Goal: Task Accomplishment & Management: Complete application form

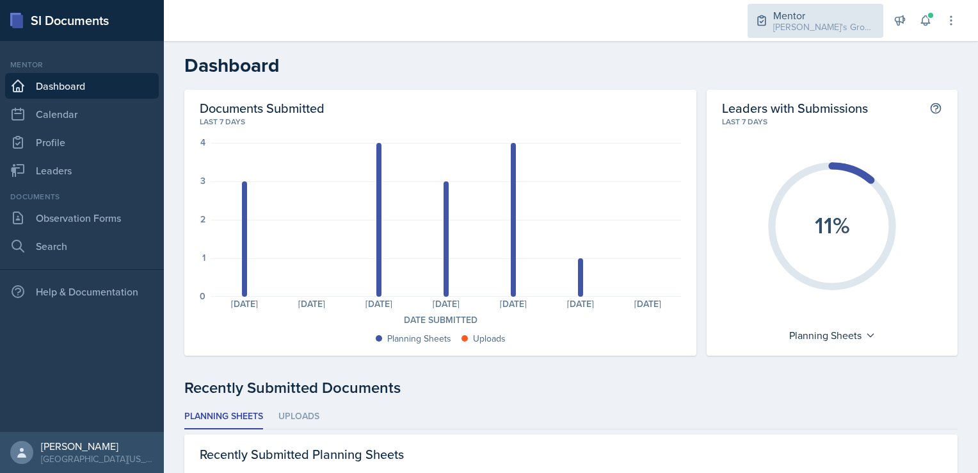
click at [811, 14] on div "Mentor" at bounding box center [825, 15] width 102 height 15
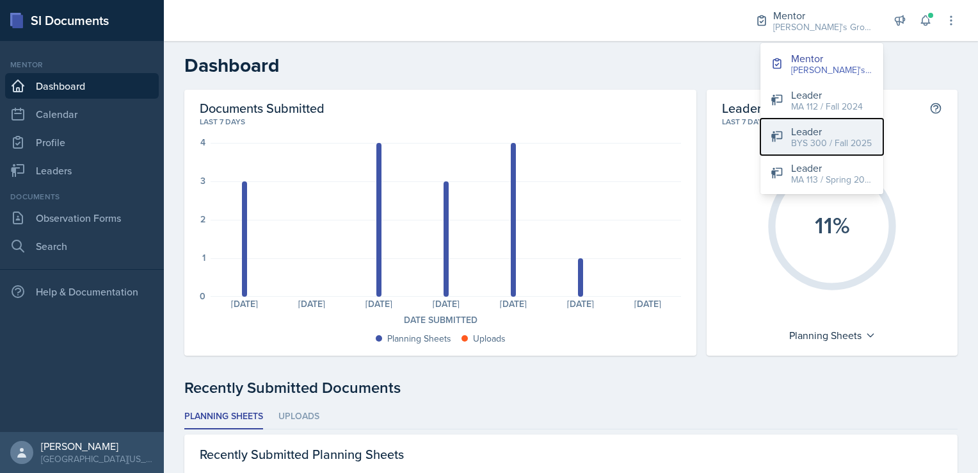
click at [802, 131] on div "Leader" at bounding box center [831, 131] width 81 height 15
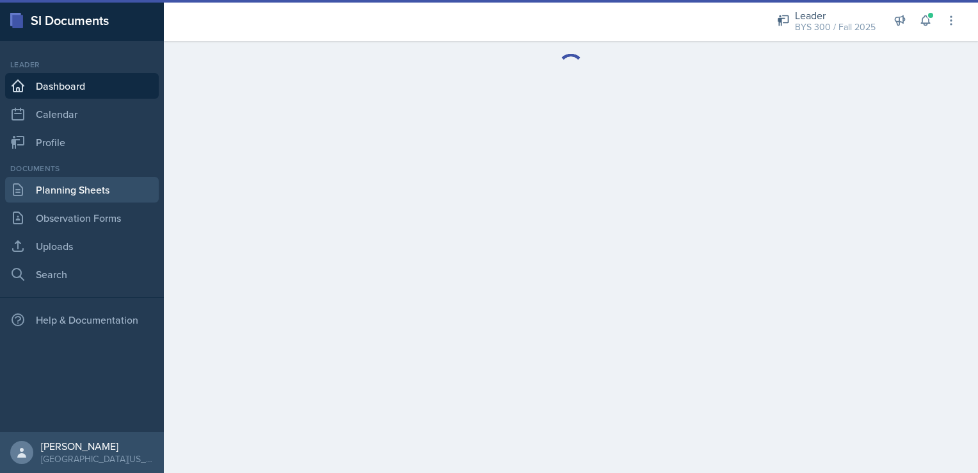
click at [51, 186] on link "Planning Sheets" at bounding box center [82, 190] width 154 height 26
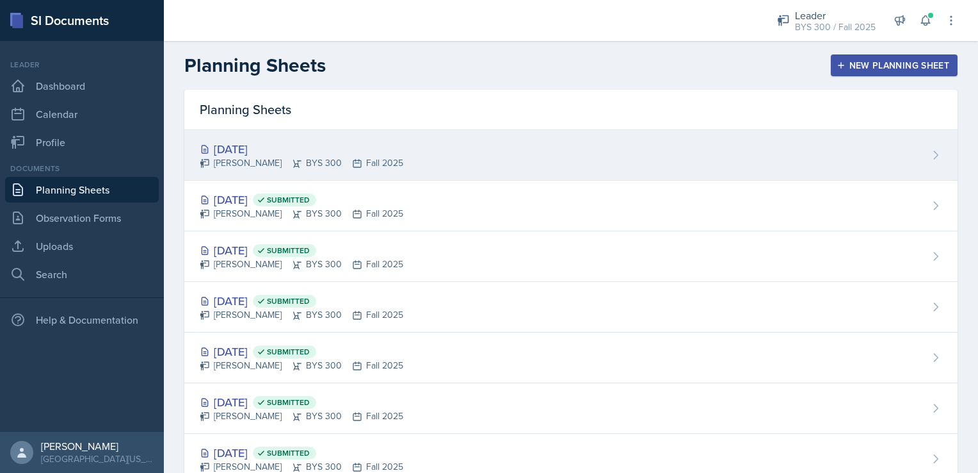
click at [379, 174] on div "[DATE] [PERSON_NAME] BYS 300 Fall 2025" at bounding box center [571, 155] width 774 height 51
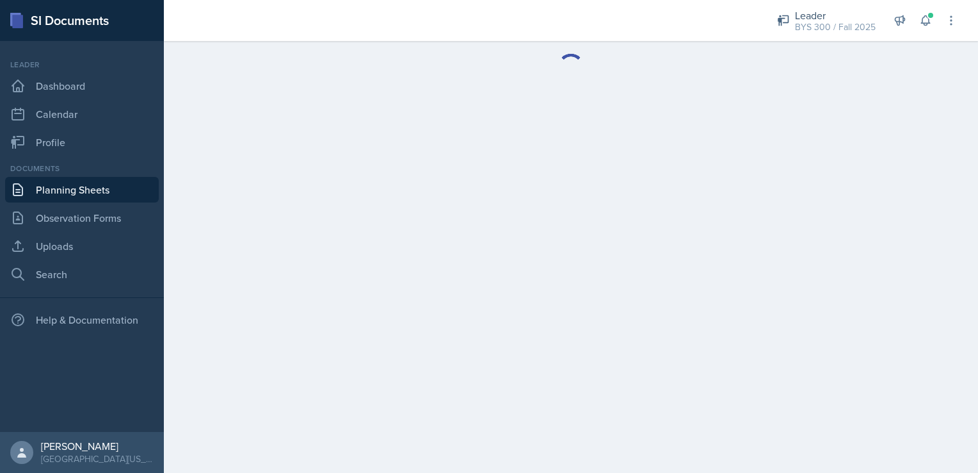
click at [379, 174] on main at bounding box center [571, 257] width 815 height 432
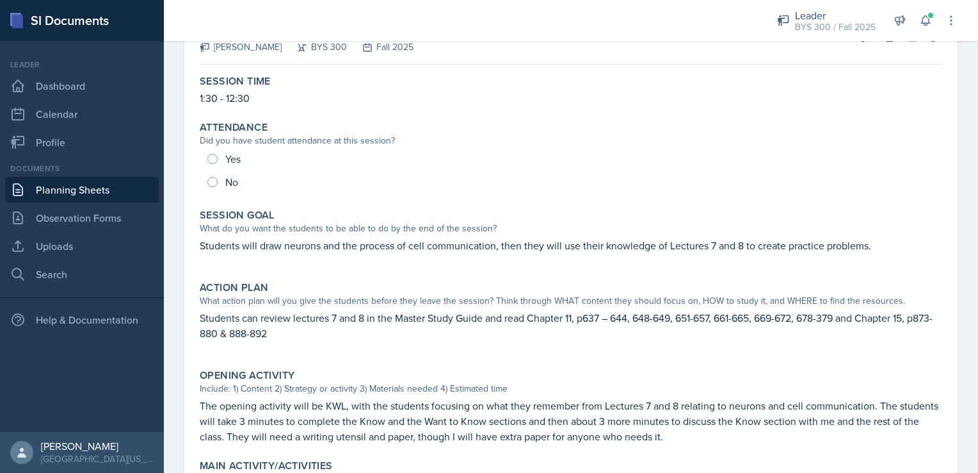
scroll to position [61, 0]
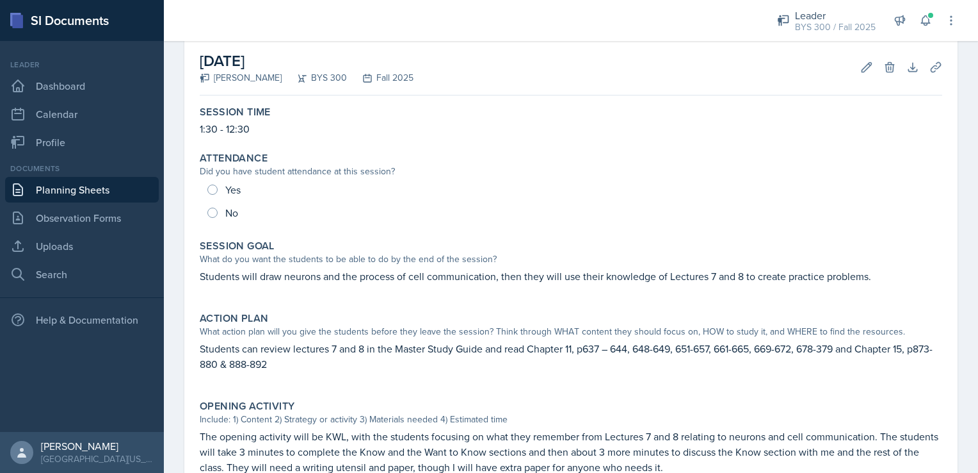
click at [194, 193] on div "[DATE] [PERSON_NAME] BYS 300 Fall 2025 Edit Delete Download Uploads Autosaving …" at bounding box center [571, 412] width 774 height 747
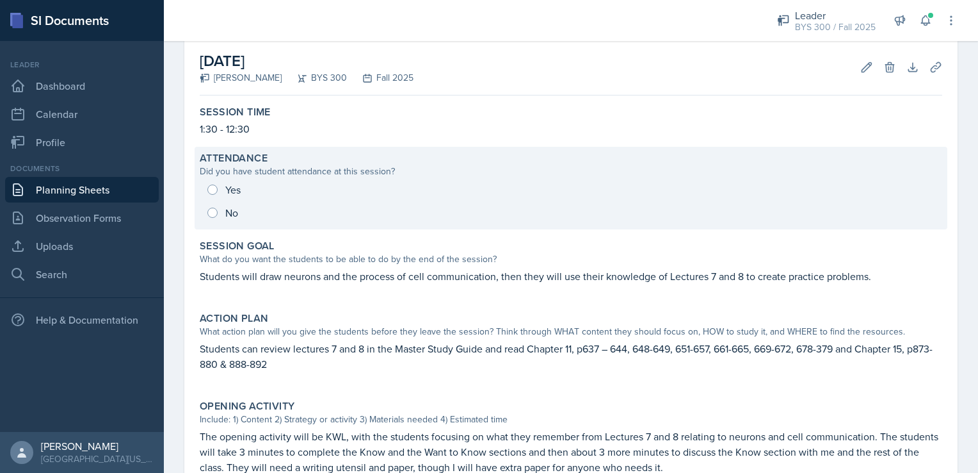
click at [202, 193] on div "Yes No" at bounding box center [571, 201] width 743 height 46
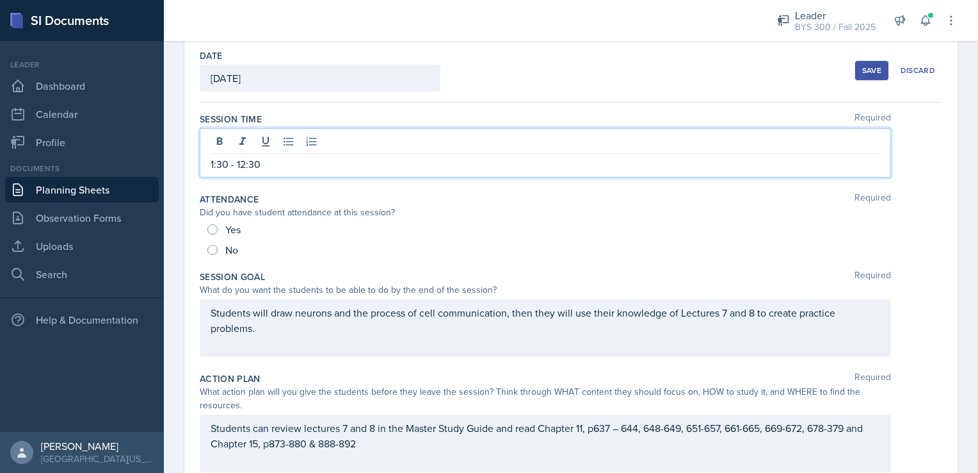
click at [213, 142] on div "1:30 - 12:30" at bounding box center [546, 152] width 692 height 49
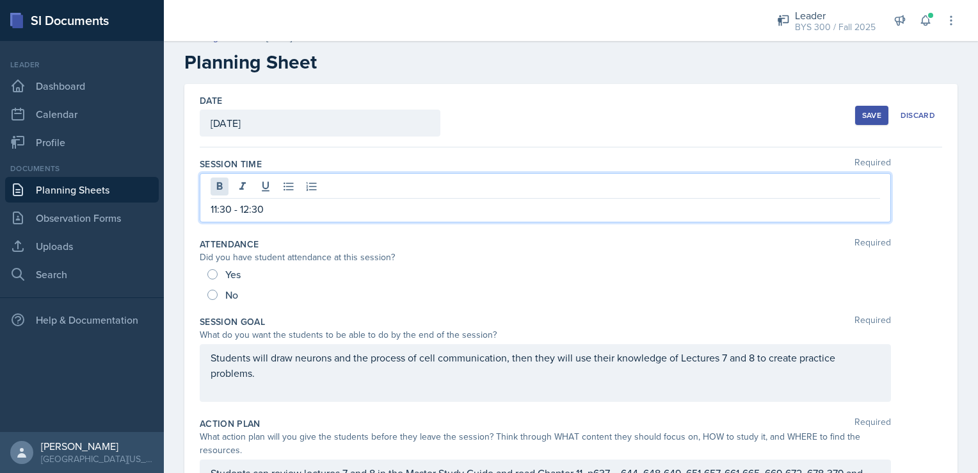
scroll to position [17, 0]
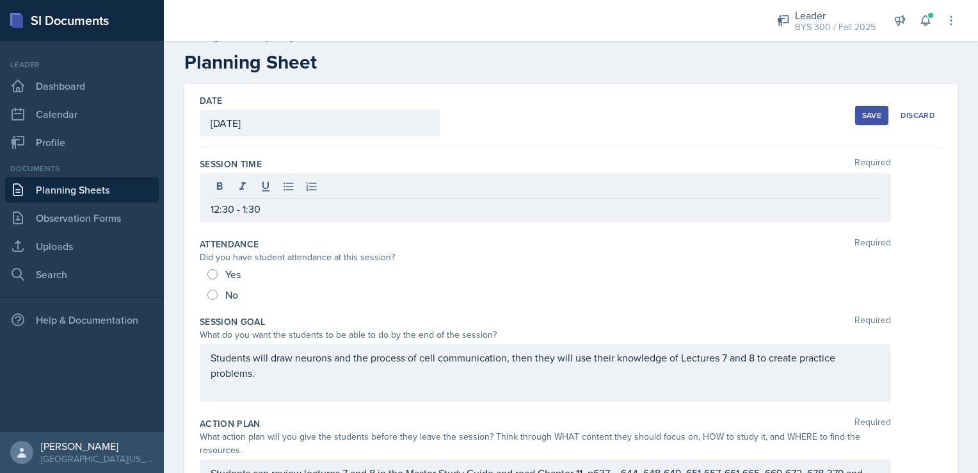
click at [218, 209] on p "12:30 - 1:30" at bounding box center [546, 208] width 670 height 15
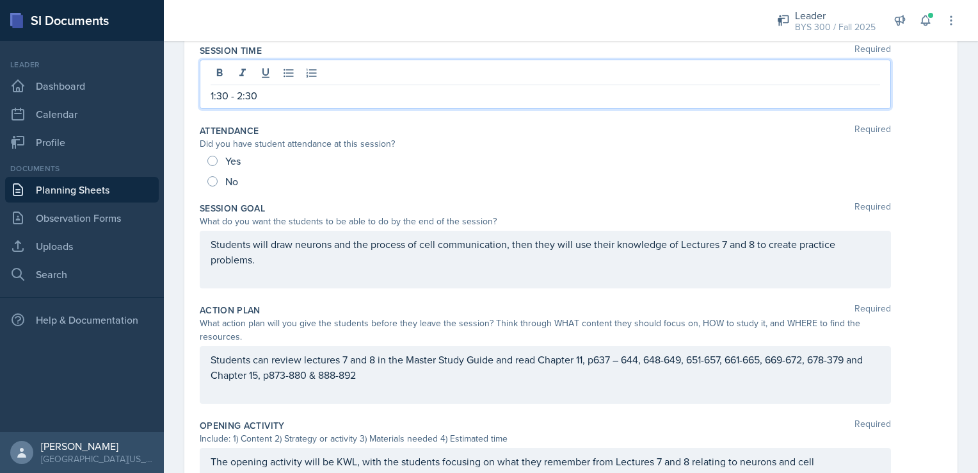
scroll to position [134, 0]
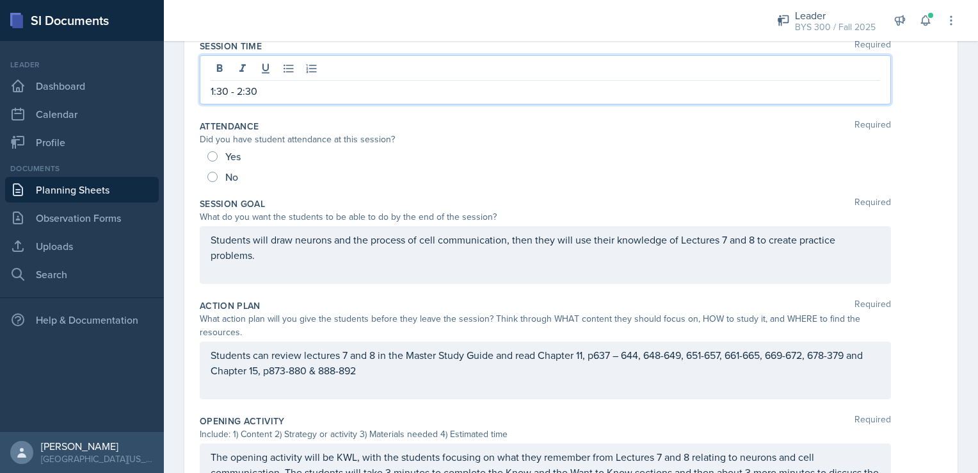
click at [223, 157] on div "Yes" at bounding box center [225, 156] width 36 height 20
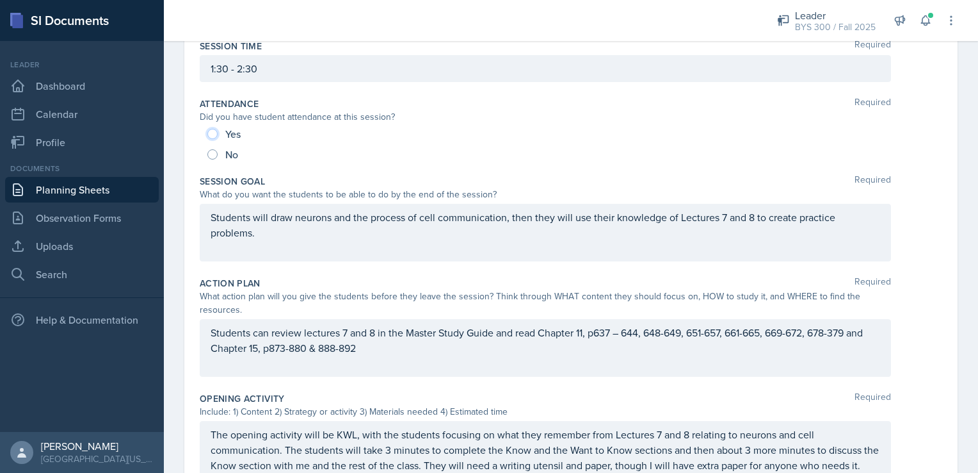
click at [207, 134] on input "Yes" at bounding box center [212, 134] width 10 height 10
radio input "true"
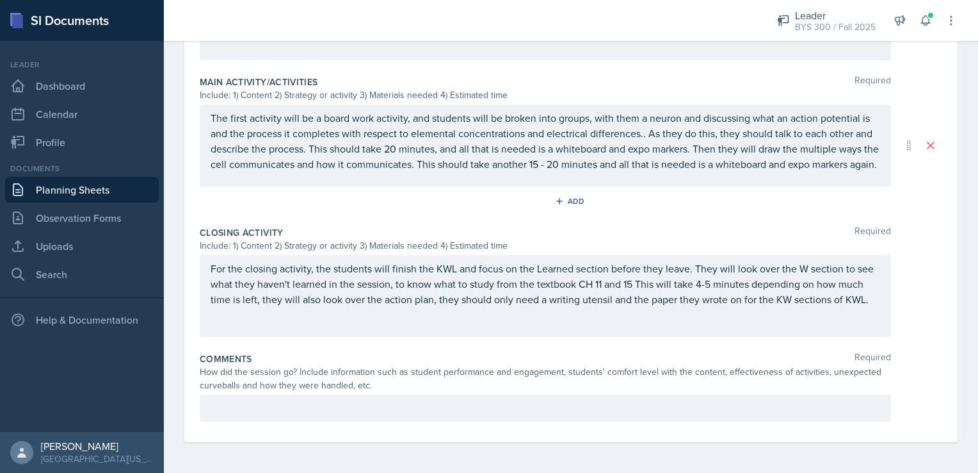
scroll to position [581, 0]
click at [414, 396] on div at bounding box center [546, 407] width 692 height 27
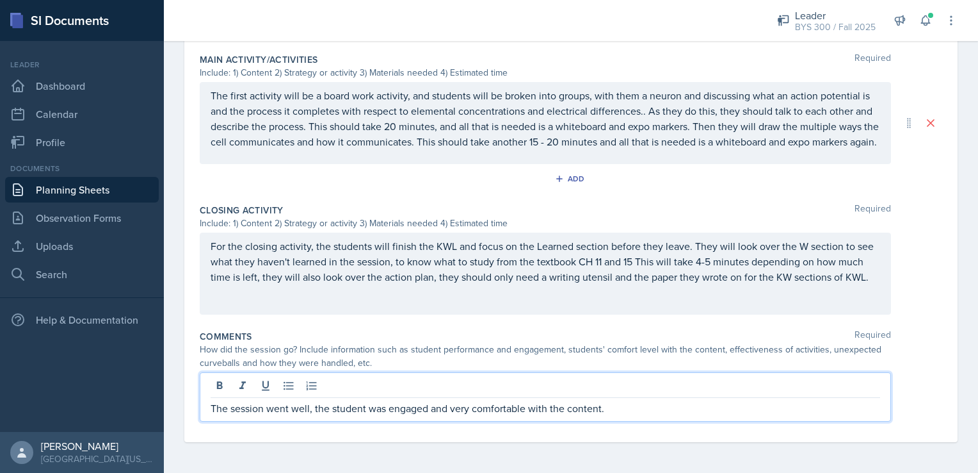
scroll to position [0, 0]
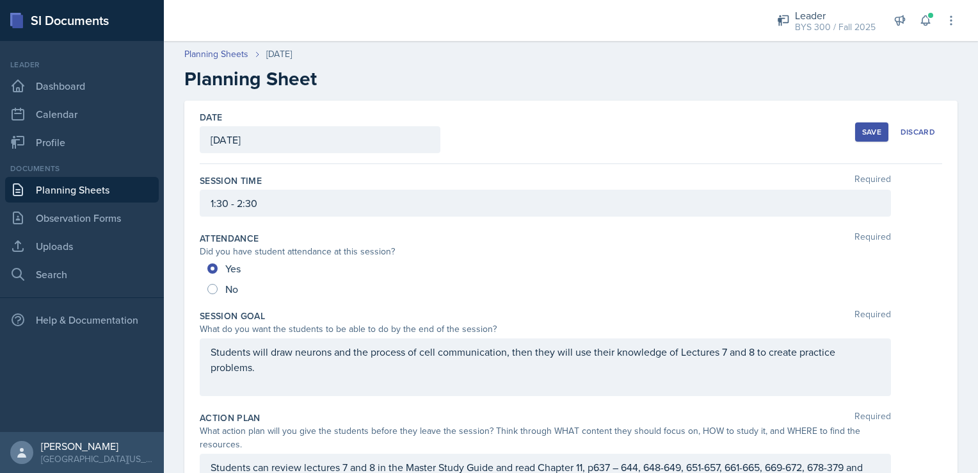
click at [856, 136] on button "Save" at bounding box center [872, 131] width 33 height 19
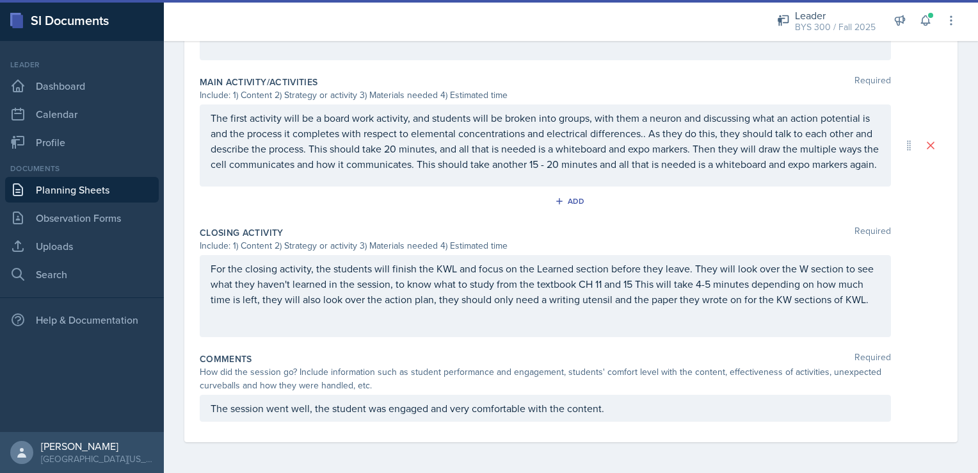
scroll to position [420, 0]
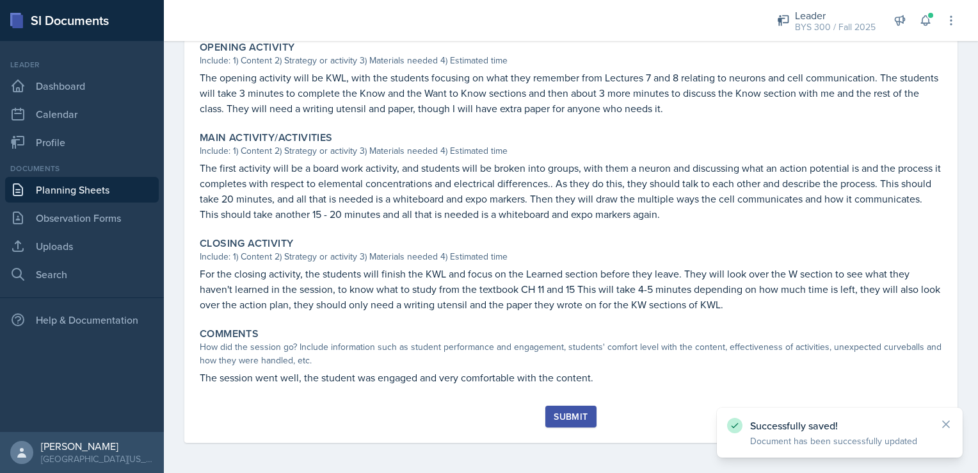
click at [562, 424] on button "Submit" at bounding box center [571, 416] width 51 height 22
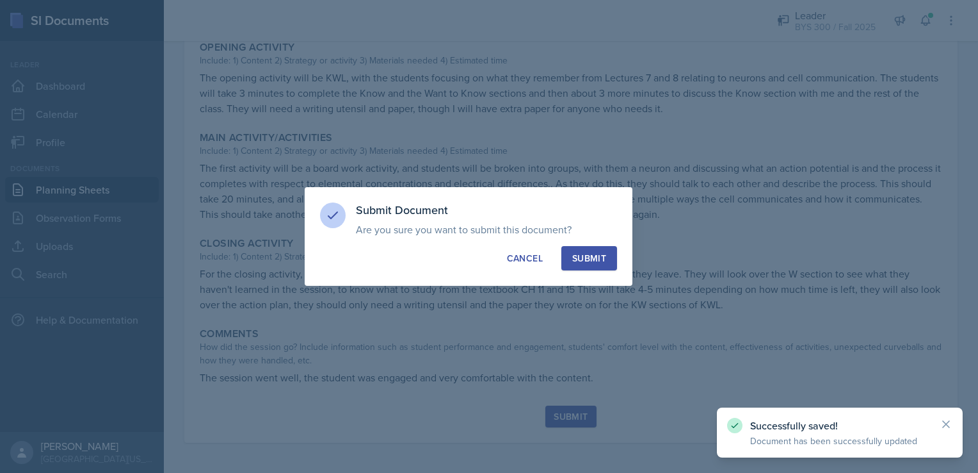
click at [602, 262] on div "Submit" at bounding box center [589, 258] width 34 height 13
radio input "true"
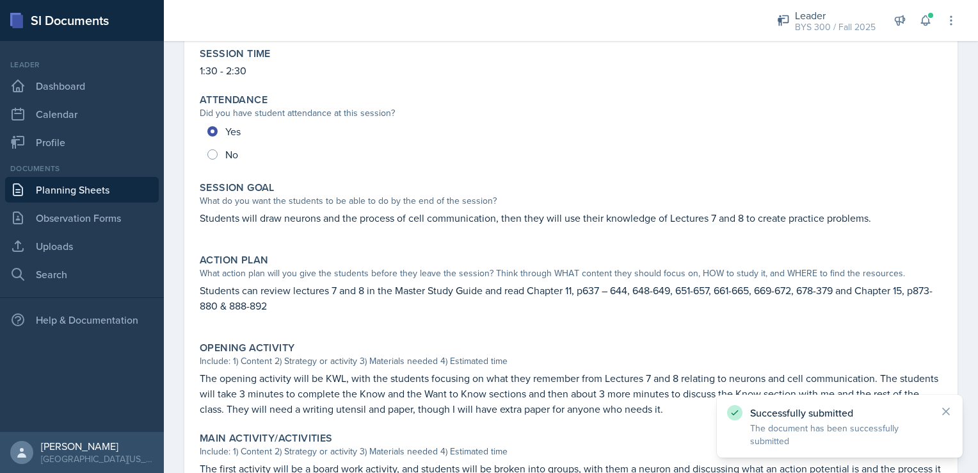
scroll to position [110, 0]
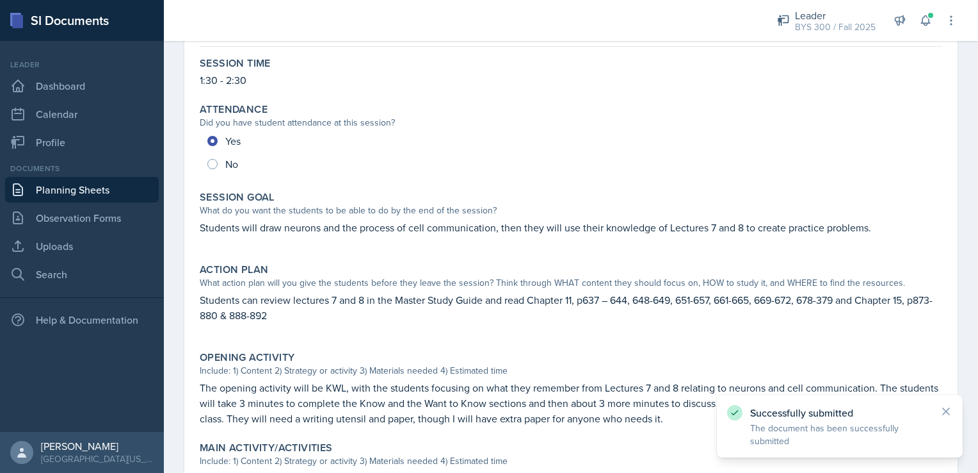
click at [108, 185] on link "Planning Sheets" at bounding box center [82, 190] width 154 height 26
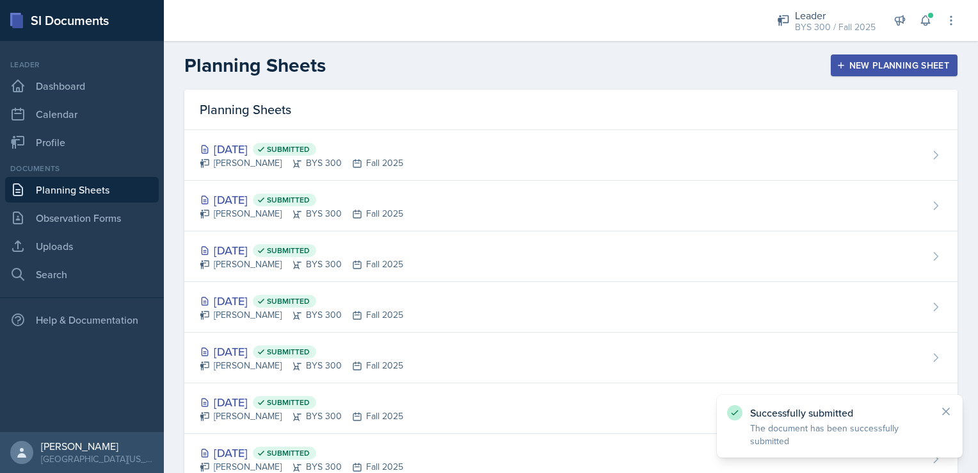
click at [832, 78] on header "Planning Sheets New Planning Sheet" at bounding box center [571, 65] width 815 height 49
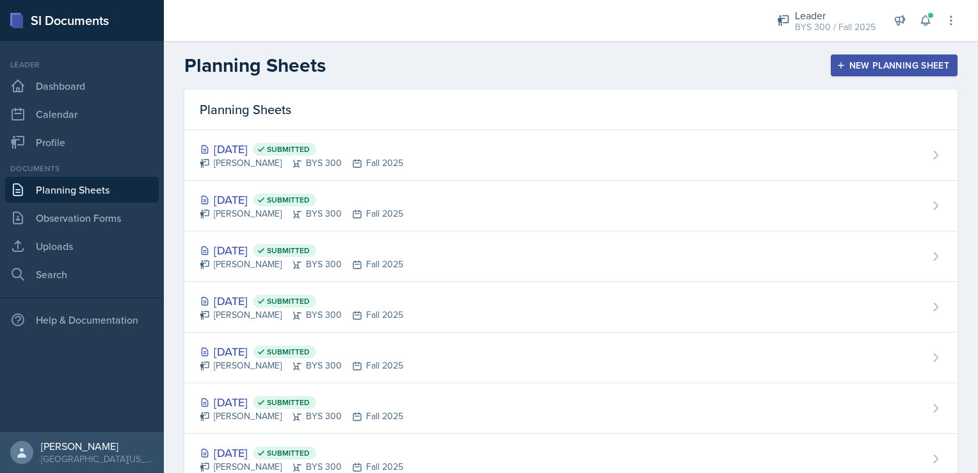
click at [840, 67] on div "New Planning Sheet" at bounding box center [895, 65] width 110 height 10
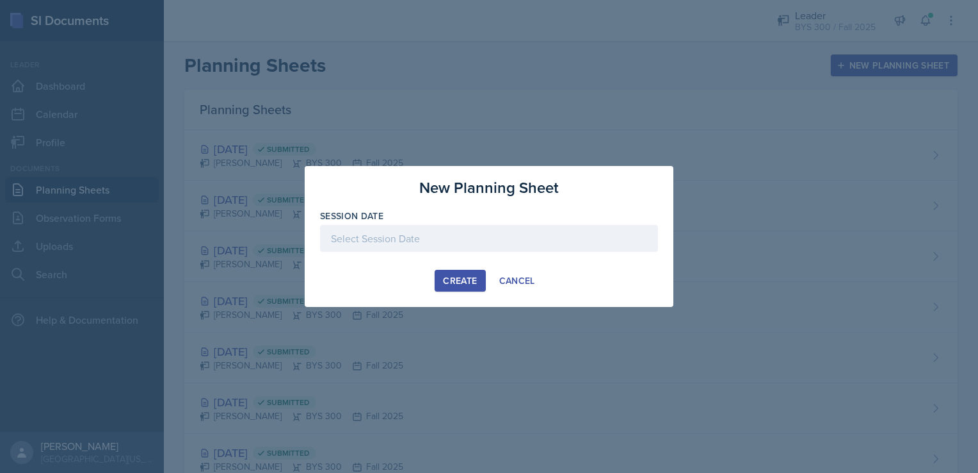
click at [526, 241] on div at bounding box center [489, 238] width 338 height 27
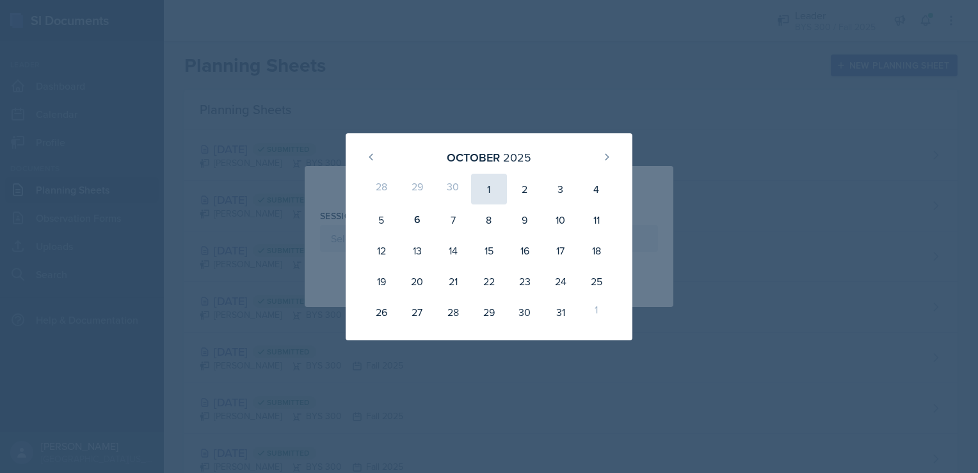
click at [487, 186] on div "1" at bounding box center [489, 189] width 36 height 31
type input "[DATE]"
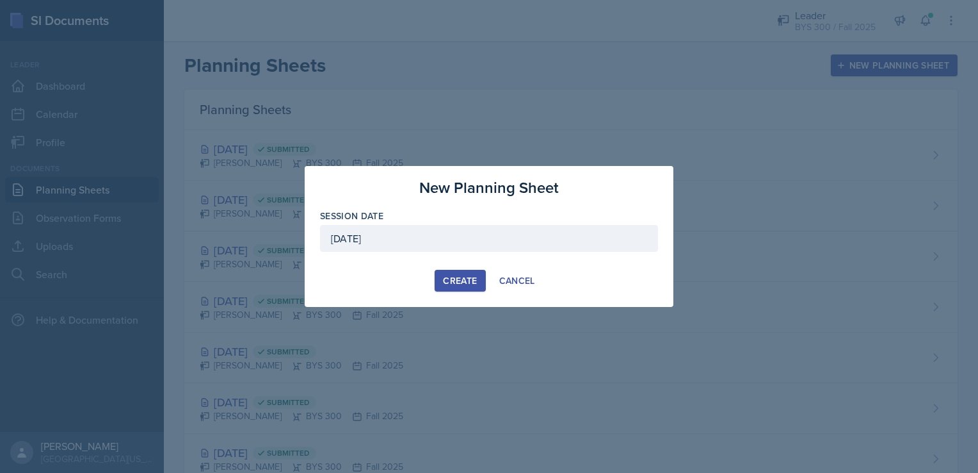
click at [457, 278] on div "Create" at bounding box center [460, 280] width 34 height 10
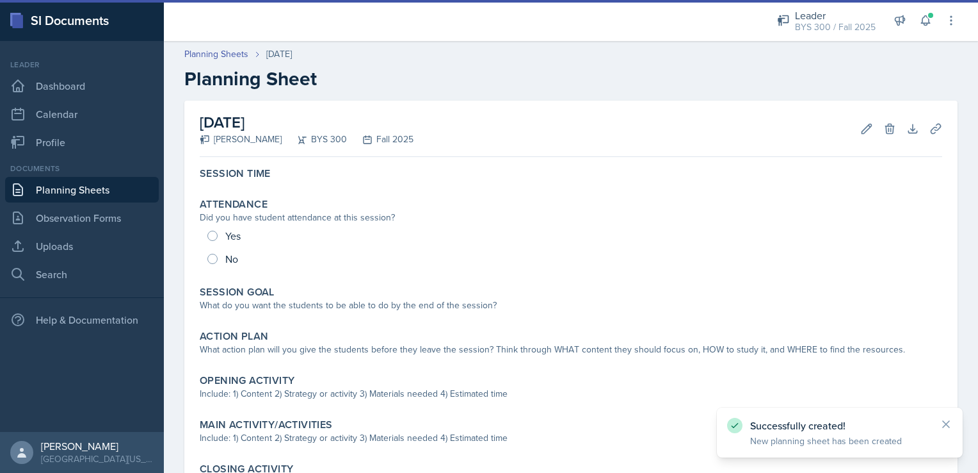
click at [139, 191] on link "Planning Sheets" at bounding box center [82, 190] width 154 height 26
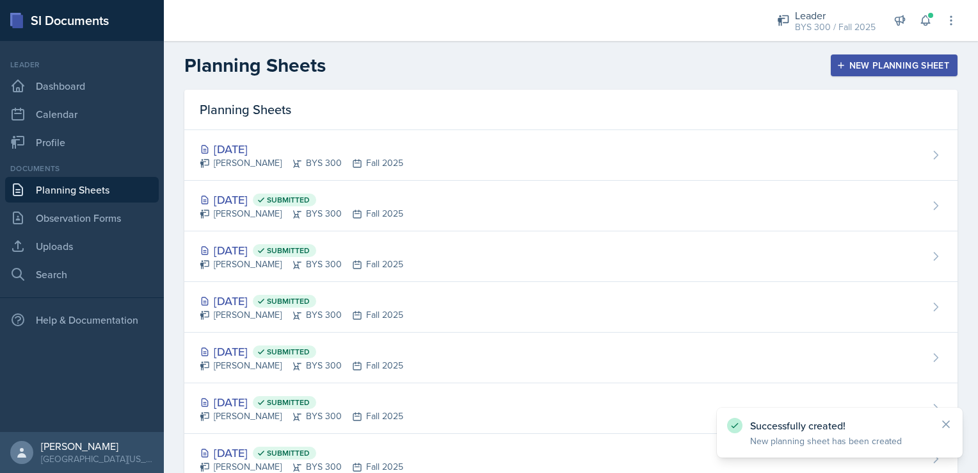
click at [870, 63] on div "New Planning Sheet" at bounding box center [895, 65] width 110 height 10
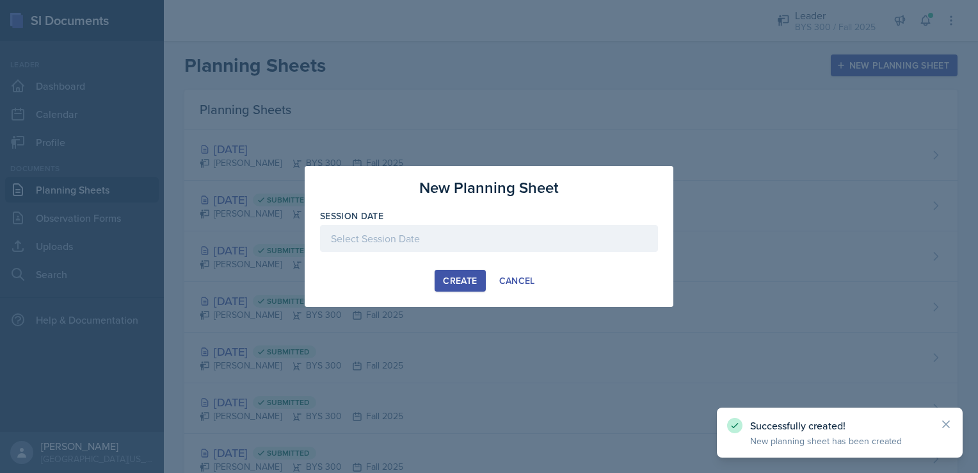
click at [607, 227] on div at bounding box center [489, 238] width 338 height 27
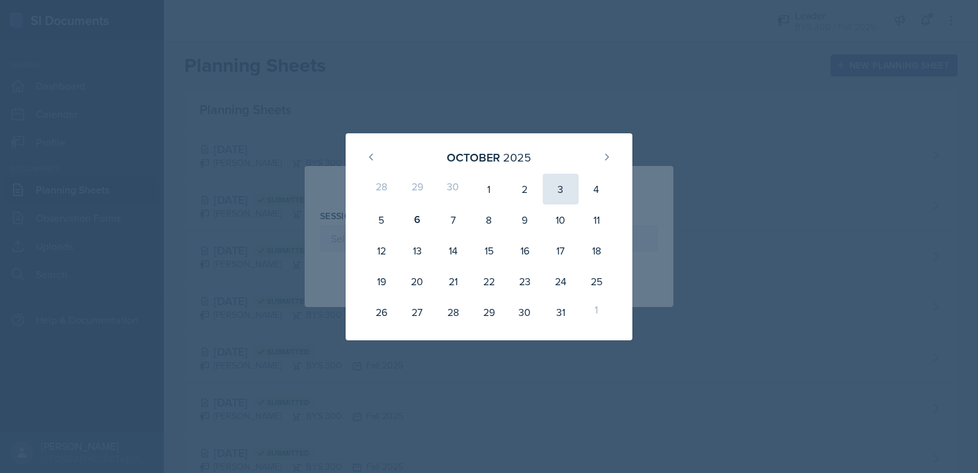
click at [549, 188] on div "3" at bounding box center [561, 189] width 36 height 31
type input "[DATE]"
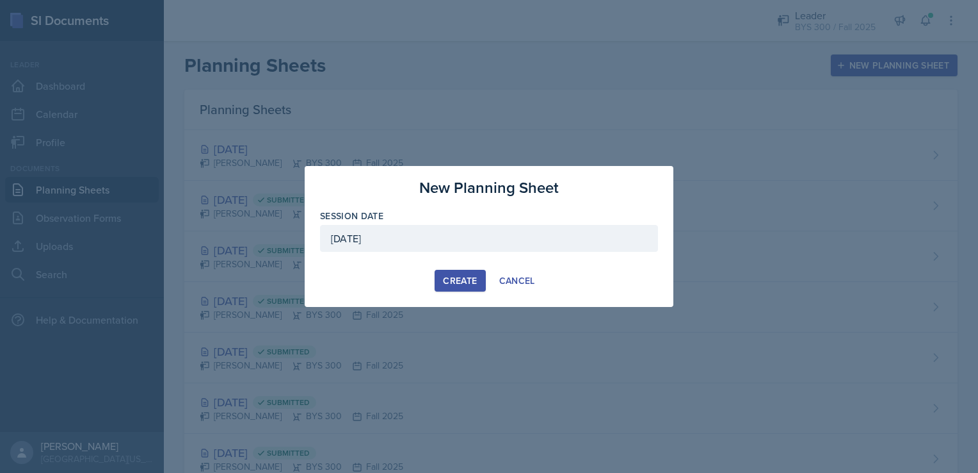
click at [461, 273] on button "Create" at bounding box center [460, 281] width 51 height 22
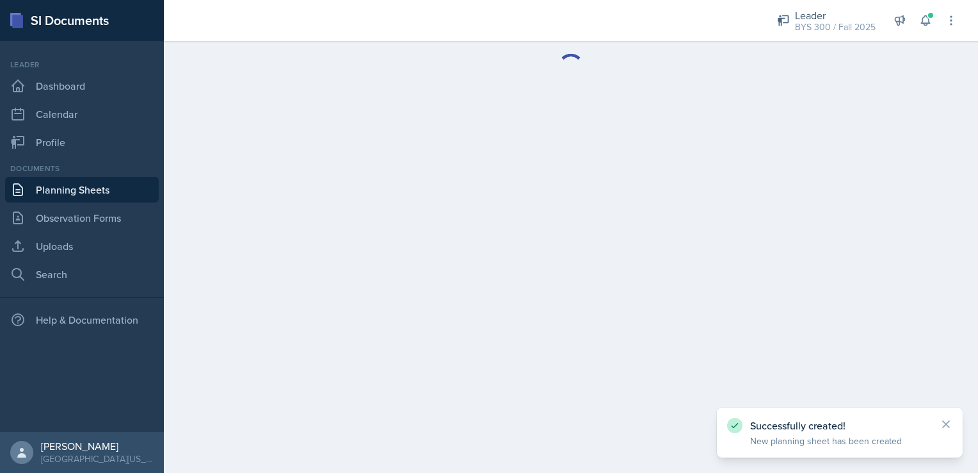
click at [99, 186] on link "Planning Sheets" at bounding box center [82, 190] width 154 height 26
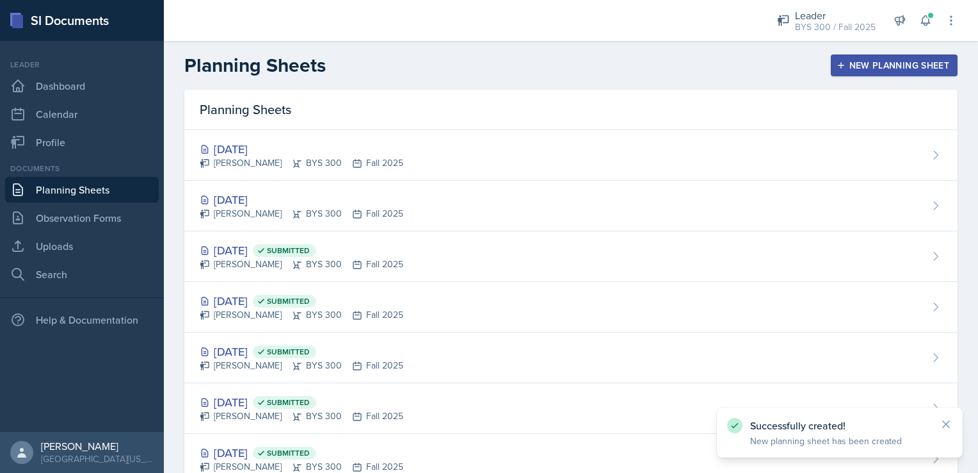
click at [845, 73] on button "New Planning Sheet" at bounding box center [894, 65] width 127 height 22
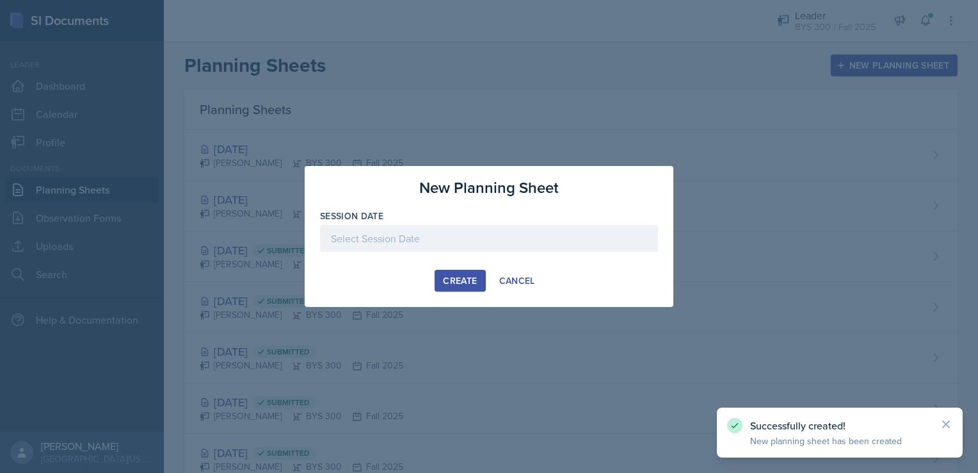
click at [504, 239] on div at bounding box center [489, 238] width 338 height 27
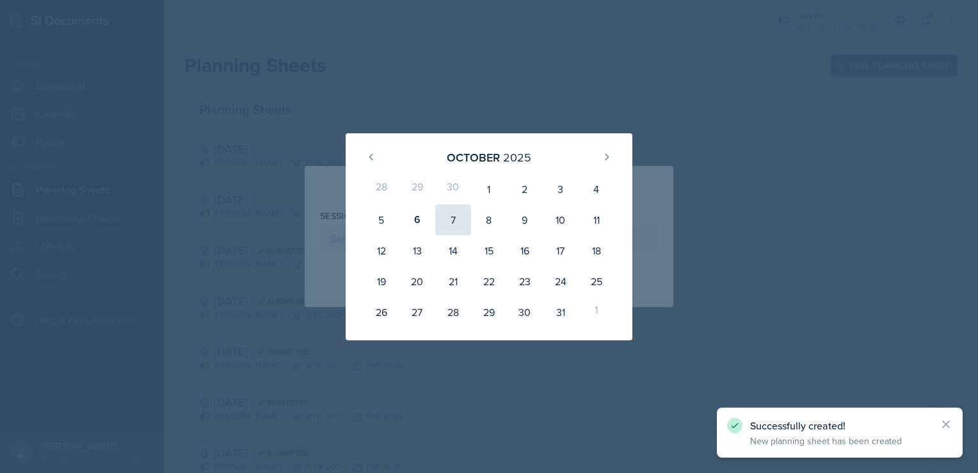
click at [435, 215] on div "7" at bounding box center [453, 219] width 36 height 31
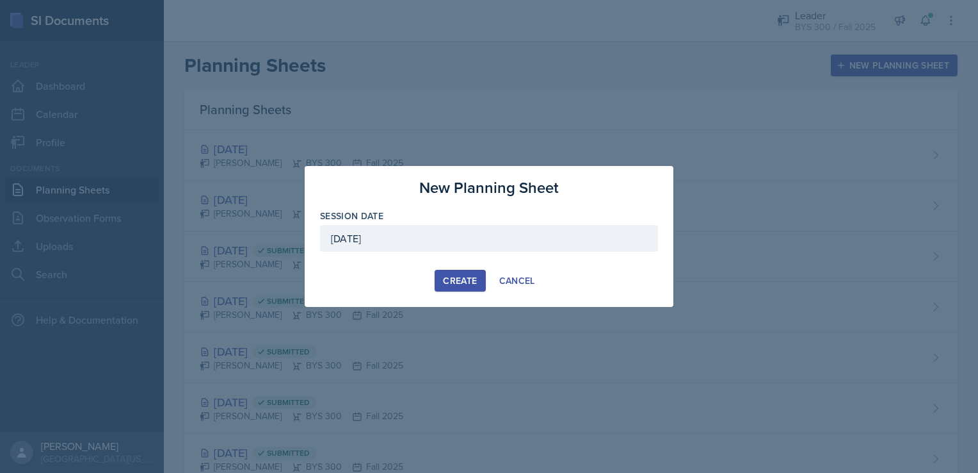
click at [435, 215] on div "Session Date [DATE] [DATE] 28 29 30 1 2 3 4 5 6 7 8 9 10 11 12 13 14 15 16 17 1…" at bounding box center [489, 236] width 338 height 55
click at [451, 238] on div "[DATE]" at bounding box center [489, 238] width 338 height 27
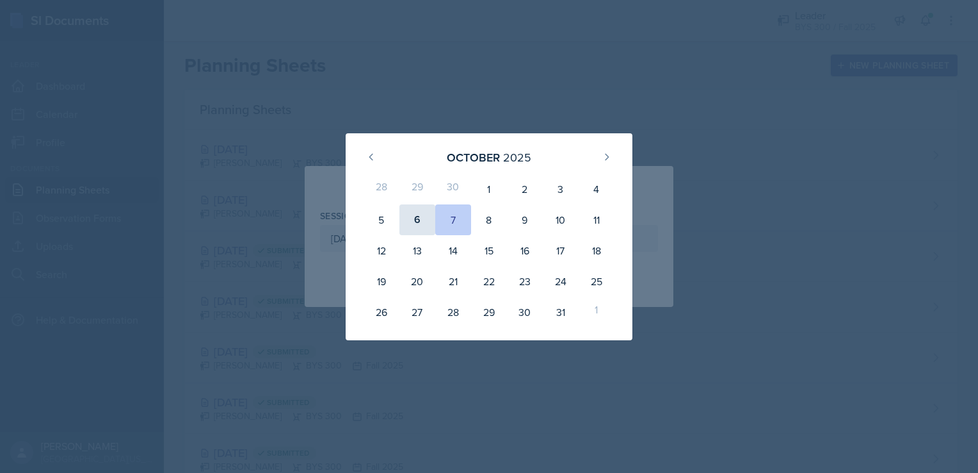
click at [409, 224] on div "6" at bounding box center [418, 219] width 36 height 31
type input "[DATE]"
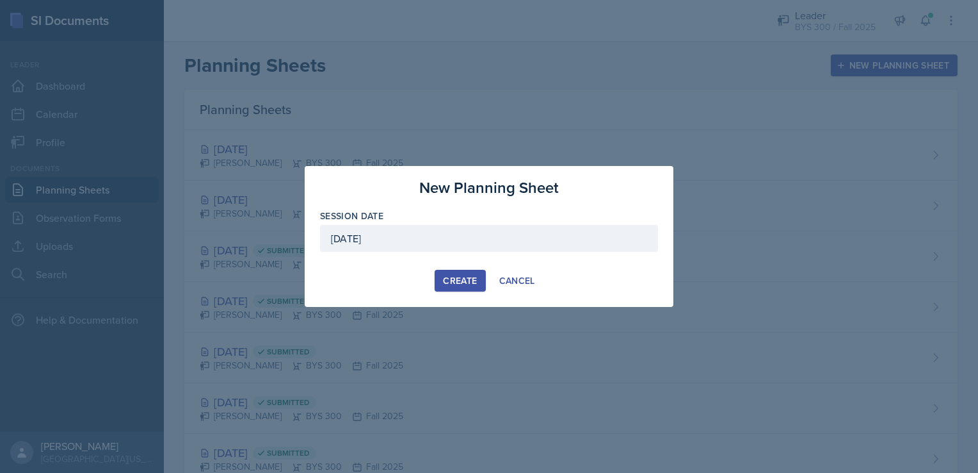
click at [437, 280] on button "Create" at bounding box center [460, 281] width 51 height 22
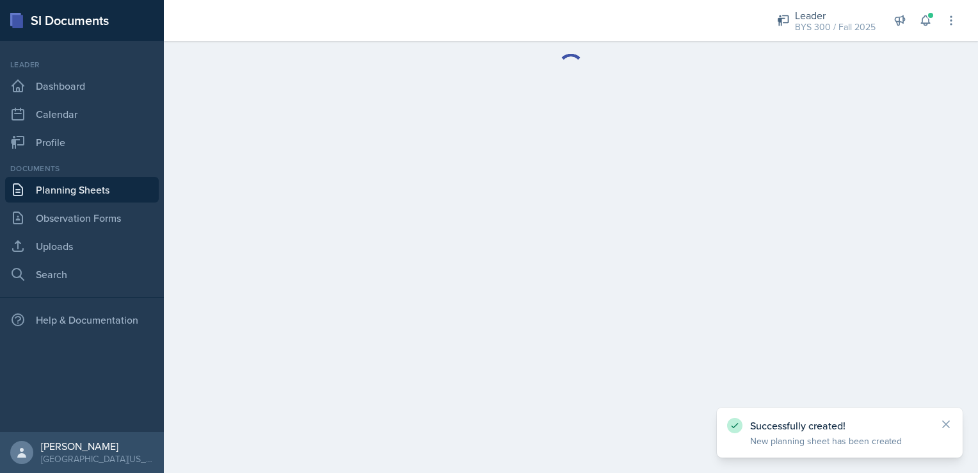
click at [61, 191] on link "Planning Sheets" at bounding box center [82, 190] width 154 height 26
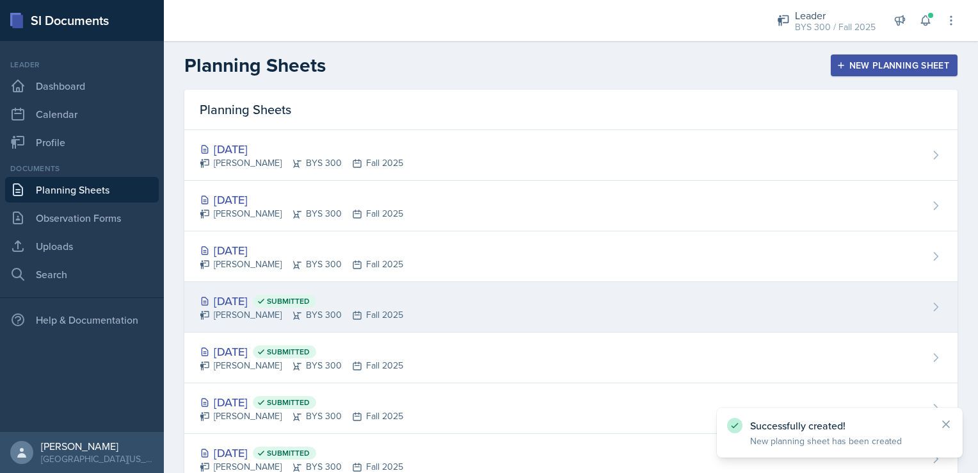
drag, startPoint x: 314, startPoint y: 311, endPoint x: 248, endPoint y: 305, distance: 65.6
click at [248, 305] on div "[DATE] Submitted" at bounding box center [302, 300] width 204 height 17
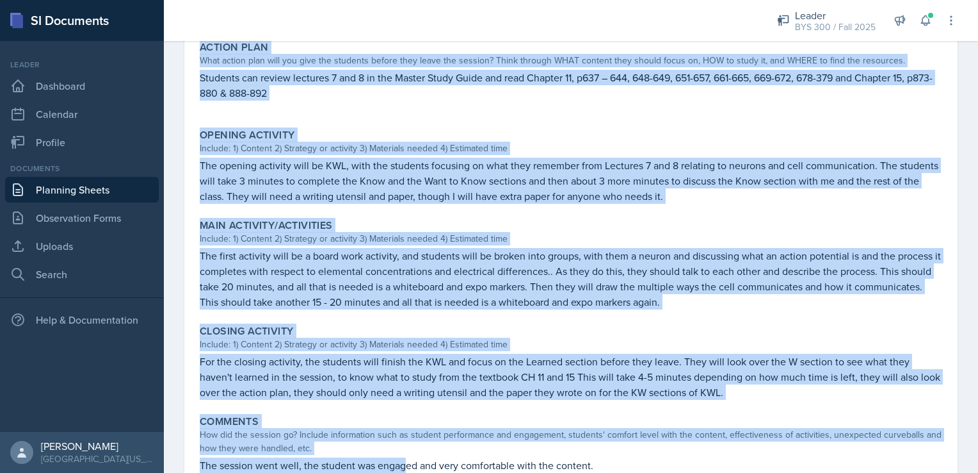
scroll to position [383, 0]
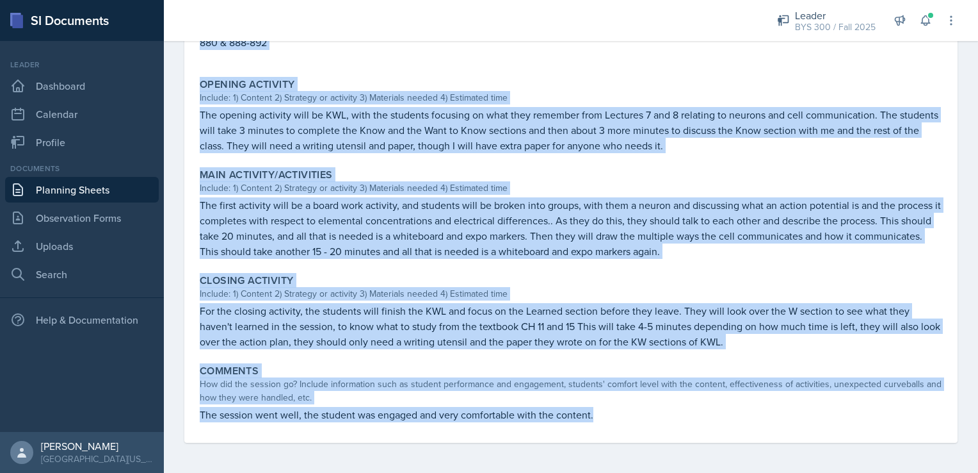
drag, startPoint x: 197, startPoint y: 96, endPoint x: 622, endPoint y: 435, distance: 544.0
click at [622, 435] on div "Session Time 1:30 - 2:30 Attendance Did you have student attendance at this ses…" at bounding box center [571, 110] width 743 height 663
copy div "Loremips dolo sita consect adi eli seddoei te inci utlaboreetdol, magn aliq eni…"
click at [123, 185] on link "Planning Sheets" at bounding box center [82, 190] width 154 height 26
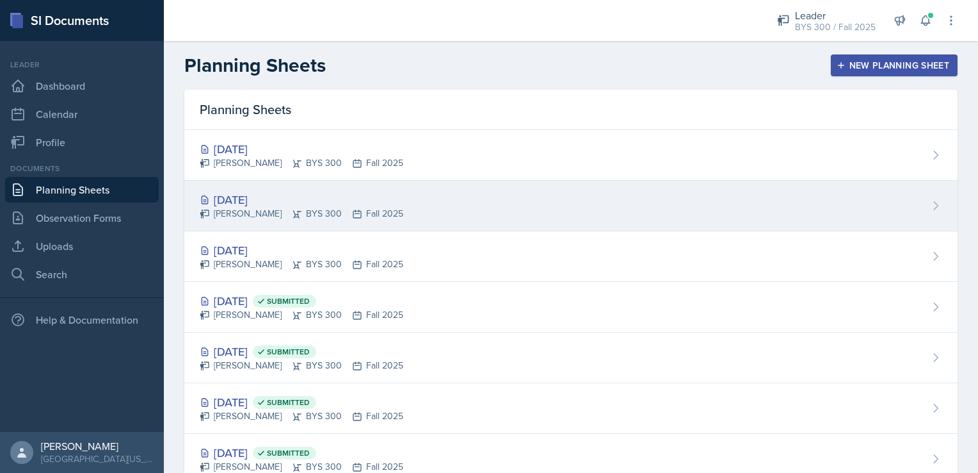
click at [292, 193] on div "[DATE]" at bounding box center [302, 199] width 204 height 17
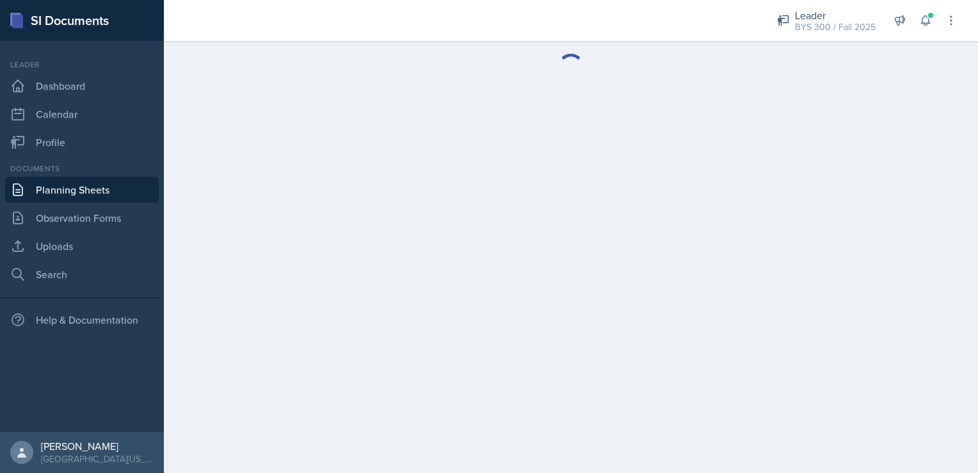
click at [131, 189] on link "Planning Sheets" at bounding box center [82, 190] width 154 height 26
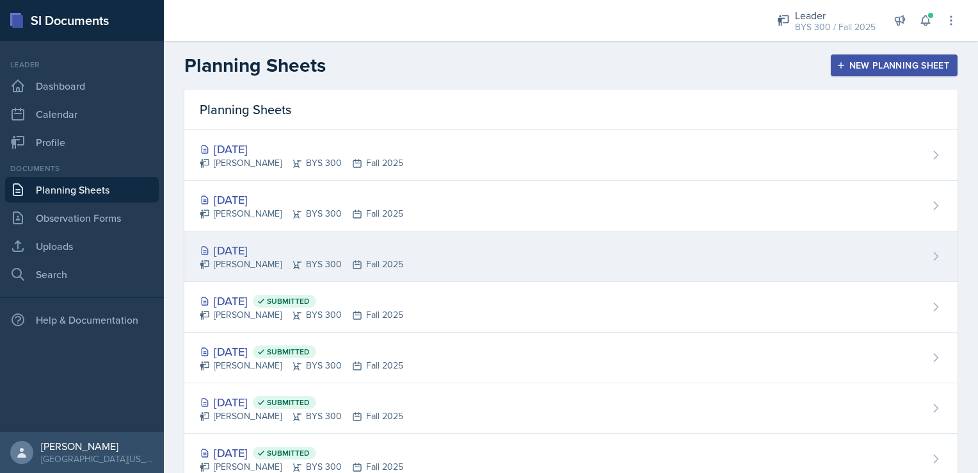
click at [312, 252] on div "[DATE]" at bounding box center [302, 249] width 204 height 17
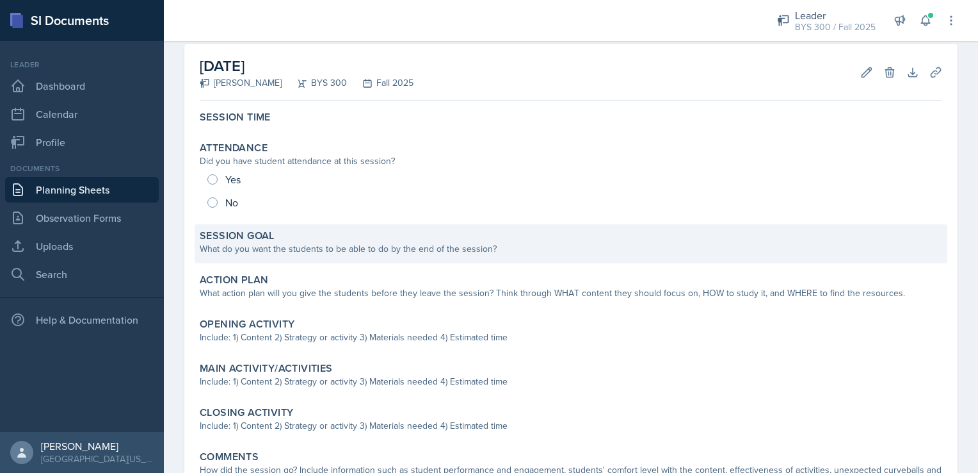
scroll to position [58, 0]
click at [345, 248] on div "What do you want the students to be able to do by the end of the session?" at bounding box center [571, 247] width 743 height 13
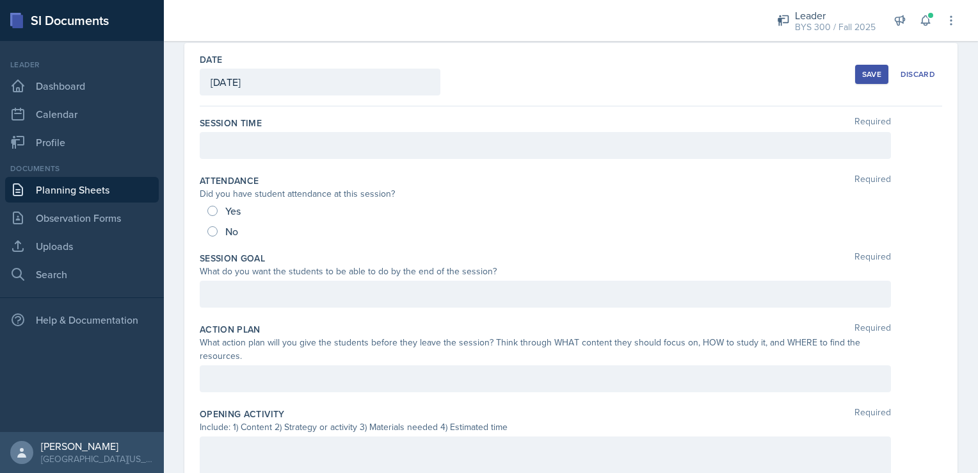
click at [272, 137] on div at bounding box center [546, 145] width 692 height 27
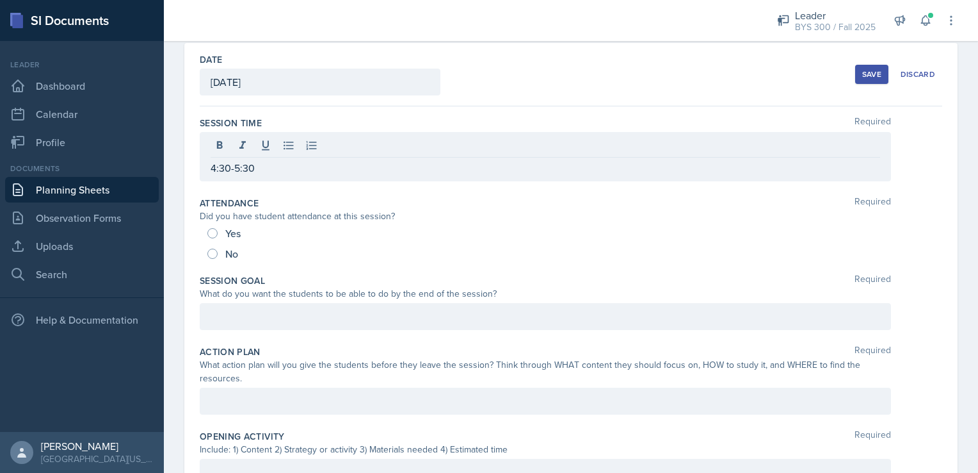
click at [287, 305] on div at bounding box center [546, 316] width 692 height 27
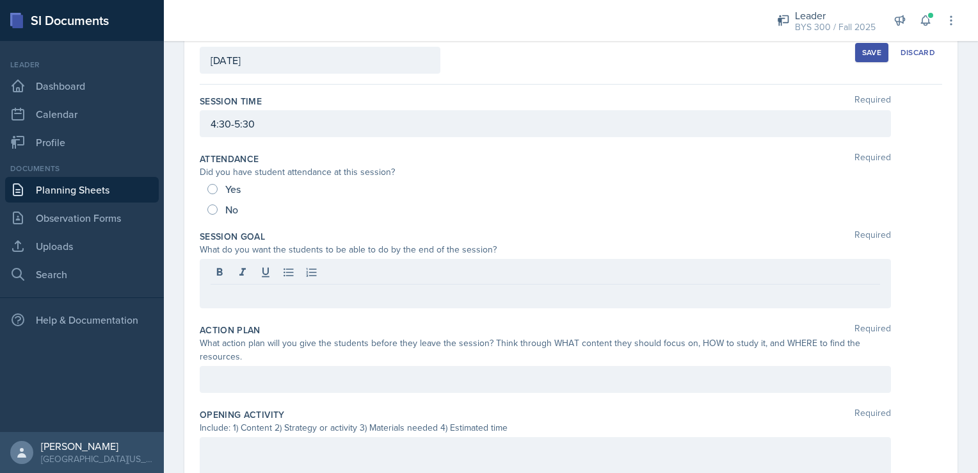
click at [287, 305] on div at bounding box center [546, 283] width 692 height 49
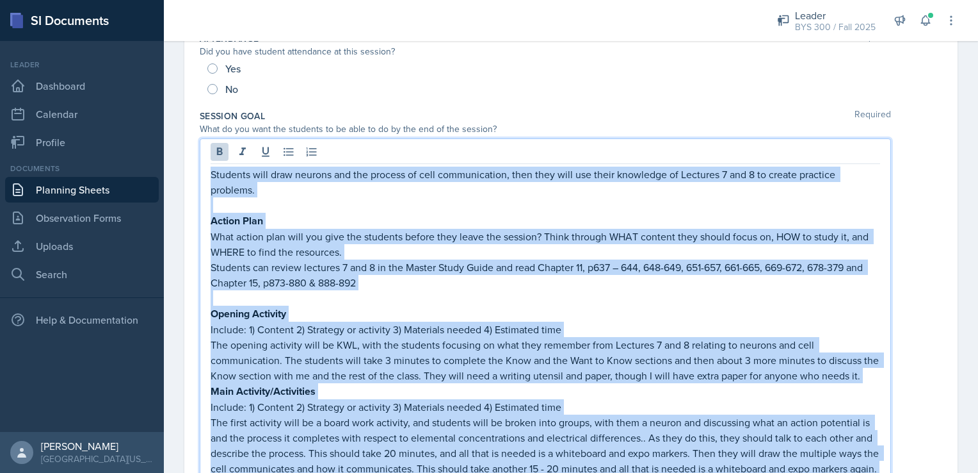
scroll to position [0, 0]
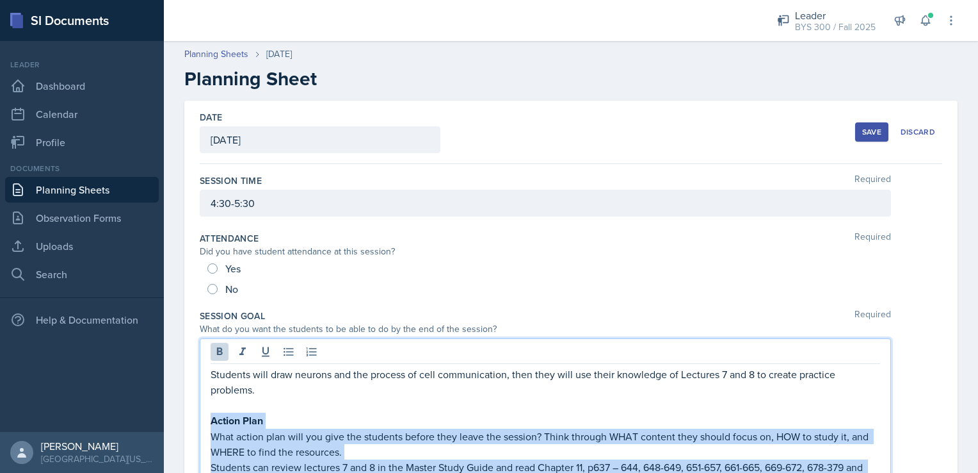
drag, startPoint x: 625, startPoint y: 226, endPoint x: 211, endPoint y: 417, distance: 455.6
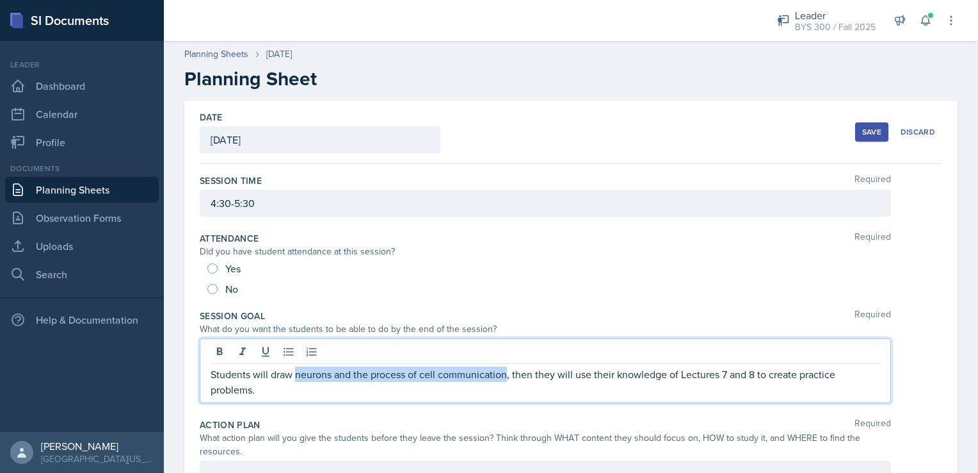
drag, startPoint x: 295, startPoint y: 374, endPoint x: 507, endPoint y: 372, distance: 212.0
click at [507, 372] on p "Students will draw neurons and the process of cell communication, then they wil…" at bounding box center [546, 381] width 670 height 31
click at [563, 375] on p "Students will draw the different cell pathways from lectures 9 and 10, then the…" at bounding box center [546, 381] width 670 height 31
click at [576, 373] on p "Students will draw the different cell pathways from lectures 9 and 10, then the…" at bounding box center [546, 381] width 670 height 31
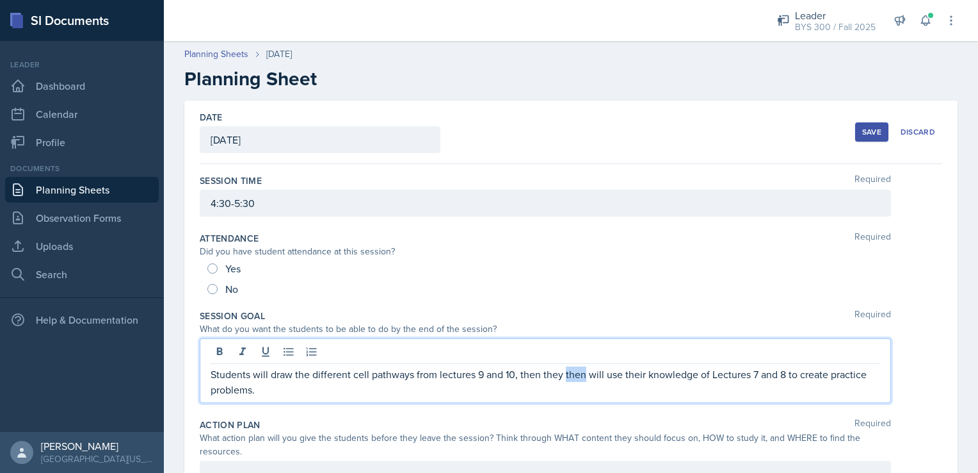
click at [576, 373] on p "Students will draw the different cell pathways from lectures 9 and 10, then the…" at bounding box center [546, 381] width 670 height 31
click at [728, 379] on p "Students will draw the different cell pathways from lectures 9 and 10, then the…" at bounding box center [546, 381] width 670 height 31
click at [763, 371] on p "Students will draw the different cell pathways from lectures 9 and 10, then the…" at bounding box center [546, 381] width 670 height 31
click at [460, 371] on p "Students will draw the different cell pathways from lectures 9 and 10, then the…" at bounding box center [546, 381] width 670 height 31
click at [767, 373] on p "Students will draw the different cell pathways from lectures 9 and 10, then the…" at bounding box center [546, 381] width 670 height 31
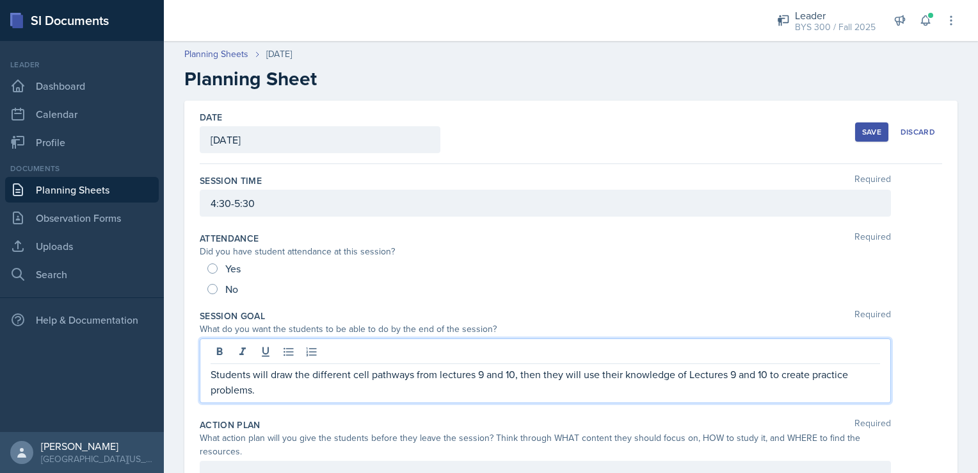
click at [816, 377] on p "Students will draw the different cell pathways from lectures 9 and 10, then the…" at bounding box center [546, 381] width 670 height 31
click at [805, 377] on p "Students will draw the different cell pathways from lectures 9 and 10, then the…" at bounding box center [546, 381] width 670 height 31
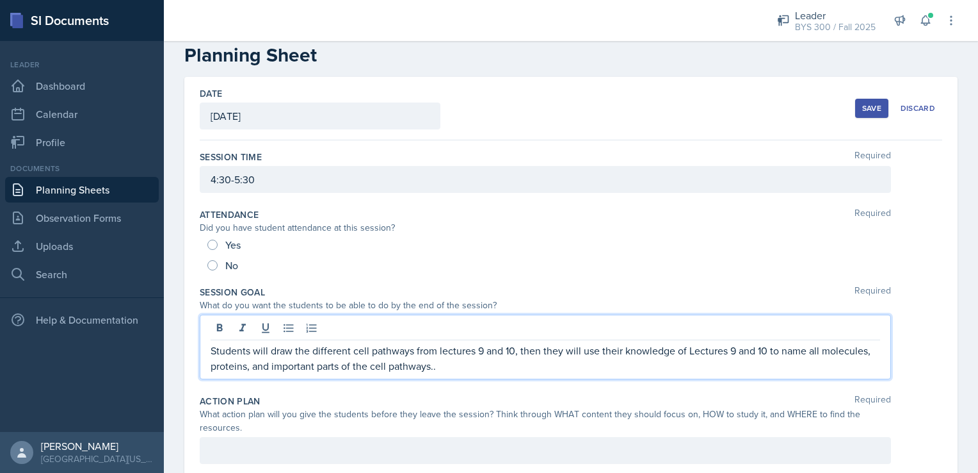
scroll to position [25, 0]
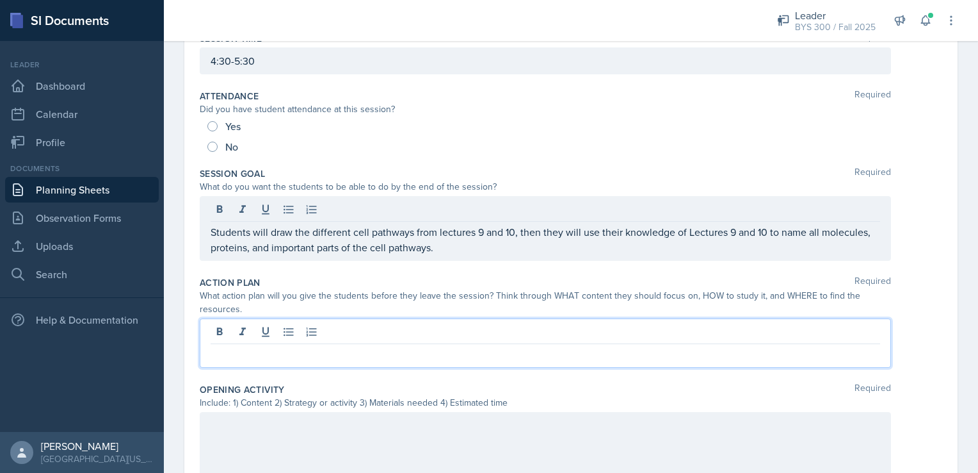
click at [473, 346] on p at bounding box center [546, 353] width 670 height 15
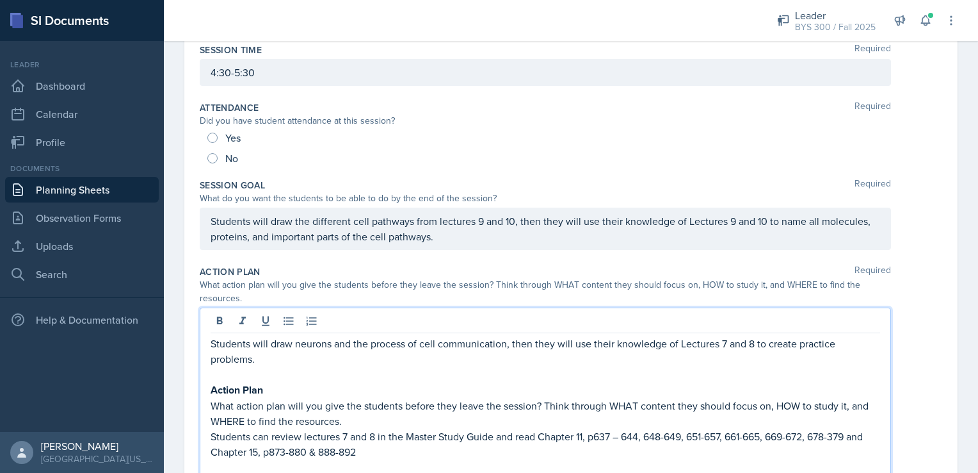
scroll to position [487, 0]
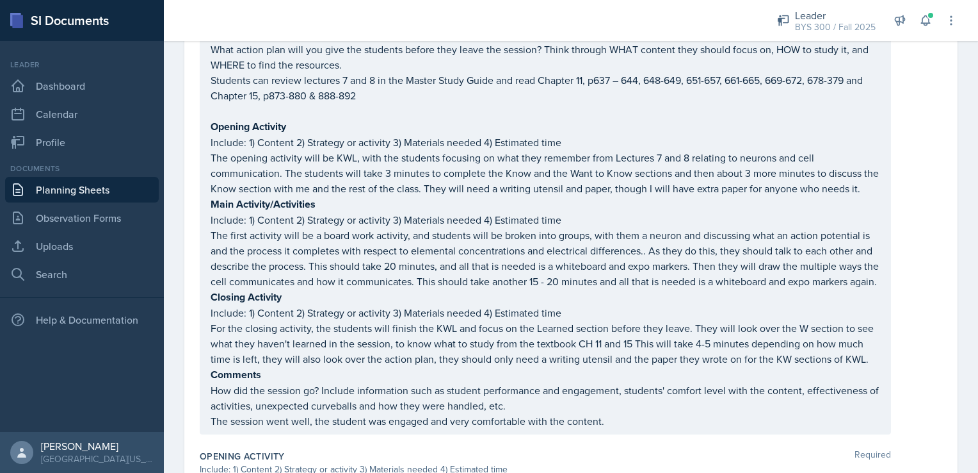
drag, startPoint x: 209, startPoint y: 122, endPoint x: 515, endPoint y: 369, distance: 393.0
click at [515, 369] on div "Students will draw neurons and the process of cell communication, then they wil…" at bounding box center [546, 192] width 692 height 483
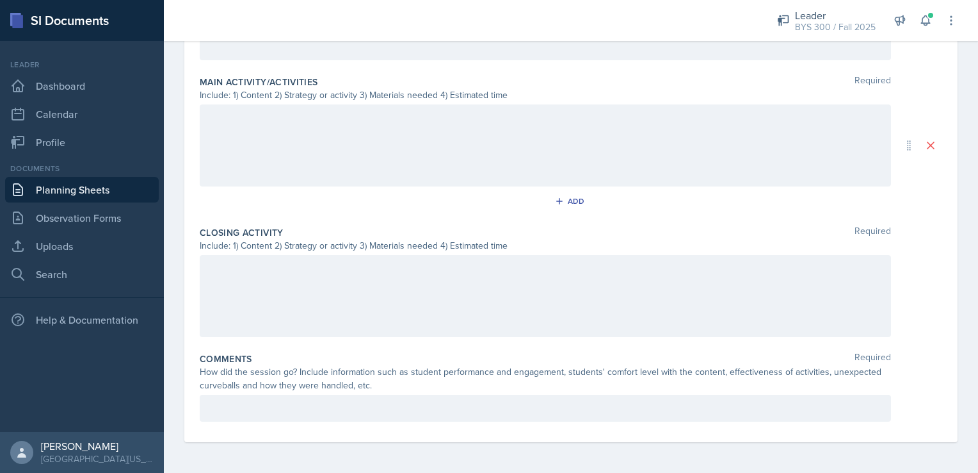
drag, startPoint x: 212, startPoint y: 127, endPoint x: 561, endPoint y: 494, distance: 506.4
click at [561, 472] on html "SI Documents Leader Dashboard Calendar Profile Documents Planning Sheets Observ…" at bounding box center [489, 236] width 978 height 473
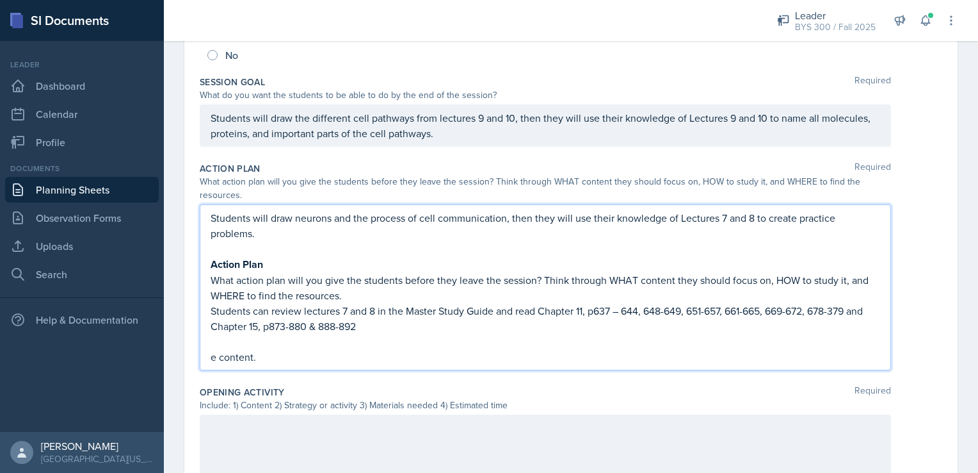
scroll to position [233, 0]
drag, startPoint x: 377, startPoint y: 348, endPoint x: 176, endPoint y: 356, distance: 201.2
click at [176, 356] on div "Date [DATE] [DATE] 28 29 30 1 2 3 4 5 6 7 8 9 10 11 12 13 14 15 16 17 18 19 20 …" at bounding box center [571, 388] width 815 height 1042
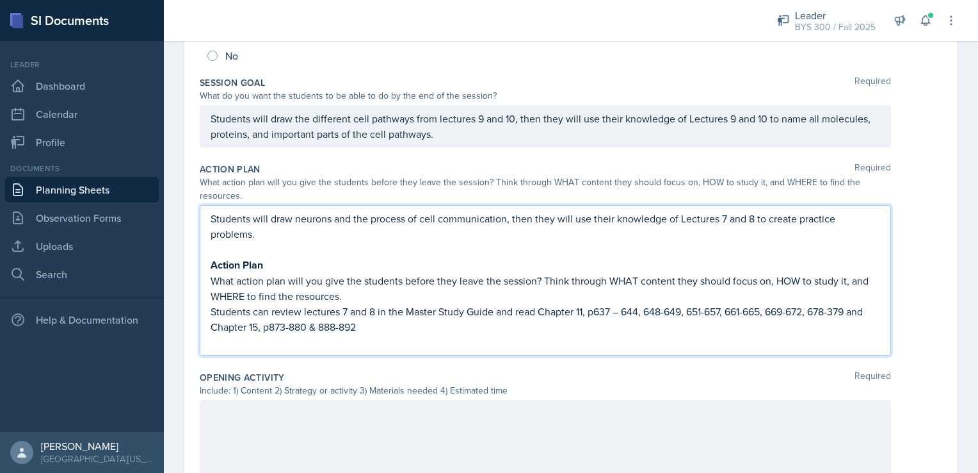
click at [343, 307] on p "Students can review lectures 7 and 8 in the Master Study Guide and read Chapter…" at bounding box center [546, 319] width 670 height 31
click at [371, 311] on p "Students can review lectures 9 and 8 in the Master Study Guide and read Chapter…" at bounding box center [546, 319] width 670 height 31
drag, startPoint x: 343, startPoint y: 250, endPoint x: 280, endPoint y: 236, distance: 64.5
click at [280, 236] on div "Students will draw neurons and the process of cell communication, then they wil…" at bounding box center [546, 280] width 670 height 139
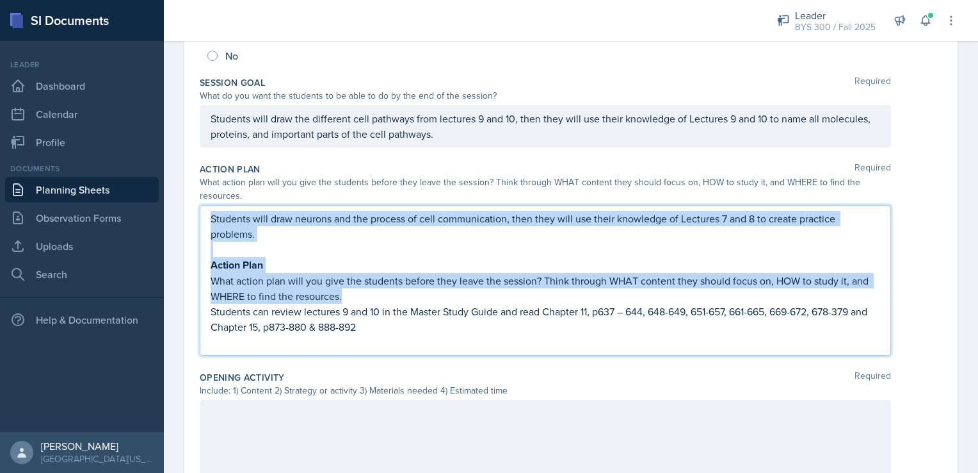
drag, startPoint x: 352, startPoint y: 295, endPoint x: 202, endPoint y: 213, distance: 170.5
click at [202, 213] on div "Students will draw neurons and the process of cell communication, then they wil…" at bounding box center [546, 280] width 692 height 150
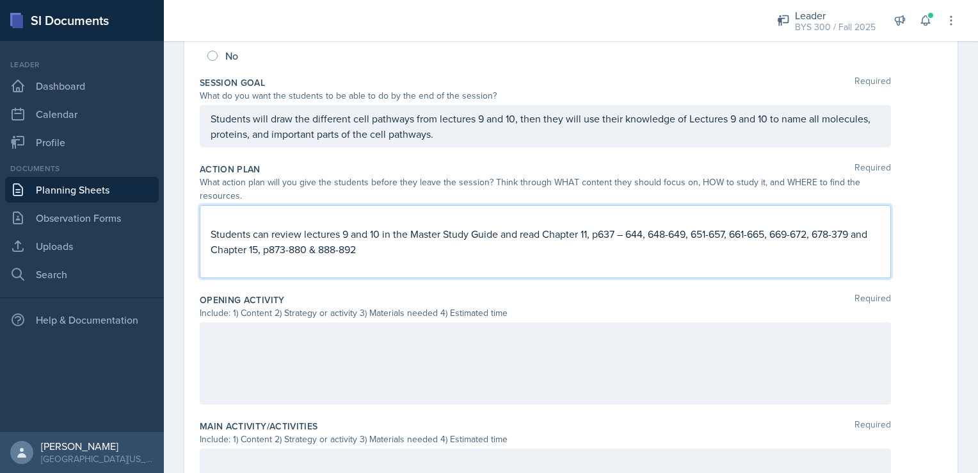
click at [235, 265] on p at bounding box center [546, 264] width 670 height 15
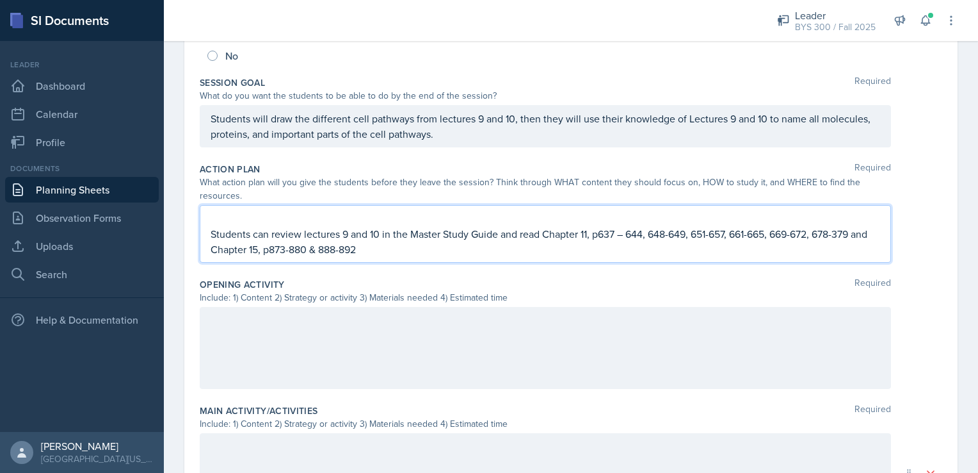
click at [225, 224] on p at bounding box center [546, 218] width 670 height 15
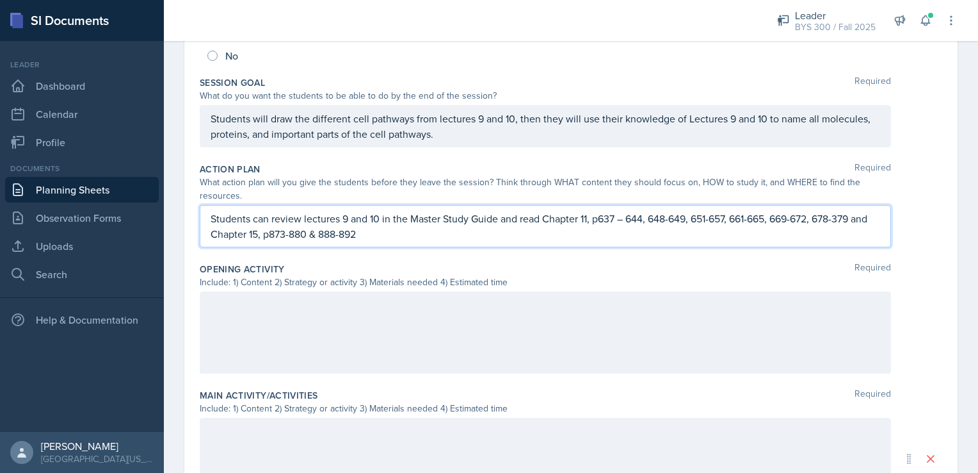
click at [498, 214] on p "Students can review lectures 9 and 10 in the Master Study Guide and read Chapte…" at bounding box center [546, 226] width 670 height 31
click at [677, 213] on p "Students can review lectures 9 and 10 in the Master Study Guide and practice an…" at bounding box center [546, 226] width 670 height 31
click at [519, 294] on div at bounding box center [546, 332] width 692 height 82
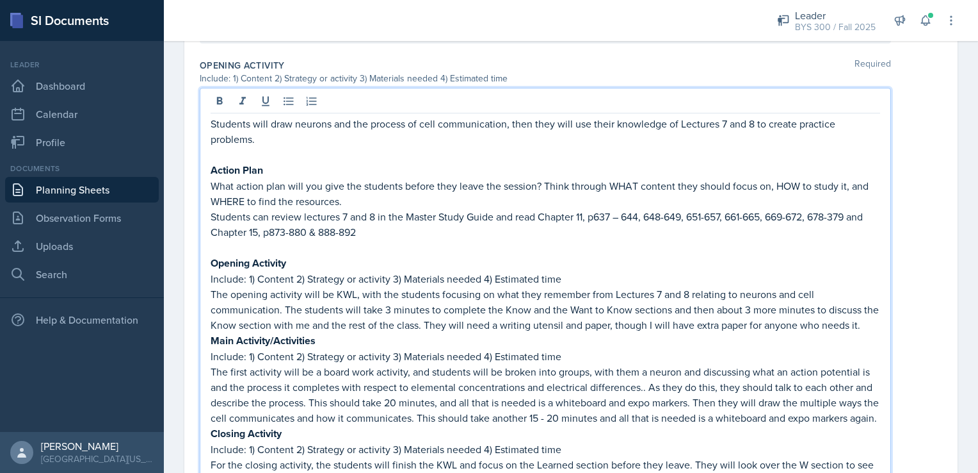
scroll to position [435, 0]
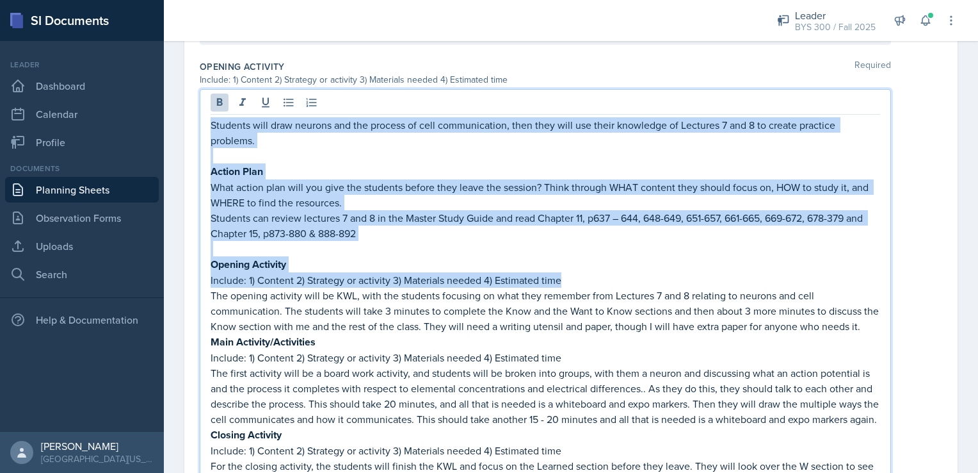
drag, startPoint x: 588, startPoint y: 279, endPoint x: 203, endPoint y: 124, distance: 415.5
click at [203, 124] on div "Students will draw neurons and the process of cell communication, then they wil…" at bounding box center [546, 338] width 692 height 498
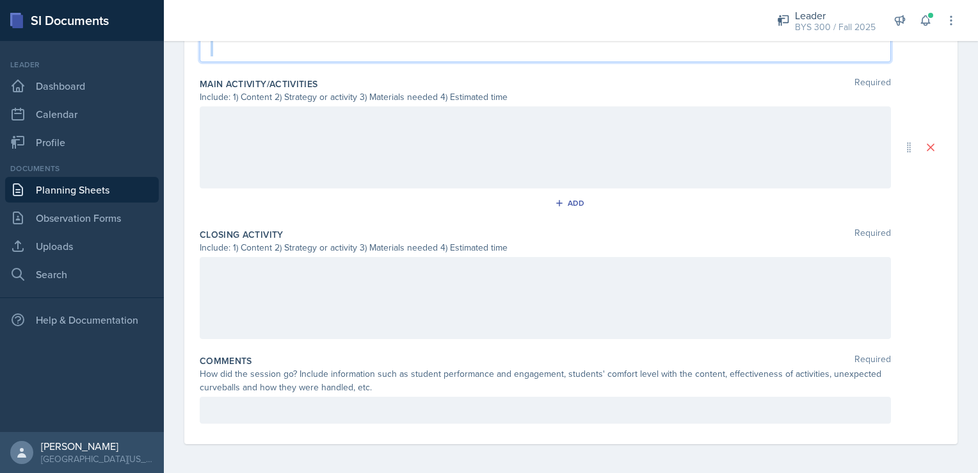
drag, startPoint x: 211, startPoint y: 197, endPoint x: 599, endPoint y: 449, distance: 462.5
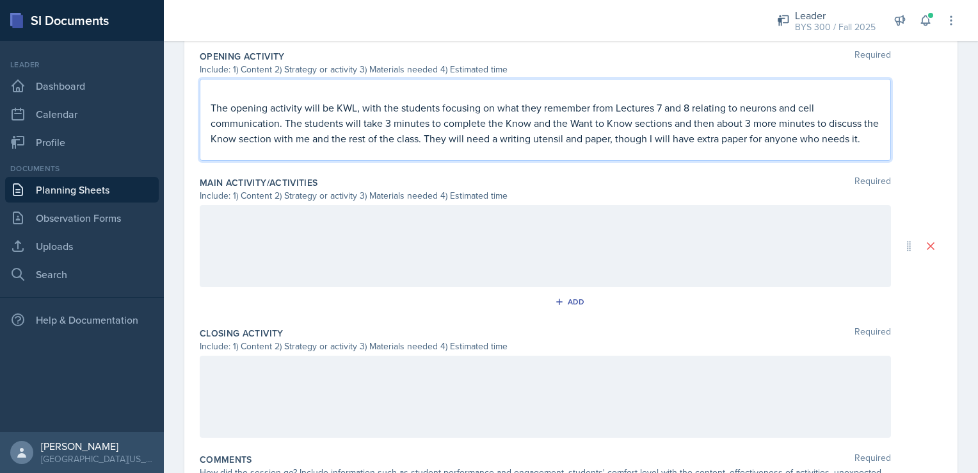
scroll to position [446, 0]
click at [236, 92] on p at bounding box center [546, 92] width 670 height 15
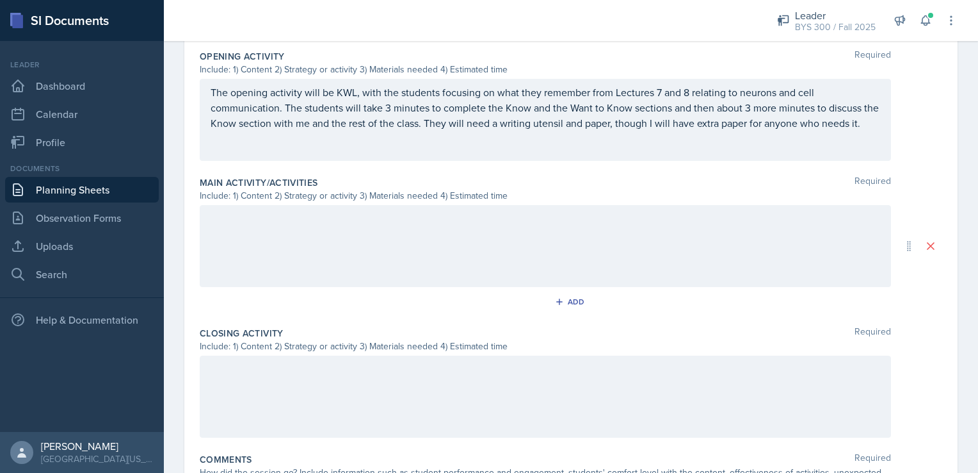
click at [236, 152] on div "The opening activity will be KWL, with the students focusing on what they remem…" at bounding box center [546, 120] width 692 height 82
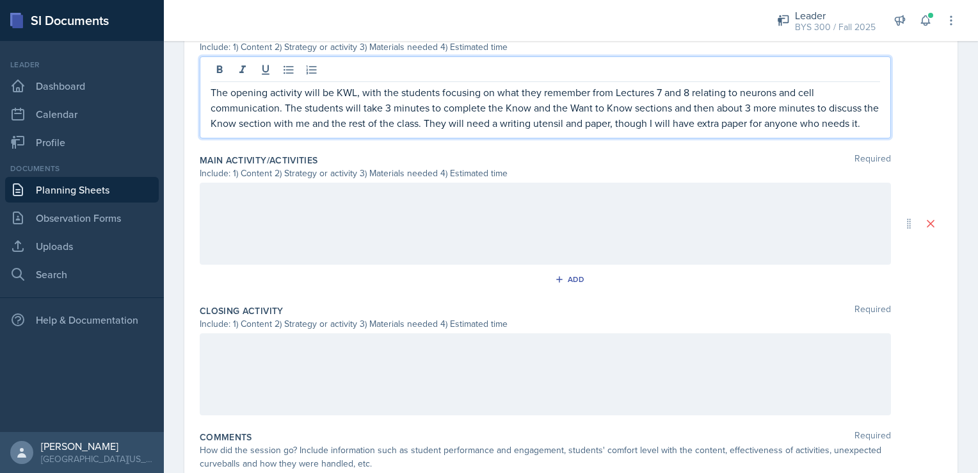
click at [233, 208] on div at bounding box center [546, 224] width 692 height 82
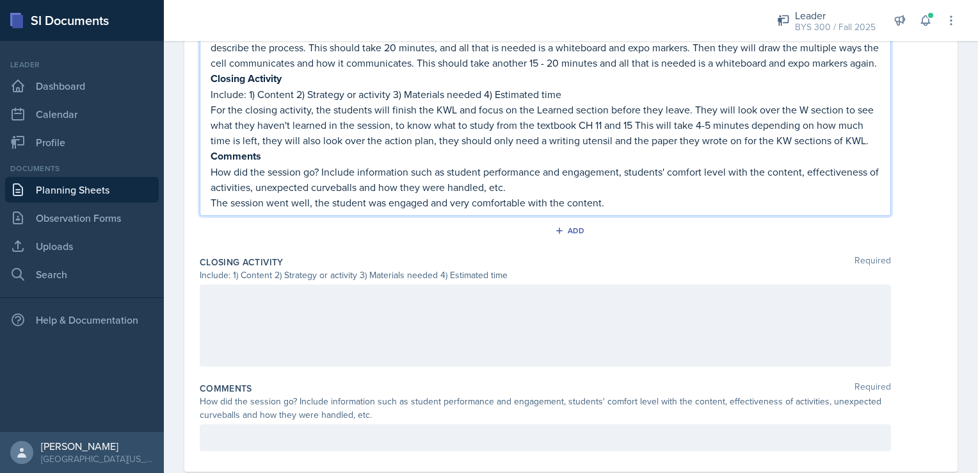
scroll to position [927, 0]
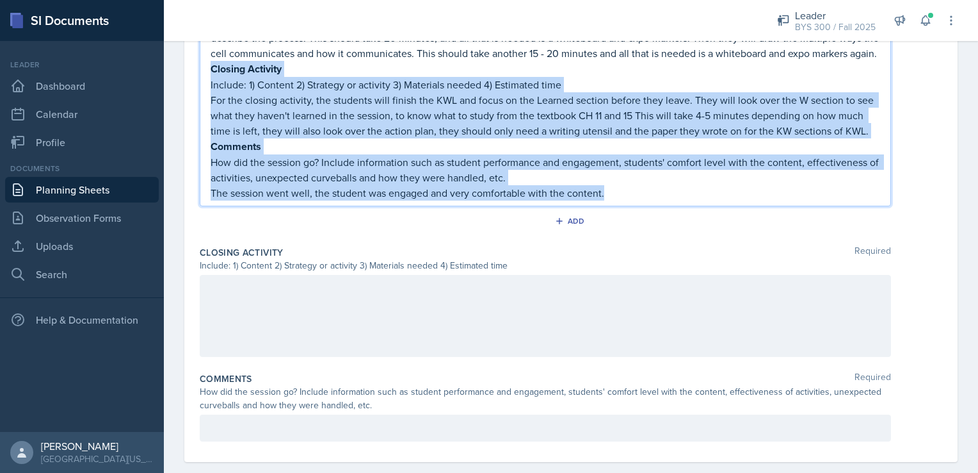
drag, startPoint x: 615, startPoint y: 234, endPoint x: 204, endPoint y: 99, distance: 432.1
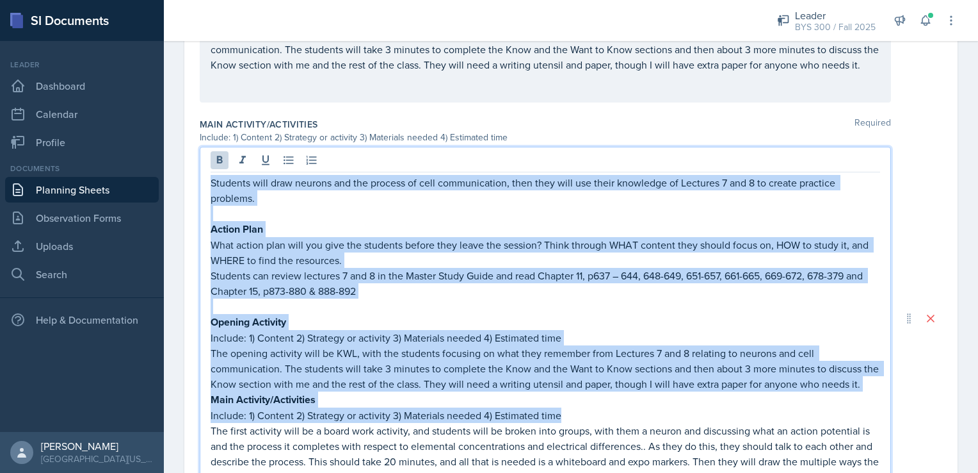
scroll to position [412, 0]
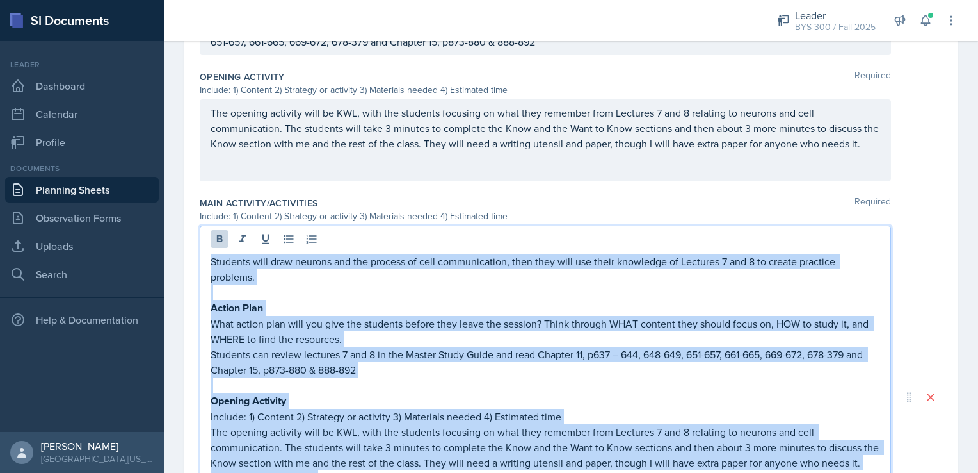
drag, startPoint x: 564, startPoint y: 292, endPoint x: 198, endPoint y: 47, distance: 439.9
click at [198, 47] on div "Date [DATE] [DATE] 28 29 30 1 2 3 4 5 6 7 8 9 10 11 12 13 14 15 16 17 18 19 20 …" at bounding box center [571, 249] width 774 height 1149
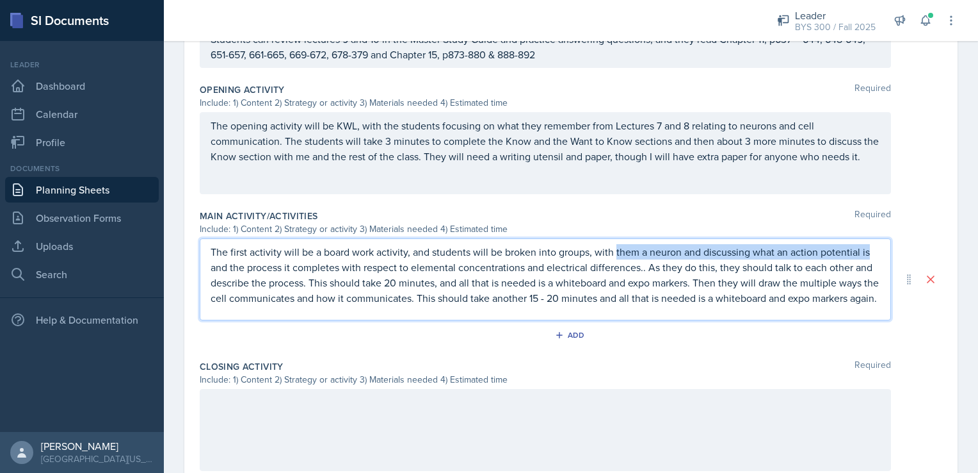
drag, startPoint x: 615, startPoint y: 249, endPoint x: 868, endPoint y: 254, distance: 253.6
click at [868, 254] on p "The first activity will be a board work activity, and students will be broken i…" at bounding box center [546, 274] width 670 height 61
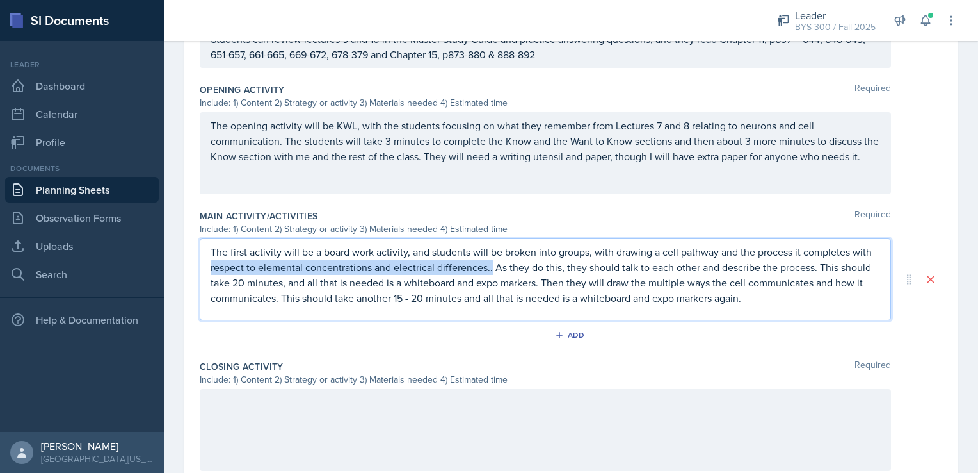
drag, startPoint x: 233, startPoint y: 268, endPoint x: 512, endPoint y: 262, distance: 278.6
click at [512, 262] on p "The first activity will be a board work activity, and students will be broken i…" at bounding box center [546, 274] width 670 height 61
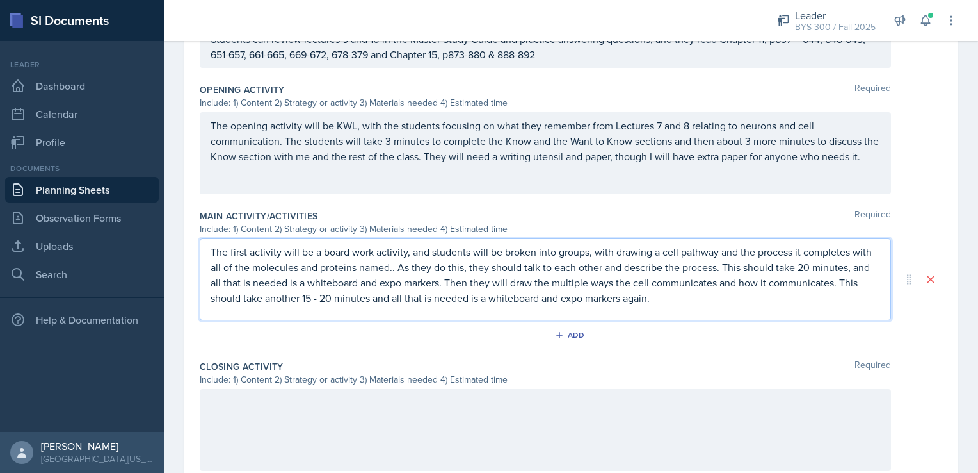
click at [676, 283] on p "The first activity will be a board work activity, and students will be broken i…" at bounding box center [546, 274] width 670 height 61
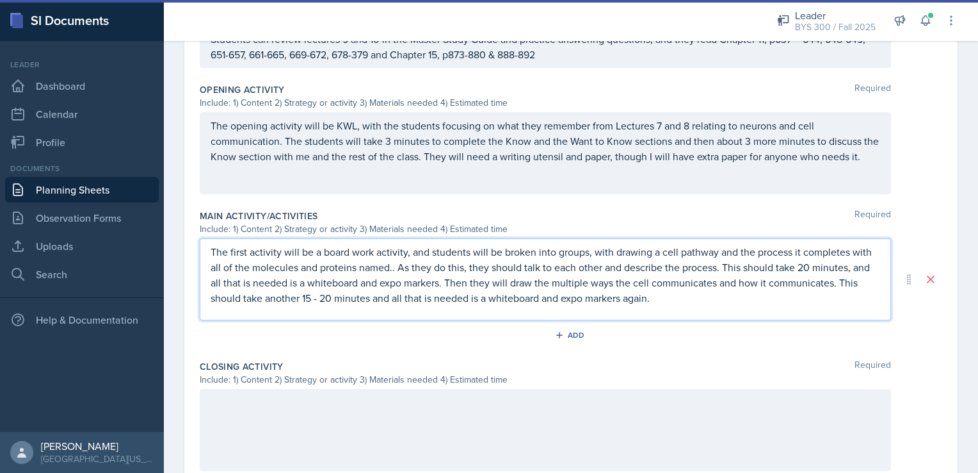
click at [824, 263] on p "The first activity will be a board work activity, and students will be broken i…" at bounding box center [546, 274] width 670 height 61
drag, startPoint x: 821, startPoint y: 263, endPoint x: 832, endPoint y: 263, distance: 10.9
click at [832, 263] on p "The first activity will be a board work activity, and students will be broken i…" at bounding box center [546, 274] width 670 height 61
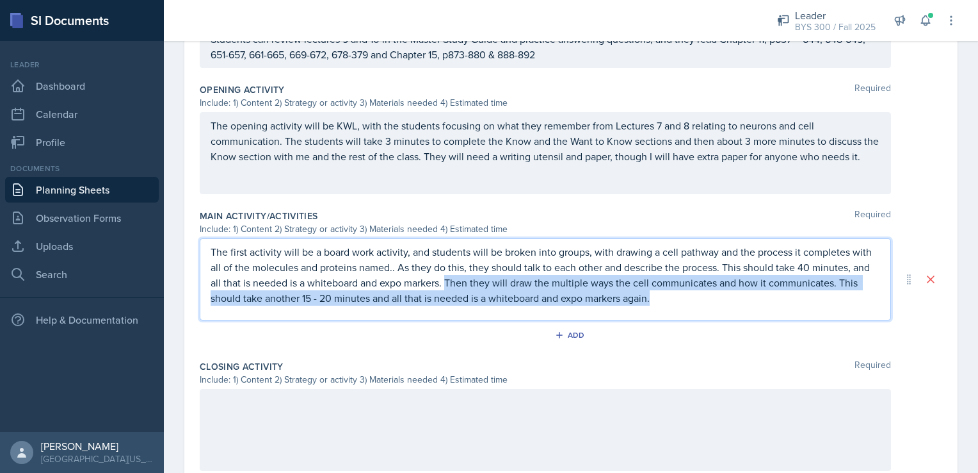
drag, startPoint x: 507, startPoint y: 281, endPoint x: 766, endPoint y: 298, distance: 259.9
click at [766, 298] on p "The first activity will be a board work activity, and students will be broken i…" at bounding box center [546, 274] width 670 height 61
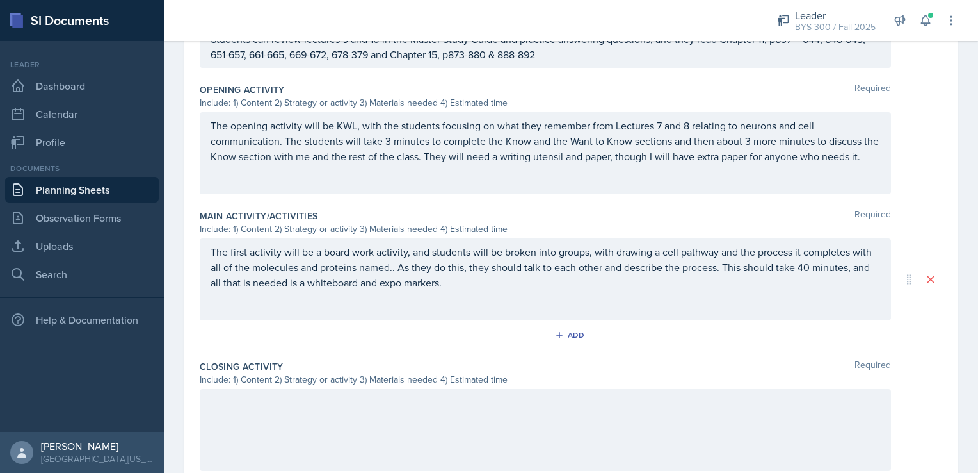
click at [415, 304] on div "The first activity will be a board work activity, and students will be broken i…" at bounding box center [546, 279] width 692 height 82
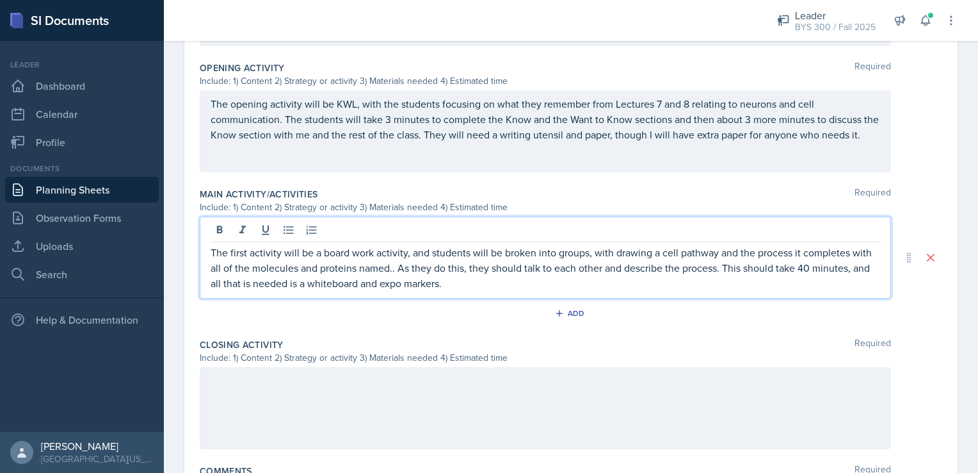
click at [345, 384] on div at bounding box center [546, 408] width 692 height 82
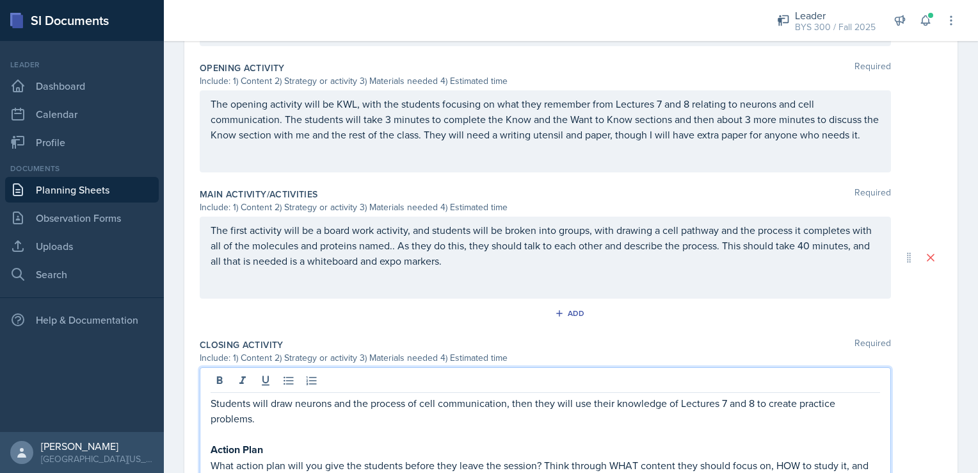
scroll to position [849, 0]
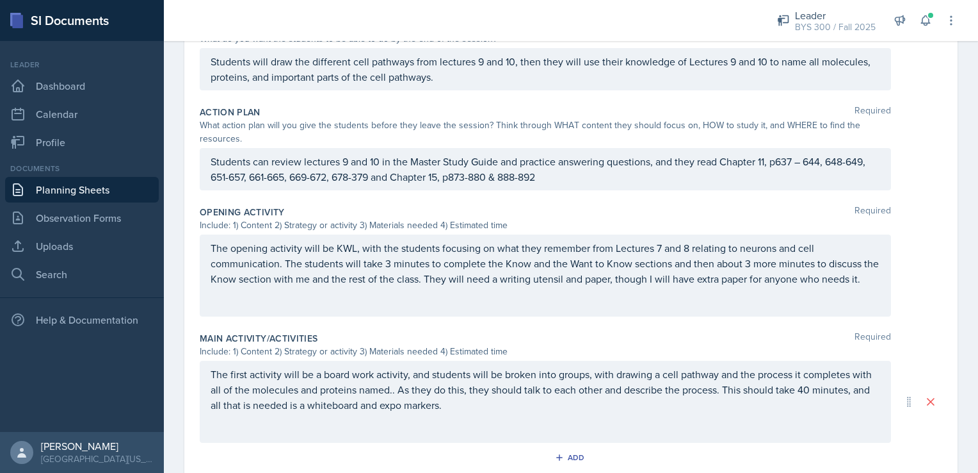
drag, startPoint x: 584, startPoint y: 339, endPoint x: 209, endPoint y: 40, distance: 479.3
click at [209, 40] on div "Leader BYS 300 / Fall 2025 Mentor [PERSON_NAME]'s Group / Fall 2025 Leader MA 1…" at bounding box center [571, 236] width 815 height 473
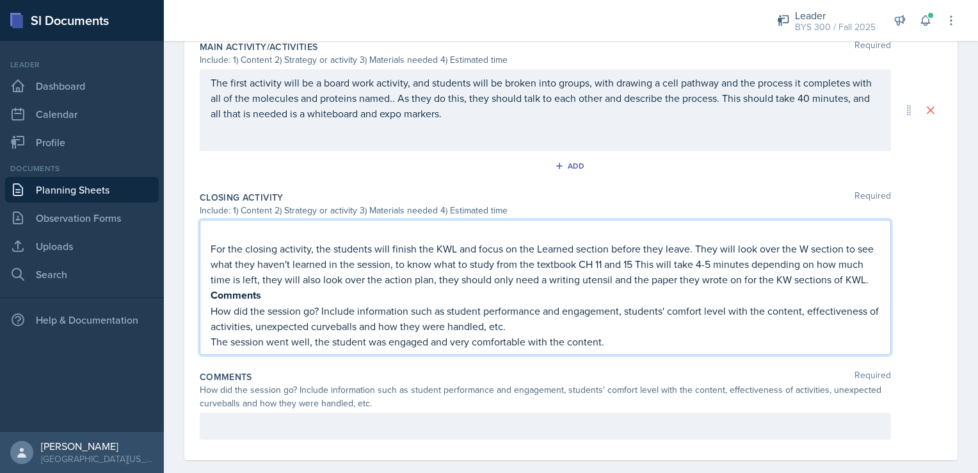
scroll to position [582, 0]
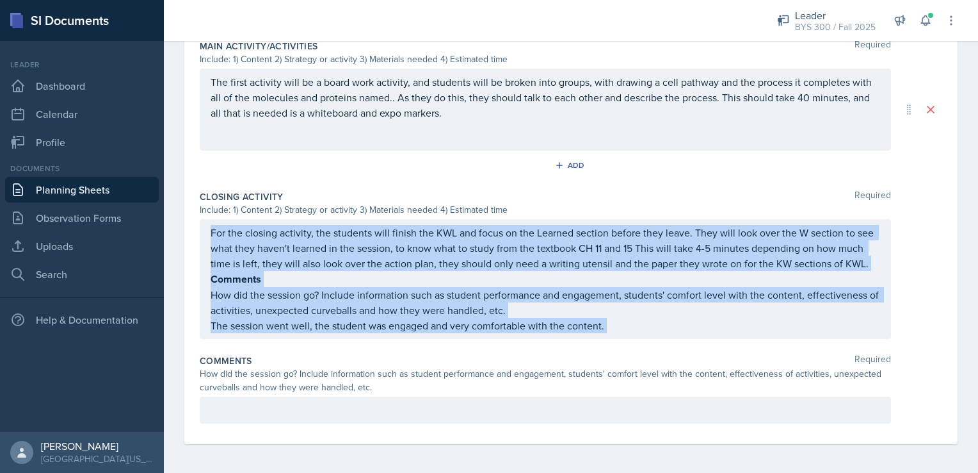
drag, startPoint x: 209, startPoint y: 292, endPoint x: 602, endPoint y: 359, distance: 398.9
click at [602, 349] on div "Closing Activity Required Include: 1) Content 2) Strategy or activity 3) Materi…" at bounding box center [571, 267] width 743 height 164
click at [610, 318] on p "How did the session go? Include information such as student performance and eng…" at bounding box center [546, 302] width 670 height 31
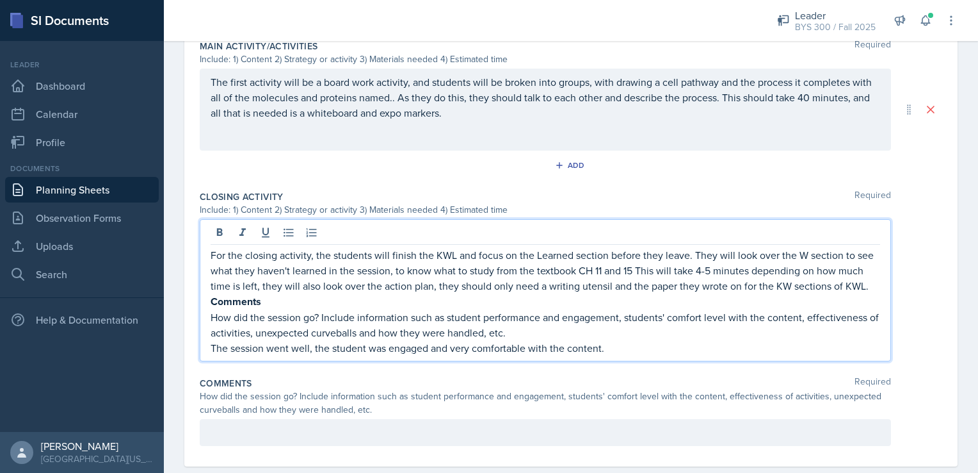
scroll to position [604, 0]
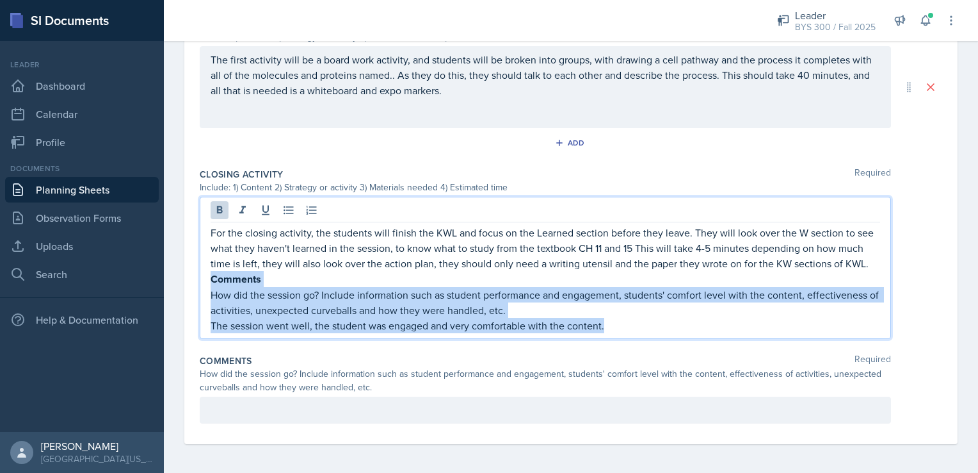
drag, startPoint x: 612, startPoint y: 340, endPoint x: 206, endPoint y: 293, distance: 409.3
click at [206, 293] on div "For the closing activity, the students will finish the KWL and focus on the Lea…" at bounding box center [546, 268] width 692 height 142
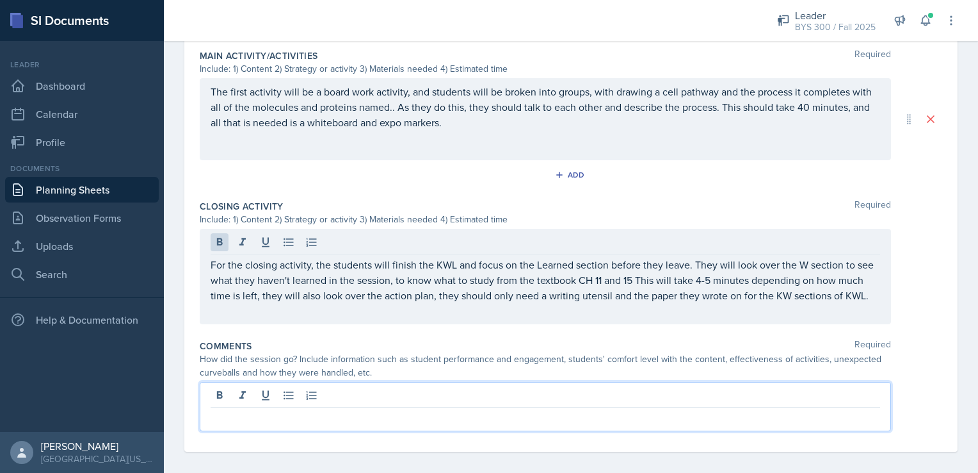
scroll to position [572, 0]
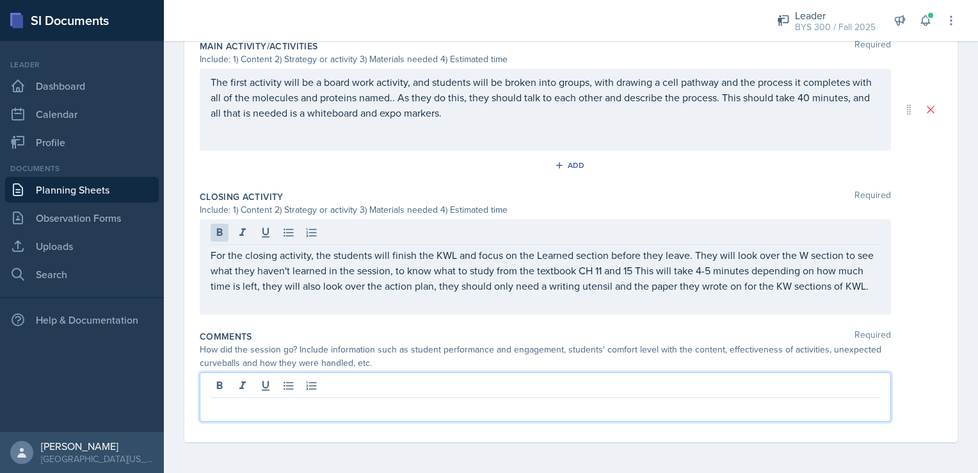
click at [254, 410] on p at bounding box center [546, 407] width 670 height 15
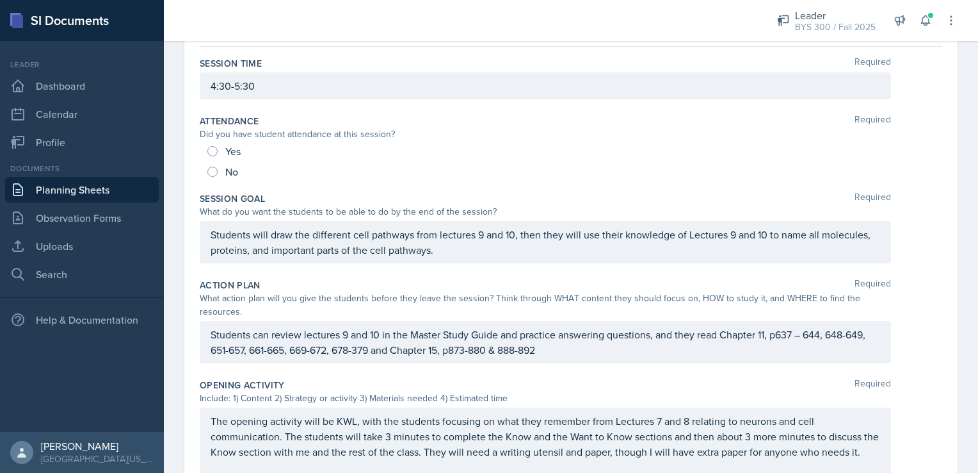
scroll to position [111, 0]
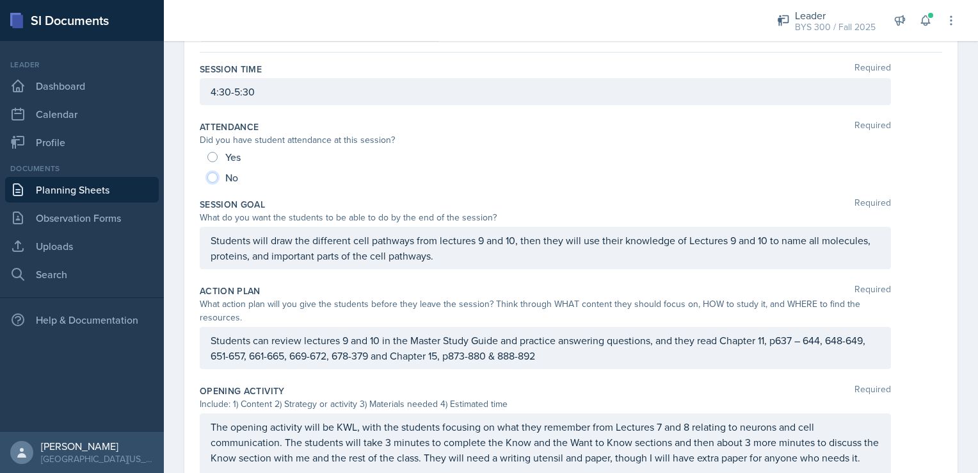
click at [213, 173] on input "No" at bounding box center [212, 177] width 10 height 10
radio input "true"
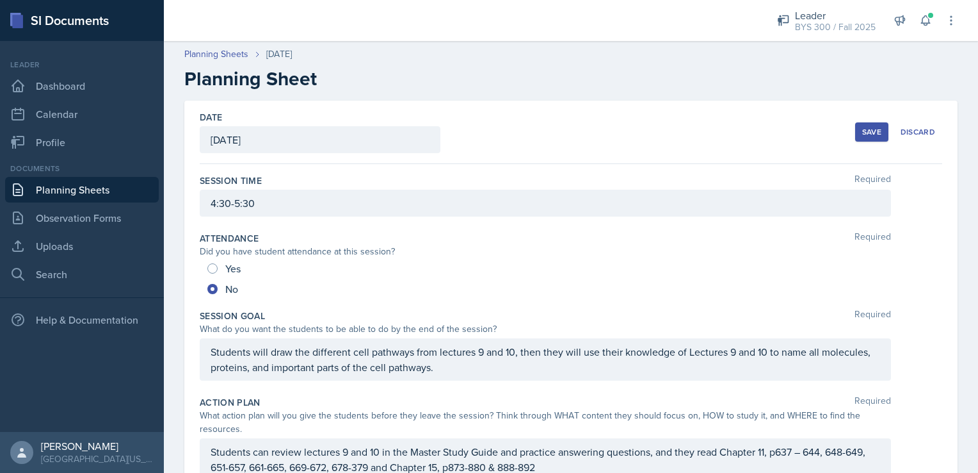
click at [863, 136] on div "Save" at bounding box center [872, 132] width 19 height 10
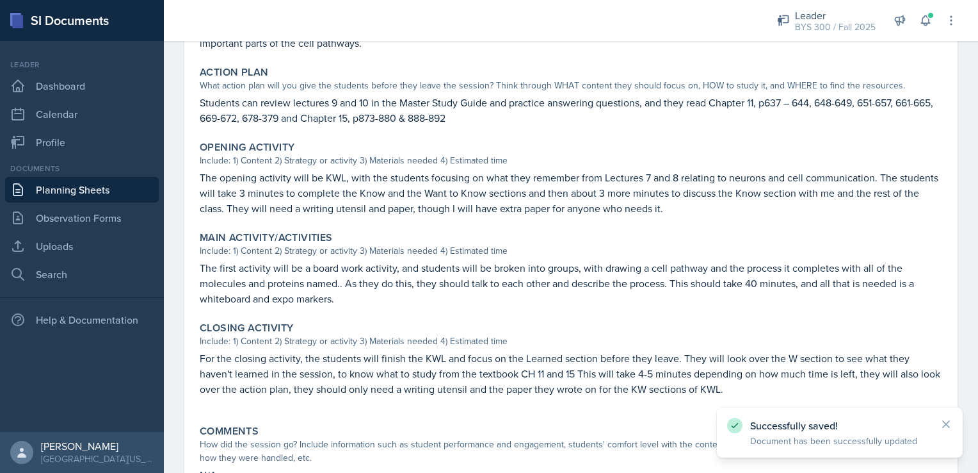
scroll to position [407, 0]
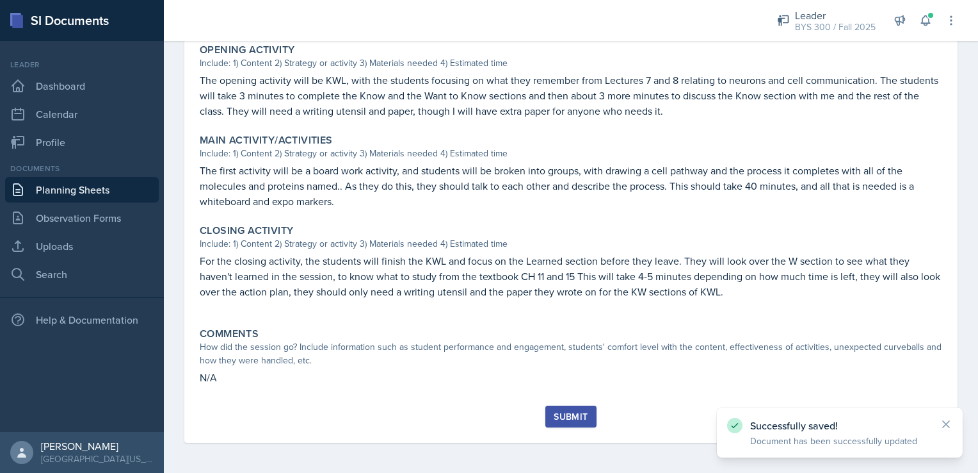
click at [565, 407] on button "Submit" at bounding box center [571, 416] width 51 height 22
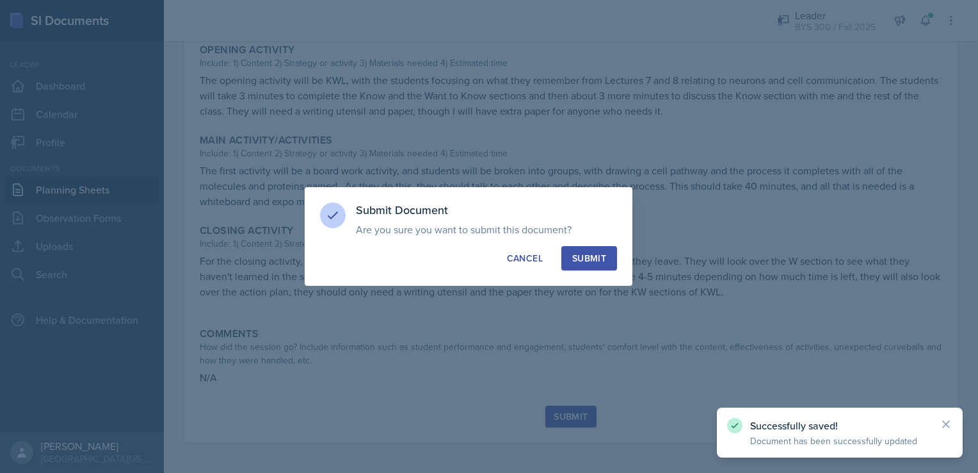
click at [587, 273] on div "Submit Document Are you sure you want to submit this document? This document wi…" at bounding box center [469, 236] width 328 height 99
click at [588, 268] on button "Submit" at bounding box center [590, 258] width 56 height 24
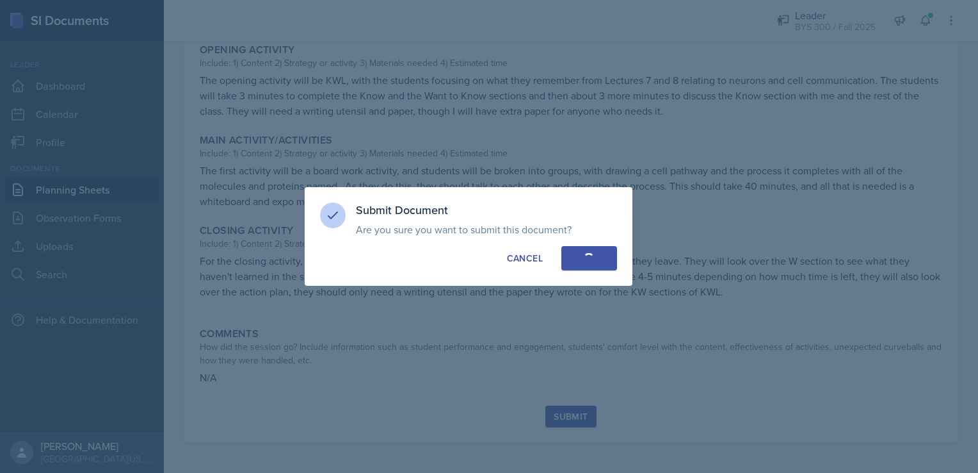
radio input "true"
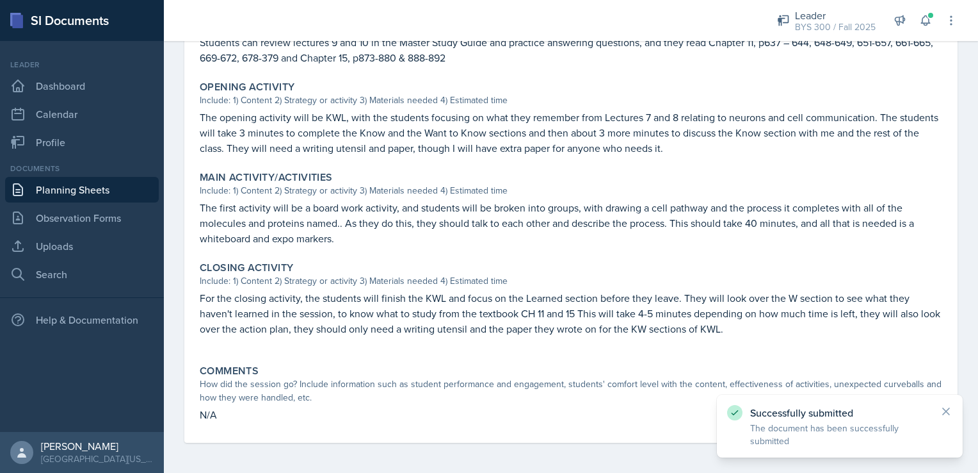
click at [316, 421] on p "N/A" at bounding box center [571, 414] width 743 height 15
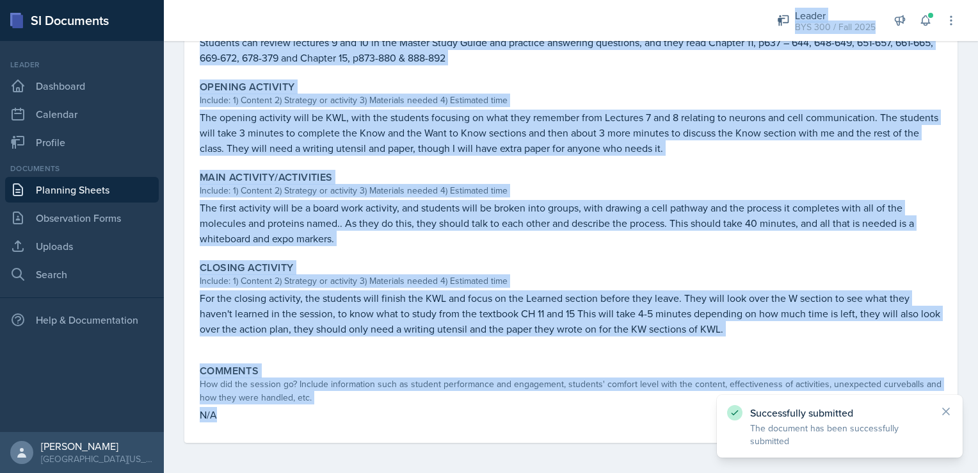
scroll to position [0, 0]
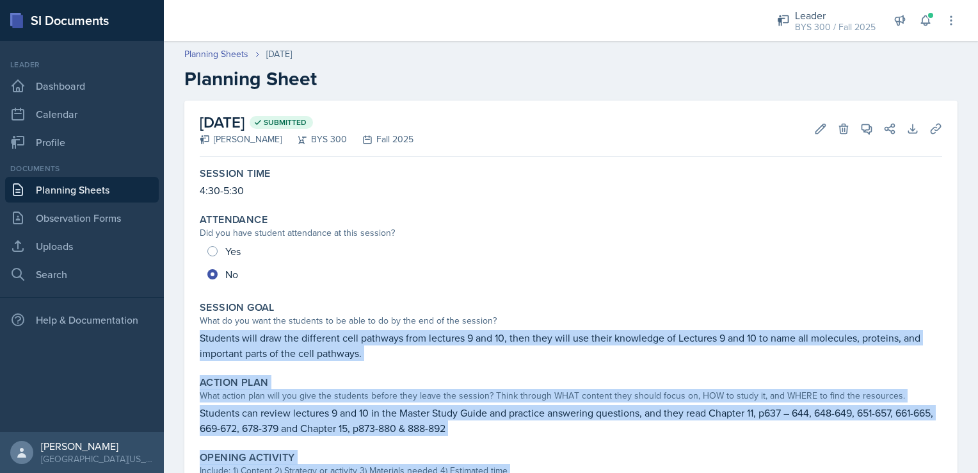
drag, startPoint x: 224, startPoint y: 407, endPoint x: 202, endPoint y: 332, distance: 78.2
copy div "Loremips dolo sita con adipiscin elit seddoeiu temp incididu 3 utl 40, etdo mag…"
click at [94, 195] on link "Planning Sheets" at bounding box center [82, 190] width 154 height 26
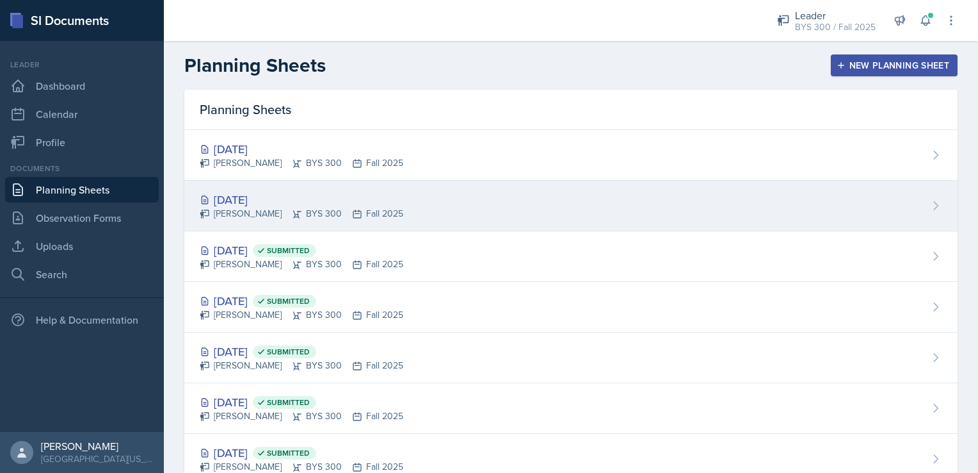
click at [292, 199] on div "[DATE]" at bounding box center [302, 199] width 204 height 17
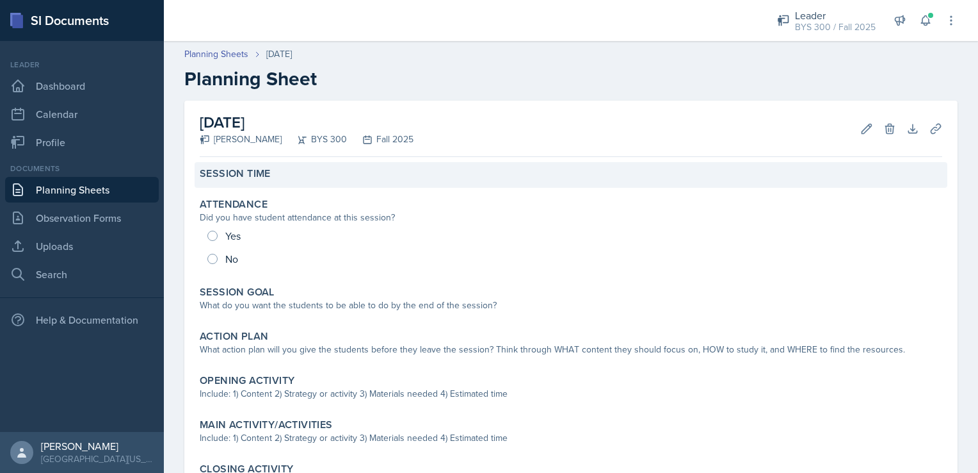
click at [574, 172] on div "Session Time" at bounding box center [571, 173] width 743 height 13
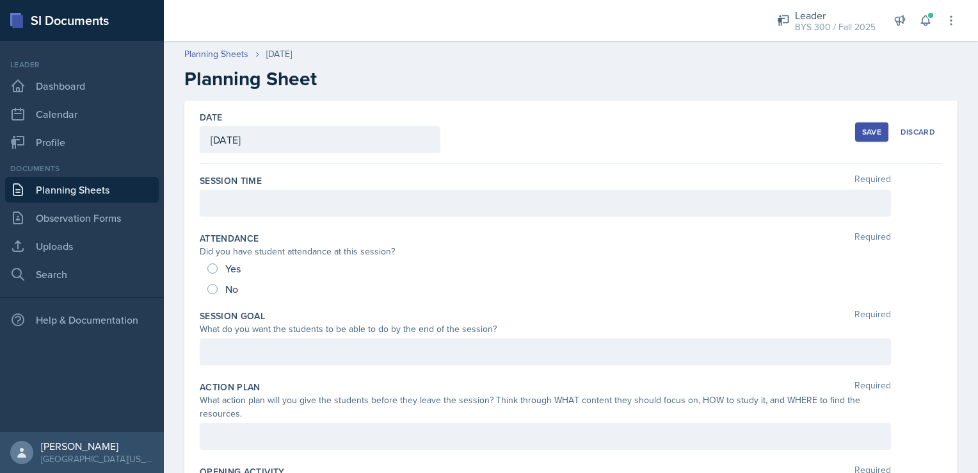
click at [410, 203] on div at bounding box center [546, 203] width 692 height 27
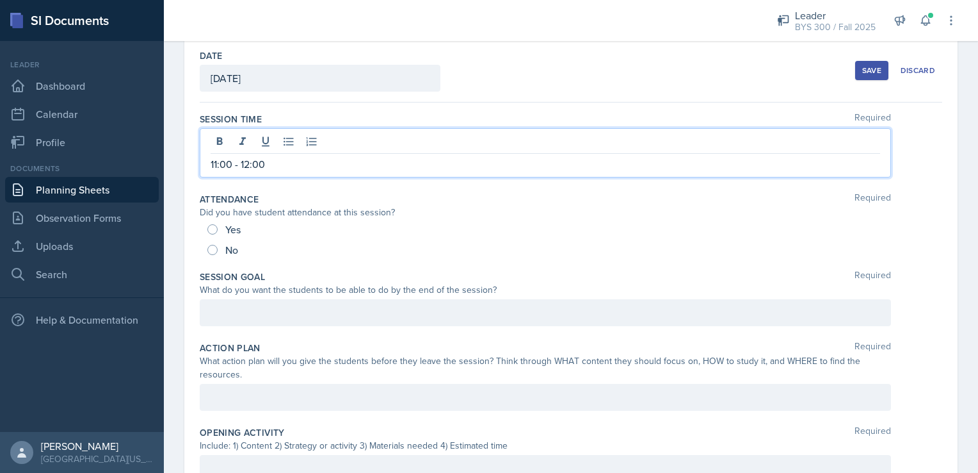
scroll to position [64, 0]
click at [218, 246] on div "No" at bounding box center [223, 247] width 33 height 20
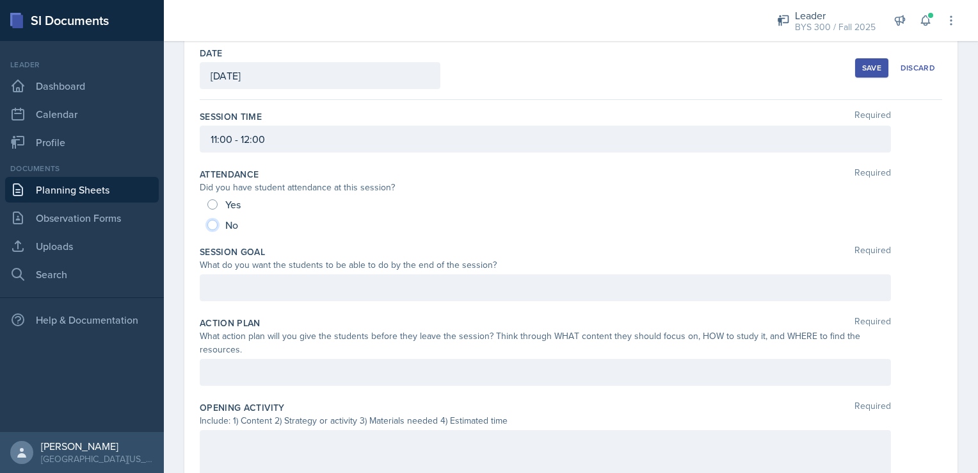
click at [212, 227] on input "No" at bounding box center [212, 225] width 10 height 10
radio input "true"
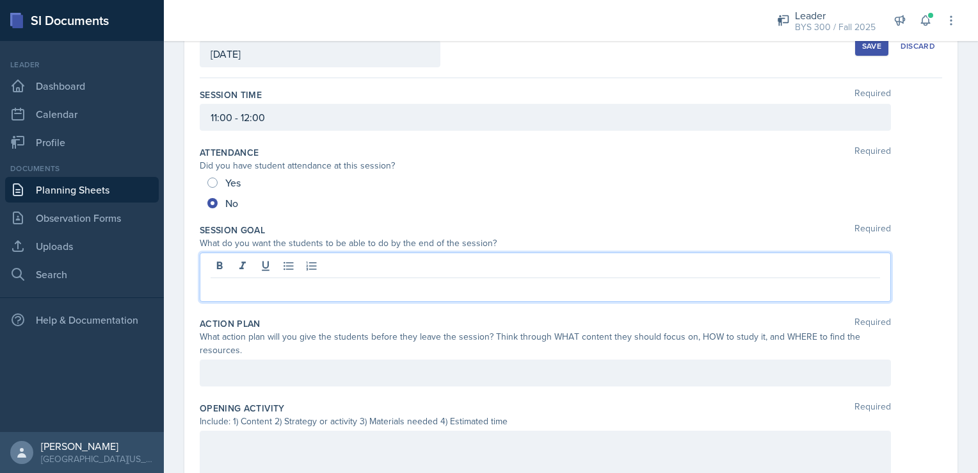
click at [233, 286] on p at bounding box center [546, 287] width 670 height 15
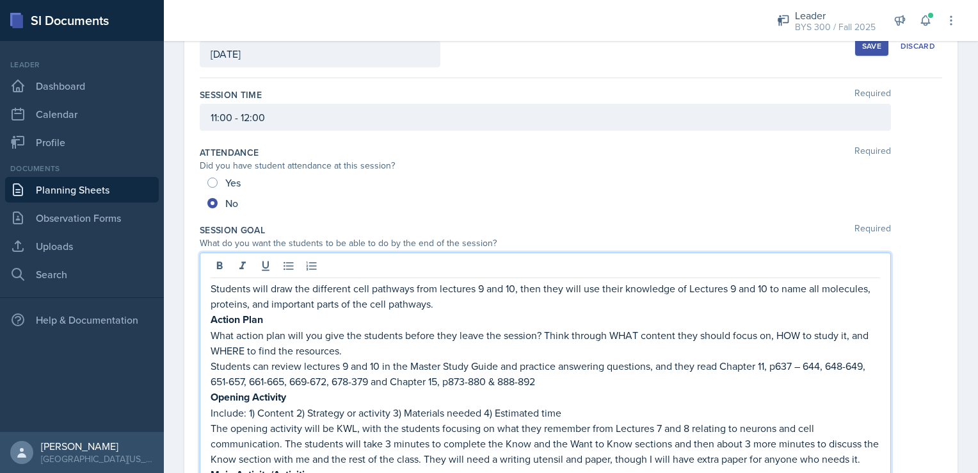
scroll to position [341, 0]
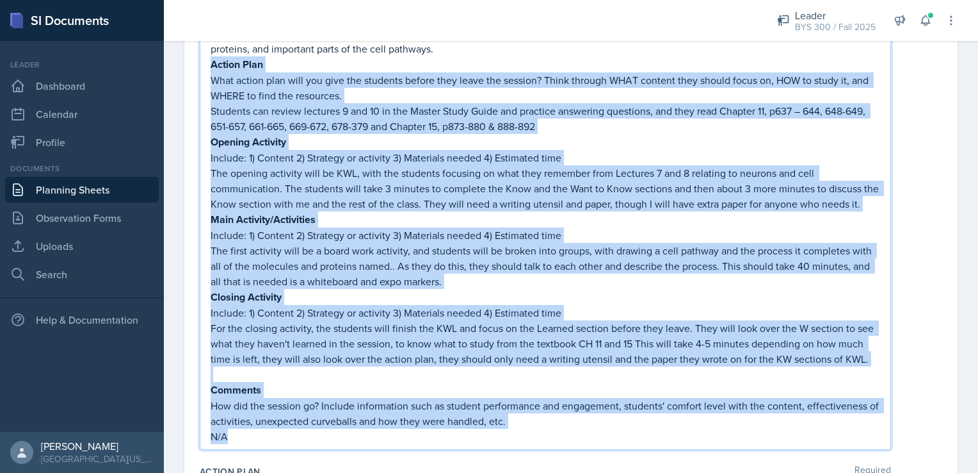
drag, startPoint x: 311, startPoint y: 455, endPoint x: 214, endPoint y: 66, distance: 401.2
click at [214, 66] on div "Students will draw the different cell pathways from lectures 9 and 10, then the…" at bounding box center [546, 235] width 670 height 418
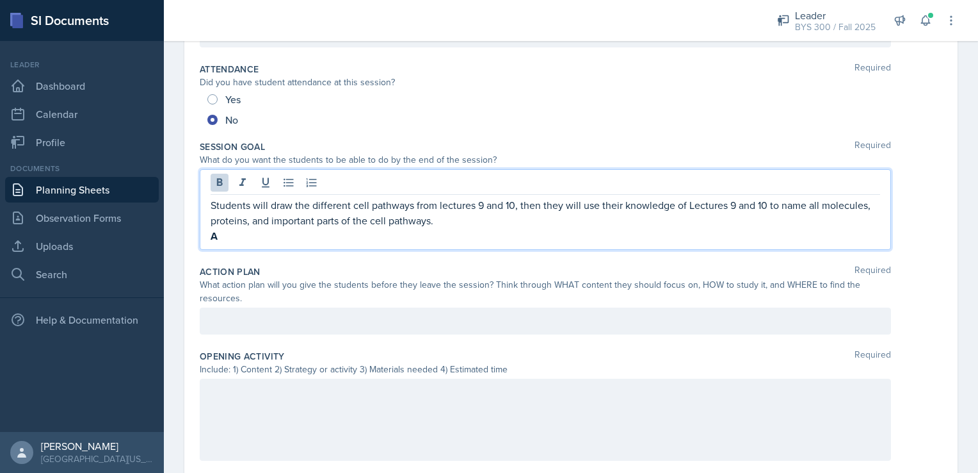
scroll to position [151, 0]
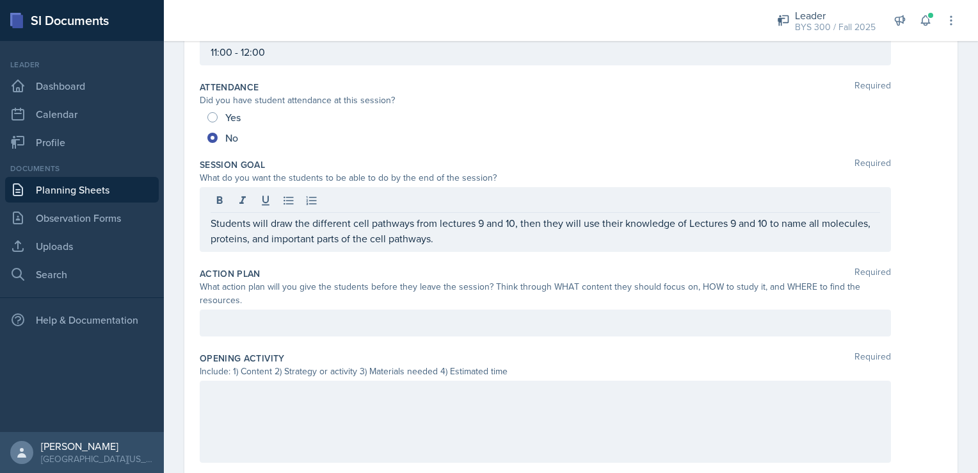
drag, startPoint x: 210, startPoint y: 222, endPoint x: 512, endPoint y: 250, distance: 302.9
click at [512, 250] on div "Students will draw the different cell pathways from lectures 9 and 10, then the…" at bounding box center [546, 219] width 692 height 65
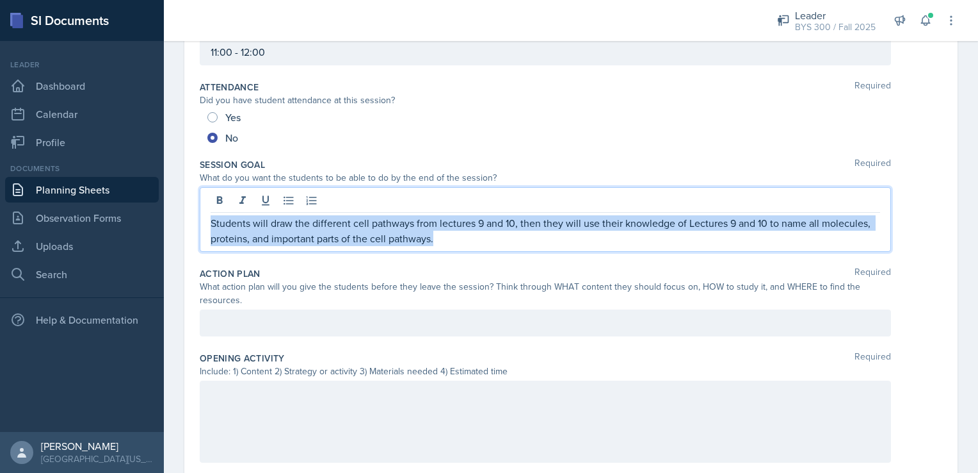
drag, startPoint x: 502, startPoint y: 242, endPoint x: 172, endPoint y: 211, distance: 331.3
click at [172, 211] on div "Date [DATE] [DATE] 28 29 30 1 2 3 4 5 6 7 8 9 10 11 12 13 14 15 16 17 18 19 20 …" at bounding box center [571, 411] width 815 height 925
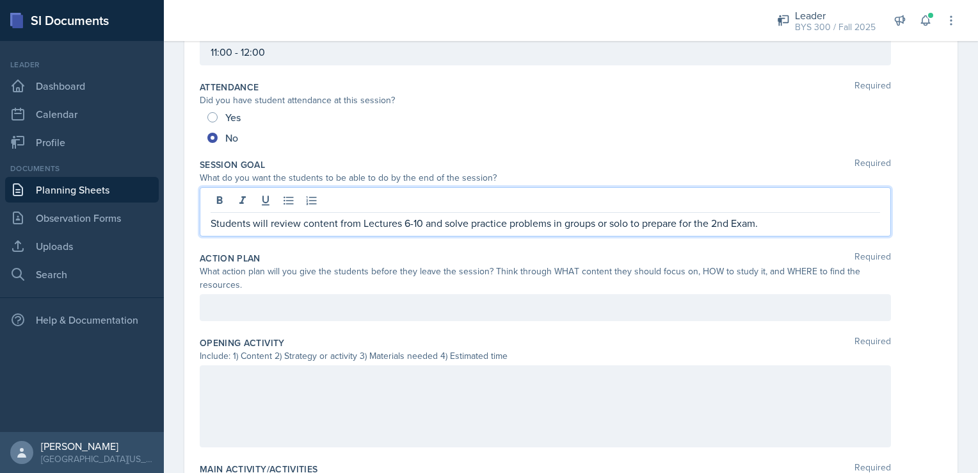
click at [340, 304] on div at bounding box center [546, 307] width 692 height 27
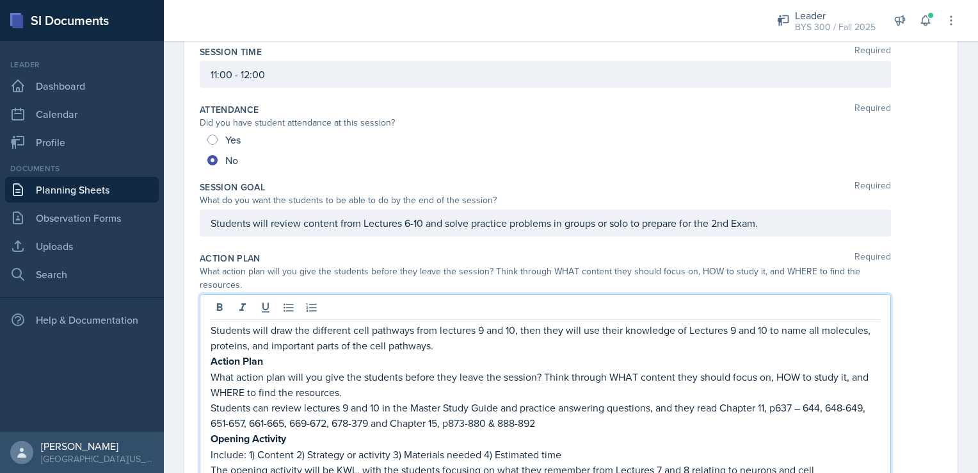
scroll to position [425, 0]
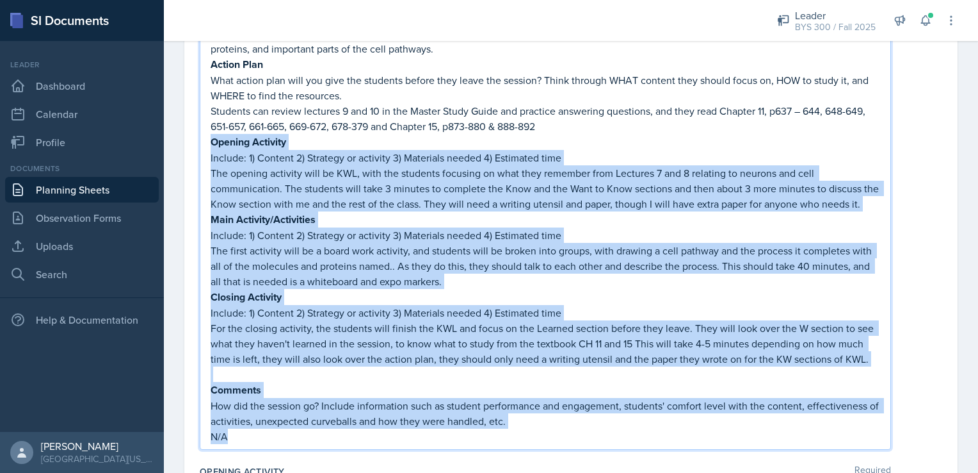
drag, startPoint x: 262, startPoint y: 458, endPoint x: 210, endPoint y: 136, distance: 326.2
click at [210, 136] on div "Students will draw the different cell pathways from lectures 9 and 10, then the…" at bounding box center [546, 223] width 692 height 452
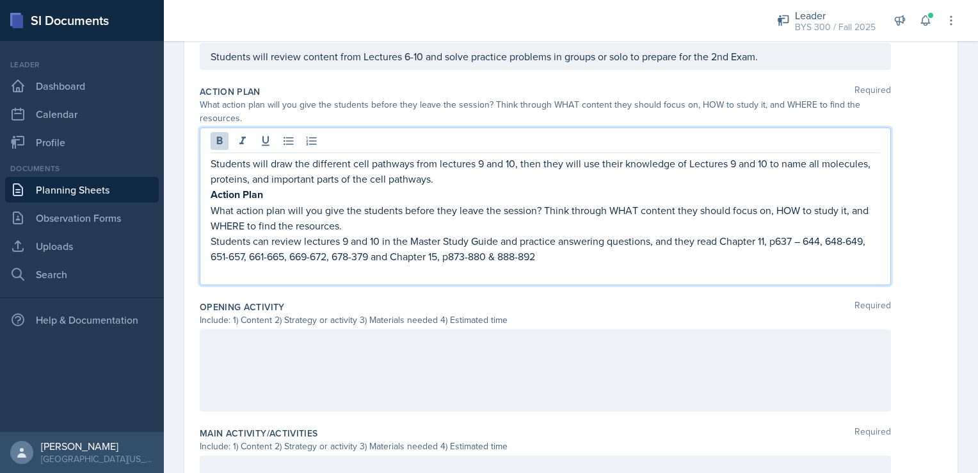
scroll to position [295, 0]
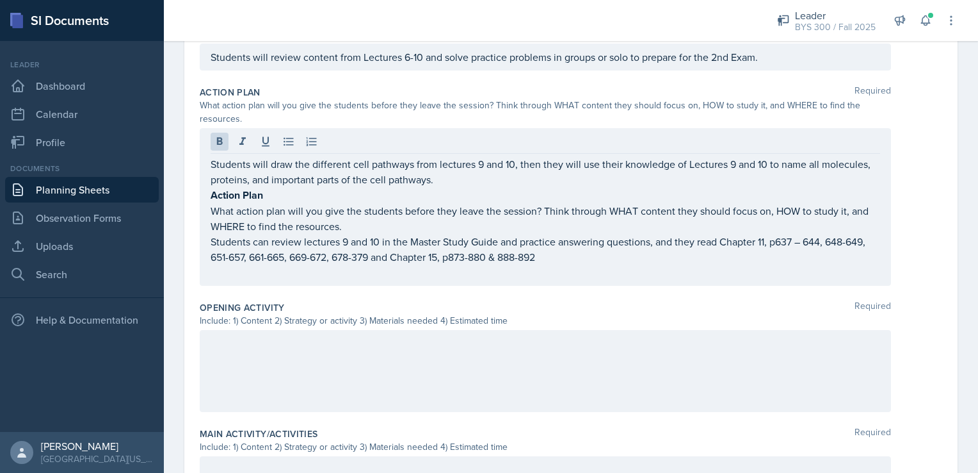
drag, startPoint x: 208, startPoint y: 163, endPoint x: 300, endPoint y: 188, distance: 94.7
click at [300, 188] on div "Students will draw the different cell pathways from lectures 9 and 10, then the…" at bounding box center [546, 207] width 692 height 158
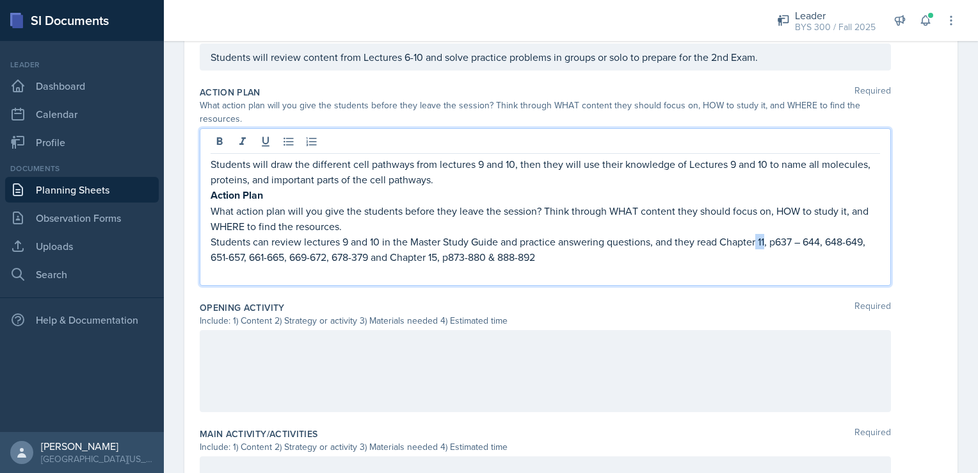
drag, startPoint x: 768, startPoint y: 239, endPoint x: 759, endPoint y: 239, distance: 9.0
click at [759, 239] on p "Students can review lectures 9 and 10 in the Master Study Guide and practice an…" at bounding box center [546, 249] width 670 height 31
click at [765, 239] on p "Students can review lectures 9 and 10 in the Master Study Guide and practice an…" at bounding box center [546, 249] width 670 height 31
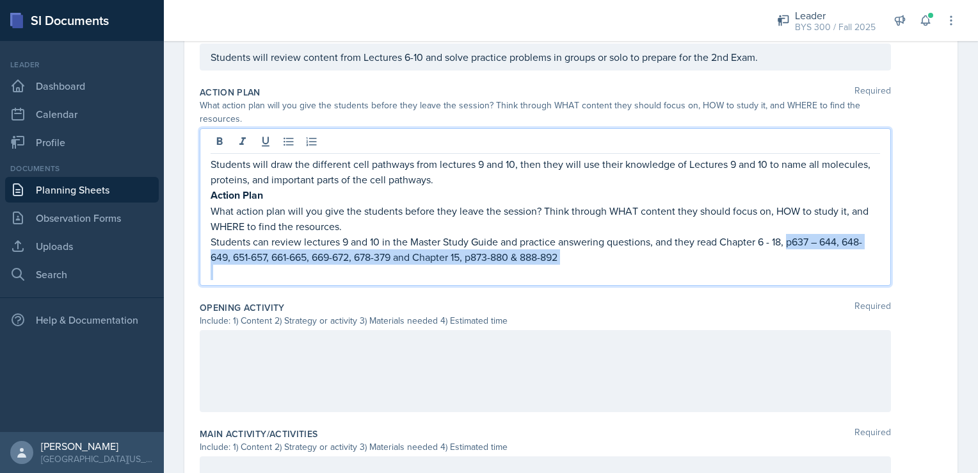
drag, startPoint x: 788, startPoint y: 238, endPoint x: 828, endPoint y: 265, distance: 48.0
click at [828, 265] on div "Students will draw the different cell pathways from lectures 9 and 10, then the…" at bounding box center [546, 218] width 670 height 124
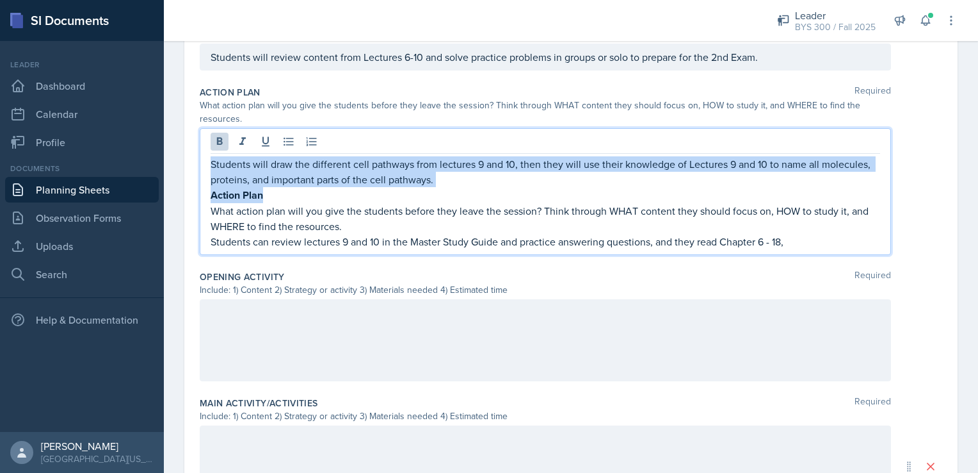
drag, startPoint x: 283, startPoint y: 195, endPoint x: 198, endPoint y: 161, distance: 91.4
click at [198, 161] on div "Date [DATE] [DATE] 28 29 30 1 2 3 4 5 6 7 8 9 10 11 12 13 14 15 16 17 18 19 20 …" at bounding box center [571, 284] width 774 height 957
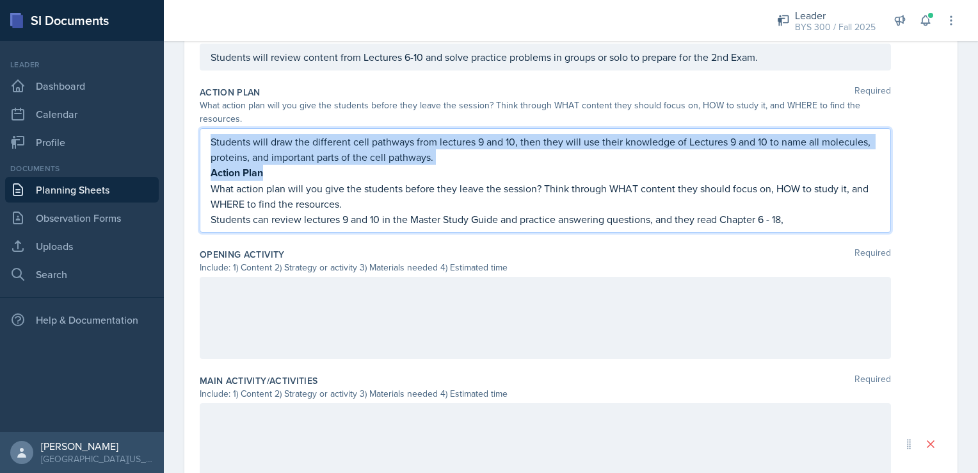
scroll to position [272, 0]
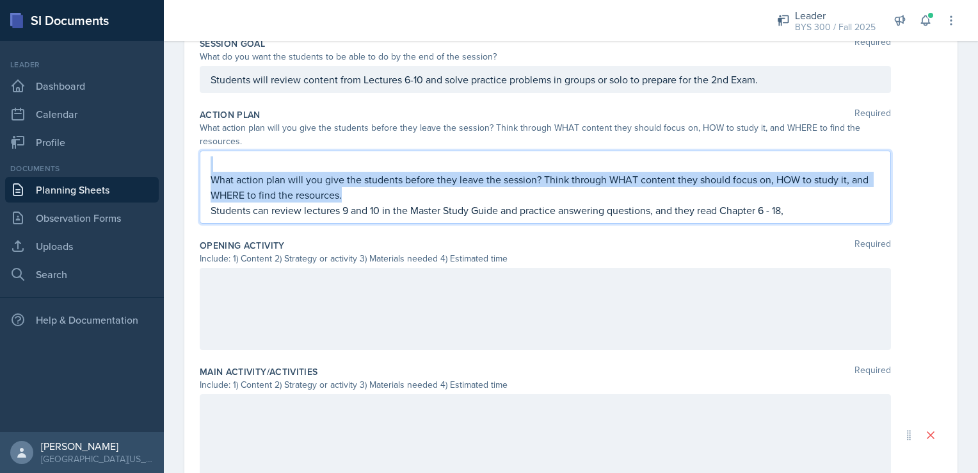
drag, startPoint x: 346, startPoint y: 192, endPoint x: 197, endPoint y: 154, distance: 154.1
click at [197, 154] on div "Date [DATE] [DATE] 28 29 30 1 2 3 4 5 6 7 8 9 10 11 12 13 14 15 16 17 18 19 20 …" at bounding box center [571, 279] width 774 height 903
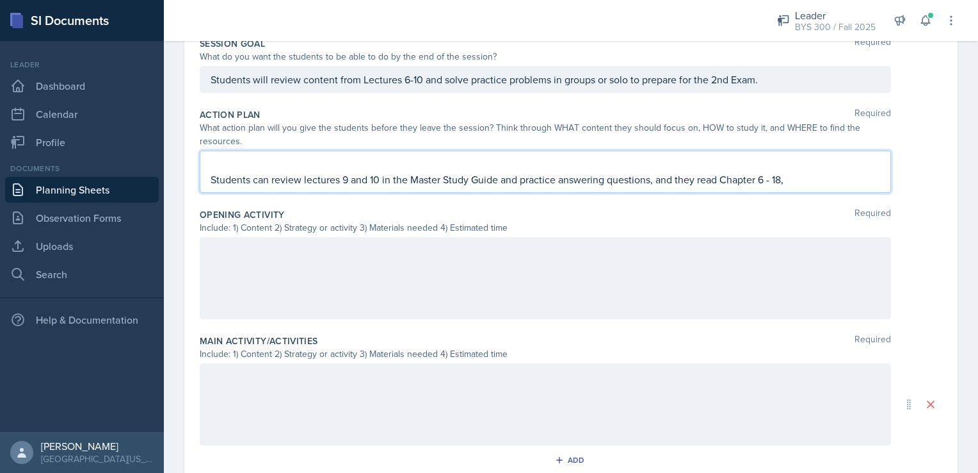
click at [345, 180] on p "Students can review lectures 9 and 10 in the Master Study Guide and practice an…" at bounding box center [546, 179] width 670 height 15
click at [421, 161] on p at bounding box center [546, 163] width 670 height 15
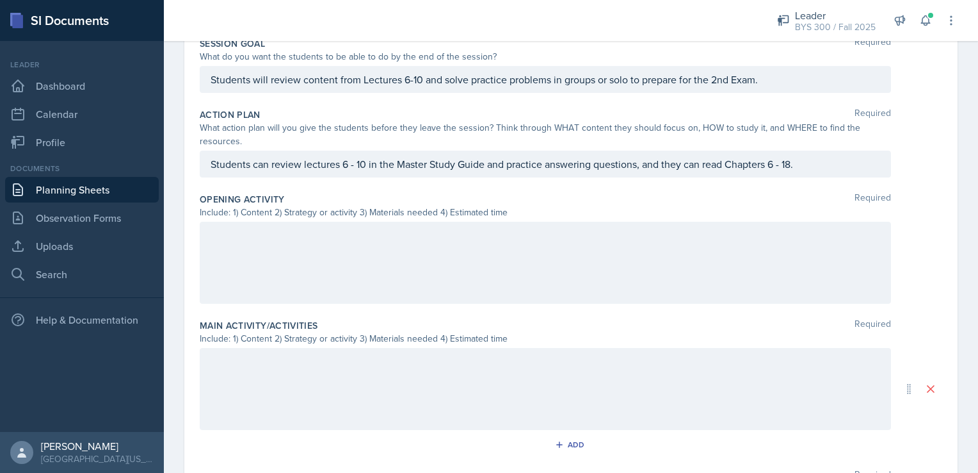
click at [386, 260] on div at bounding box center [546, 263] width 692 height 82
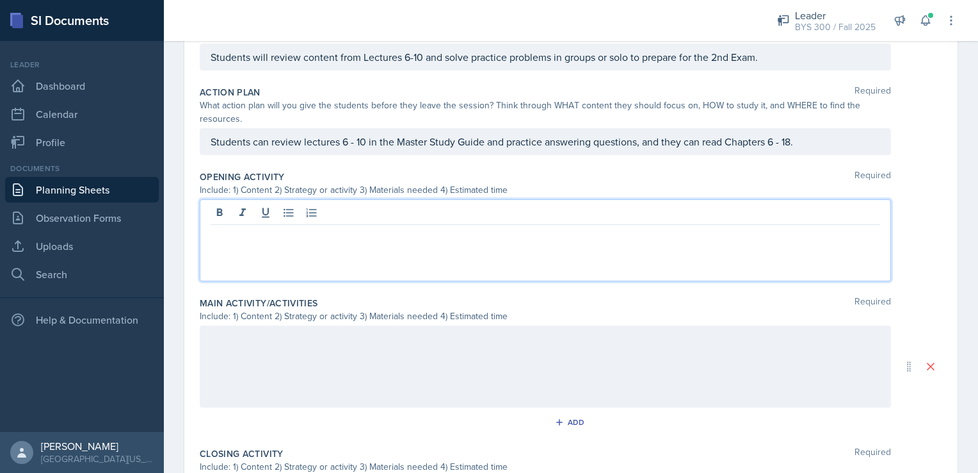
scroll to position [496, 0]
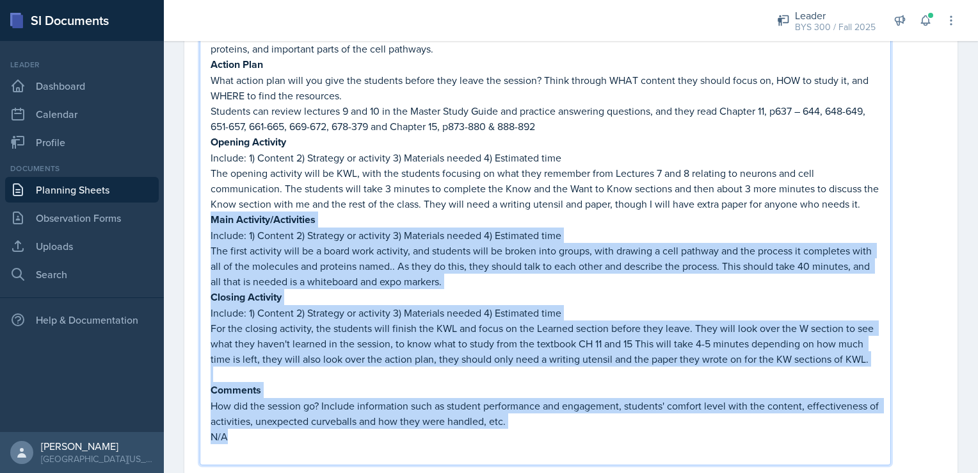
drag, startPoint x: 259, startPoint y: 463, endPoint x: 210, endPoint y: 232, distance: 235.6
click at [210, 232] on div "Students will draw the different cell pathways from lectures 9 and 10, then the…" at bounding box center [546, 230] width 692 height 467
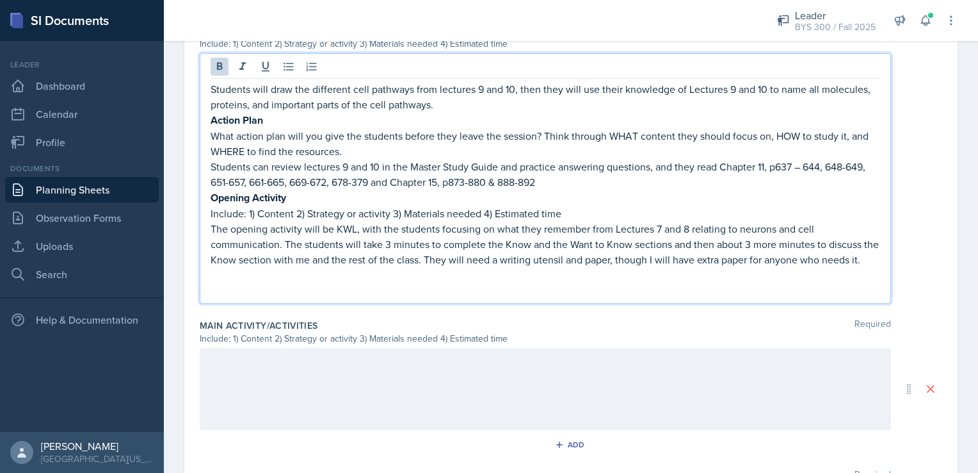
scroll to position [435, 0]
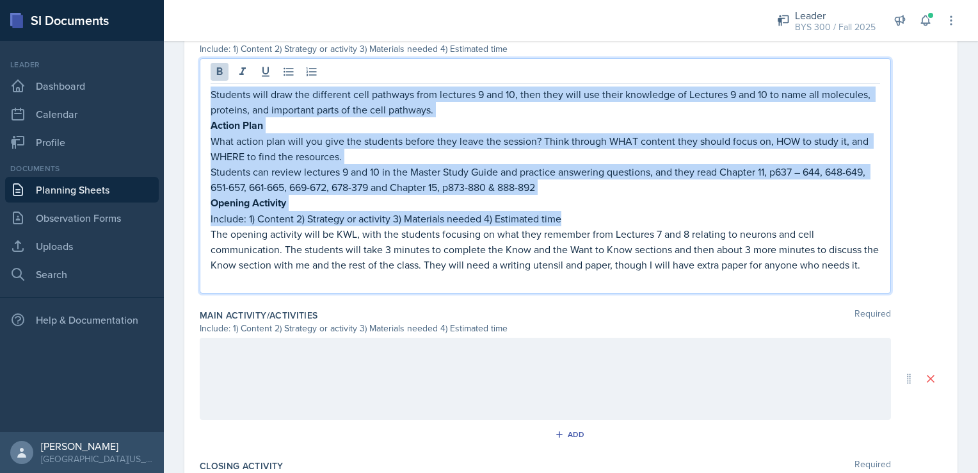
drag, startPoint x: 565, startPoint y: 214, endPoint x: 206, endPoint y: 88, distance: 381.1
click at [206, 88] on div "Students will draw the different cell pathways from lectures 9 and 10, then the…" at bounding box center [546, 175] width 692 height 235
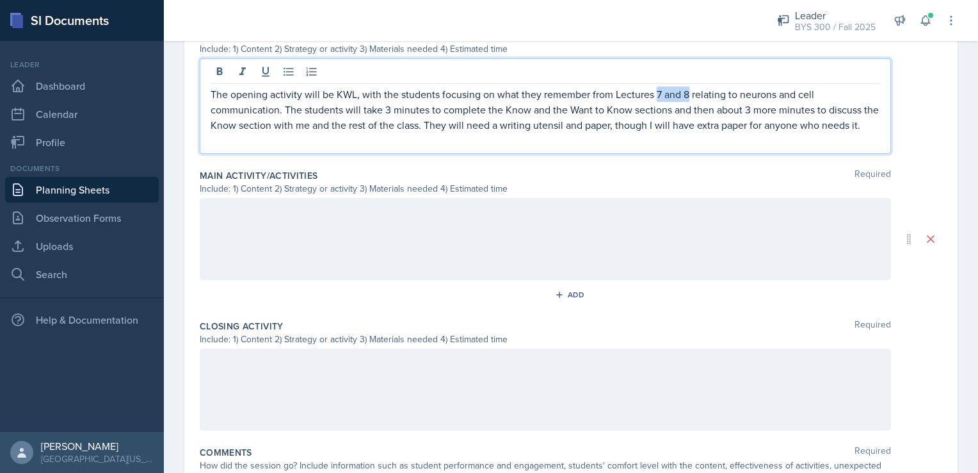
drag, startPoint x: 656, startPoint y: 93, endPoint x: 686, endPoint y: 91, distance: 30.8
click at [686, 91] on p "The opening activity will be KWL, with the students focusing on what they remem…" at bounding box center [546, 109] width 670 height 46
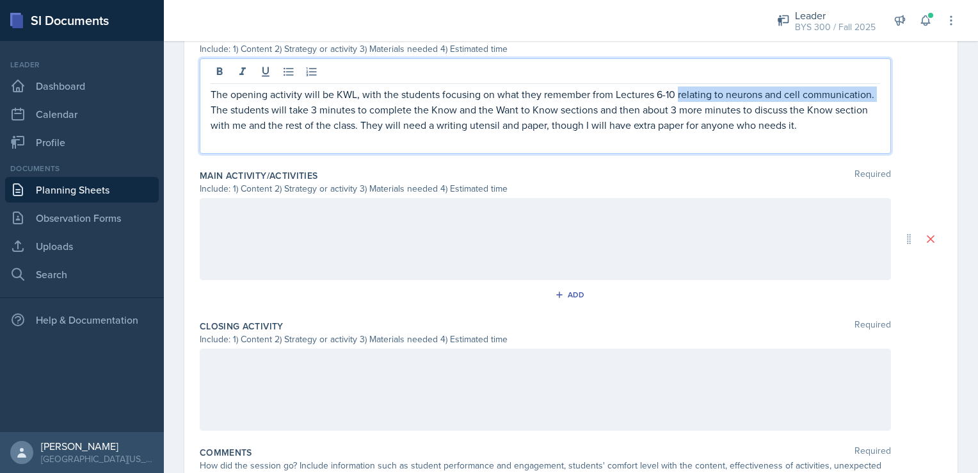
drag, startPoint x: 676, startPoint y: 92, endPoint x: 282, endPoint y: 108, distance: 394.1
click at [282, 108] on p "The opening activity will be KWL, with the students focusing on what they remem…" at bounding box center [546, 109] width 670 height 46
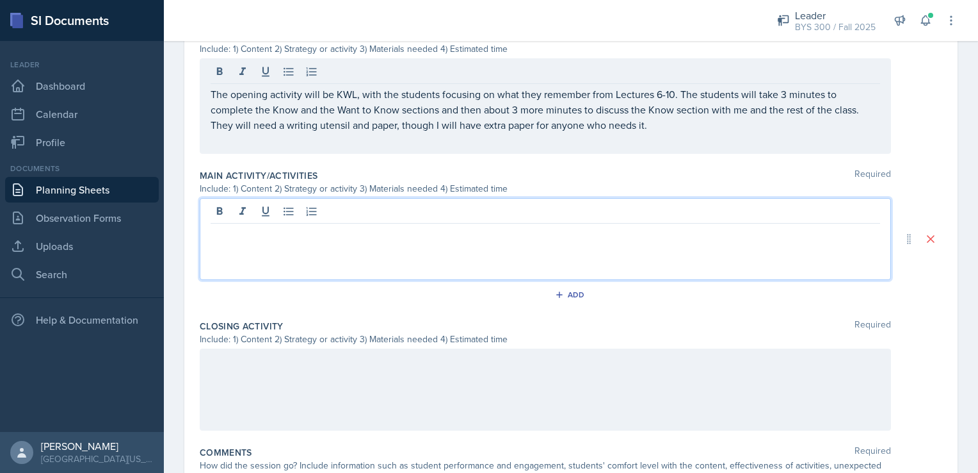
click at [256, 205] on div at bounding box center [546, 239] width 692 height 82
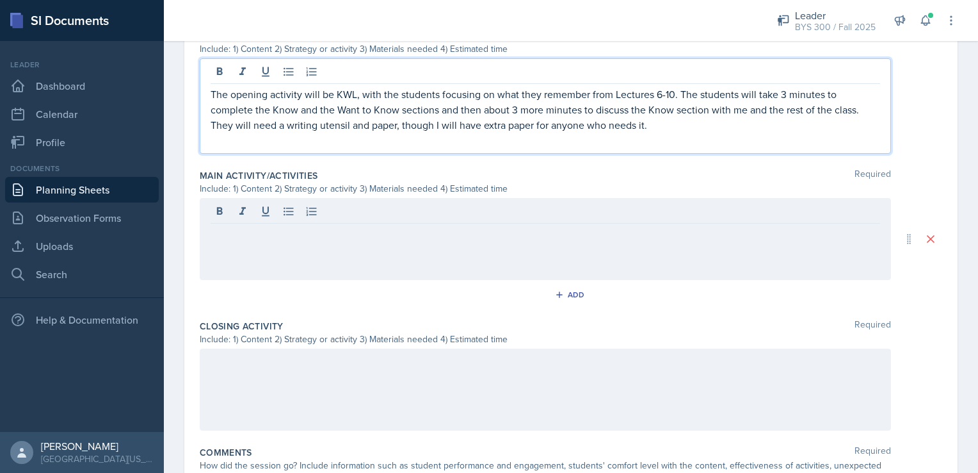
click at [243, 117] on p "The opening activity will be KWL, with the students focusing on what they remem…" at bounding box center [546, 109] width 670 height 46
click at [225, 147] on div "The opening activity will be KWL, with the students focusing on what they remem…" at bounding box center [546, 105] width 692 height 95
click at [658, 126] on p "The opening activity will be KWL, with the students focusing on what they remem…" at bounding box center [546, 109] width 670 height 46
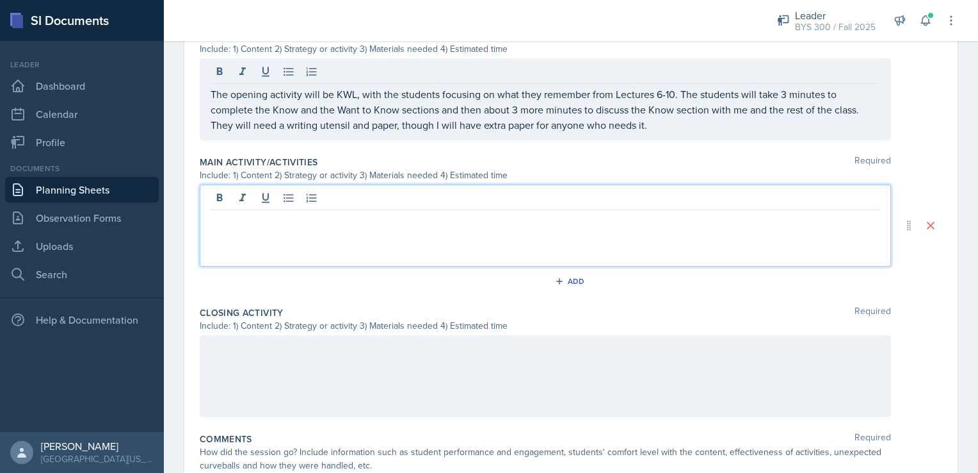
click at [492, 200] on div at bounding box center [546, 225] width 692 height 82
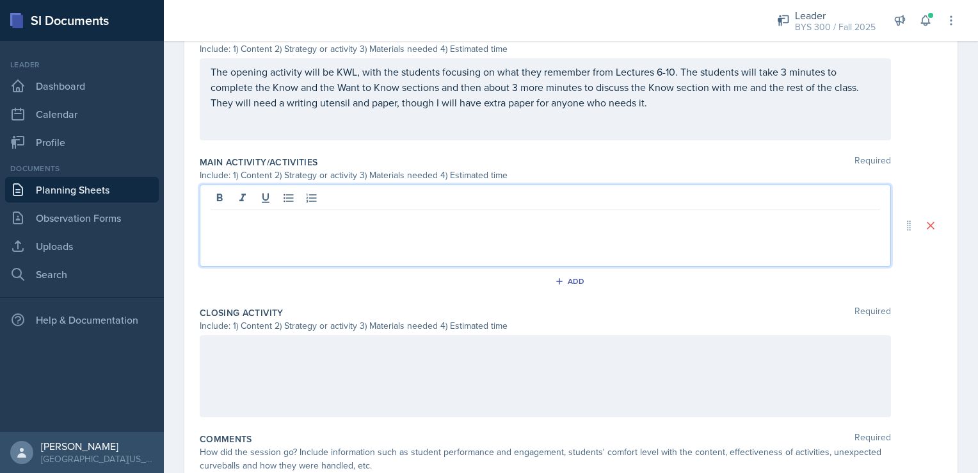
scroll to position [622, 0]
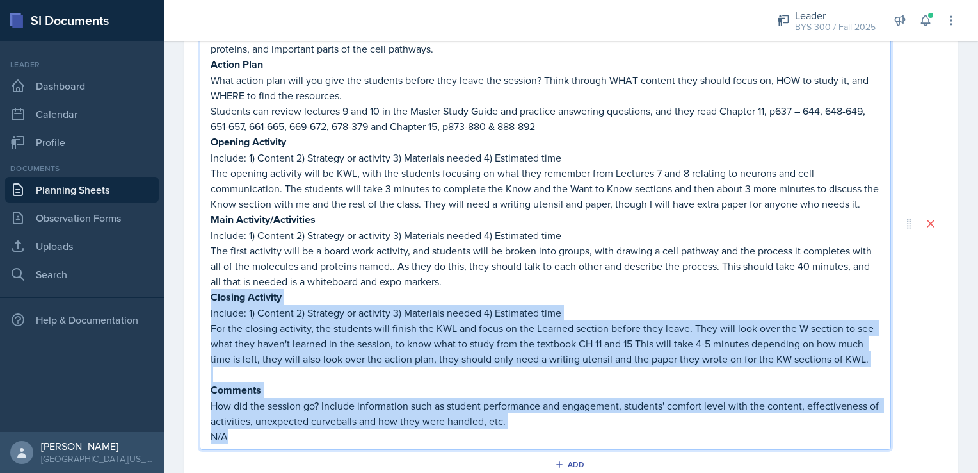
drag, startPoint x: 246, startPoint y: 461, endPoint x: 208, endPoint y: 307, distance: 158.3
click at [208, 307] on div "Students will draw the different cell pathways from lectures 9 and 10, then the…" at bounding box center [546, 223] width 692 height 452
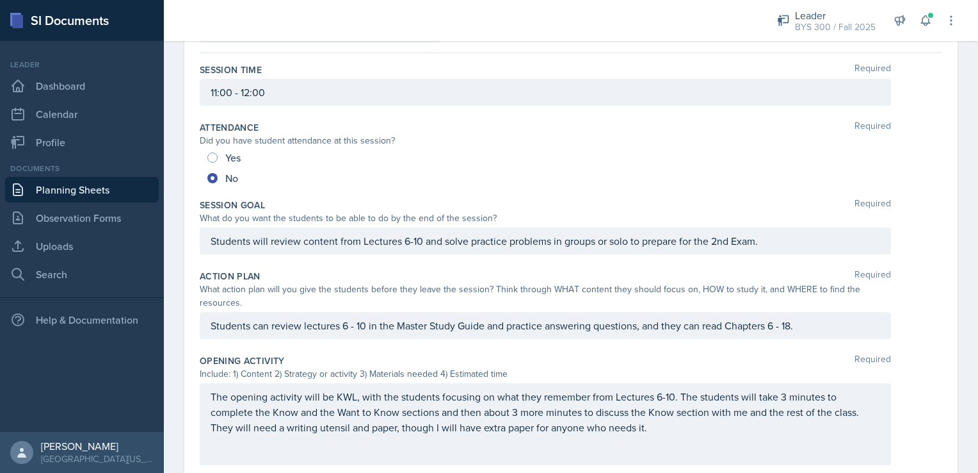
scroll to position [0, 0]
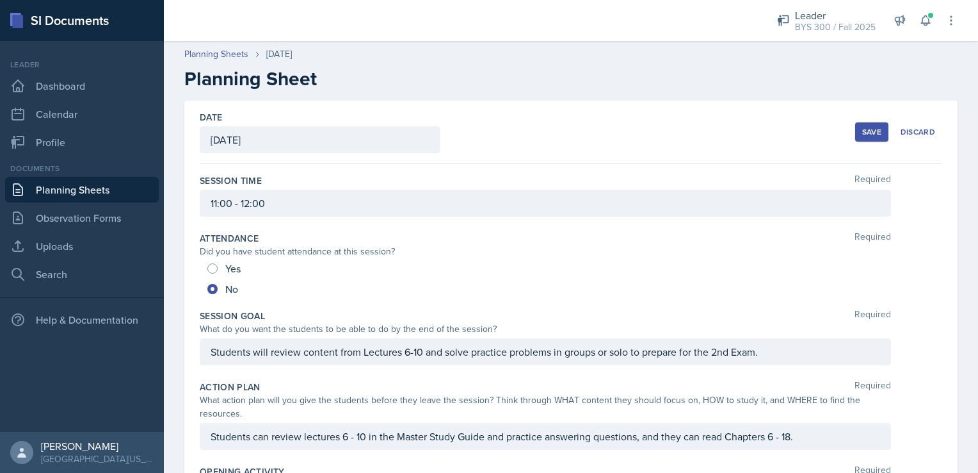
drag, startPoint x: 566, startPoint y: 250, endPoint x: 207, endPoint y: 118, distance: 381.9
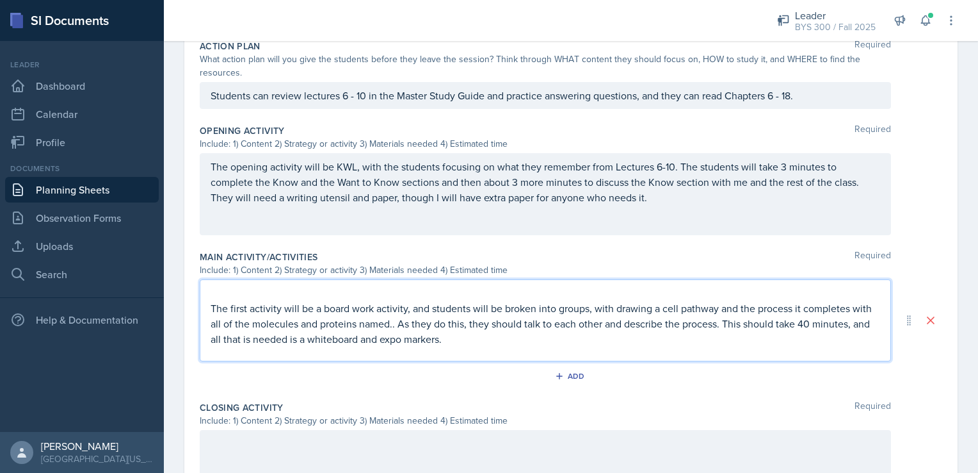
scroll to position [341, 0]
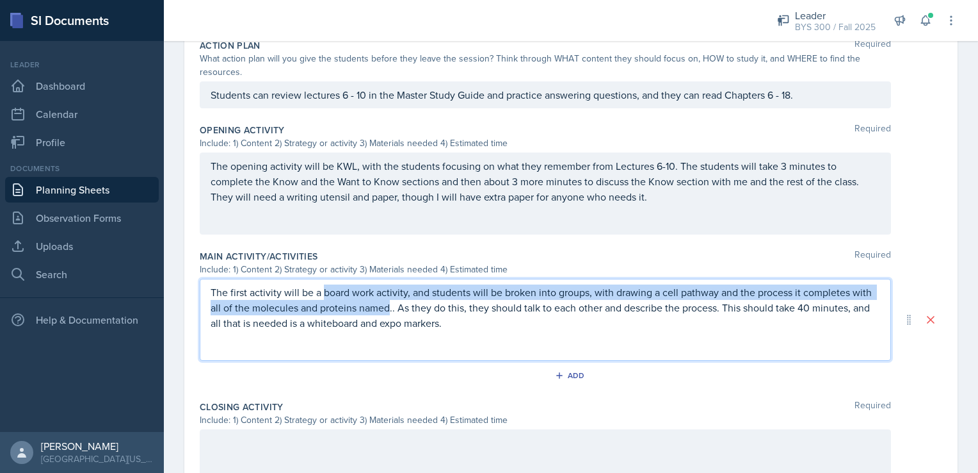
drag, startPoint x: 324, startPoint y: 291, endPoint x: 410, endPoint y: 311, distance: 88.2
click at [410, 311] on p "The first activity will be a board work activity, and students will be broken i…" at bounding box center [546, 307] width 670 height 46
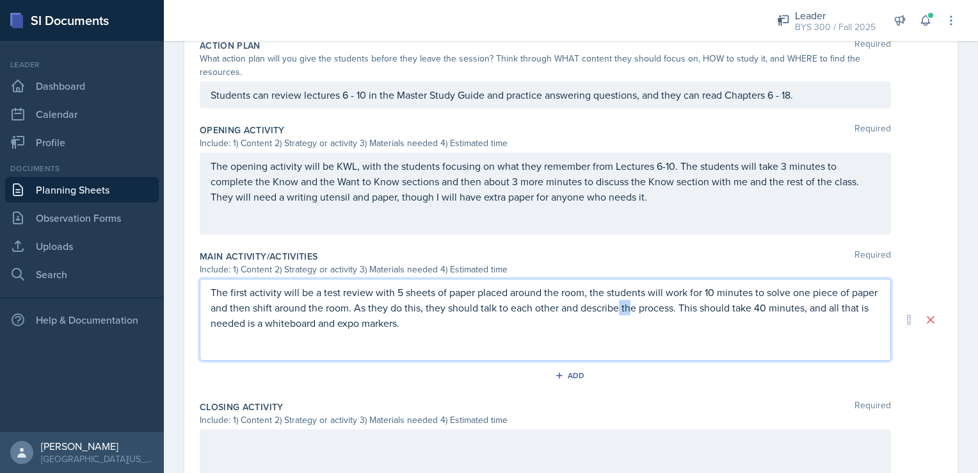
drag, startPoint x: 649, startPoint y: 309, endPoint x: 661, endPoint y: 309, distance: 12.2
click at [661, 309] on p "The first activity will be a test review with 5 sheets of paper placed around t…" at bounding box center [546, 307] width 670 height 46
click at [668, 305] on p "The first activity will be a test review with 5 sheets of paper placed around t…" at bounding box center [546, 307] width 670 height 46
click at [707, 307] on p "The first activity will be a test review with 5 sheets of paper placed around t…" at bounding box center [546, 307] width 670 height 46
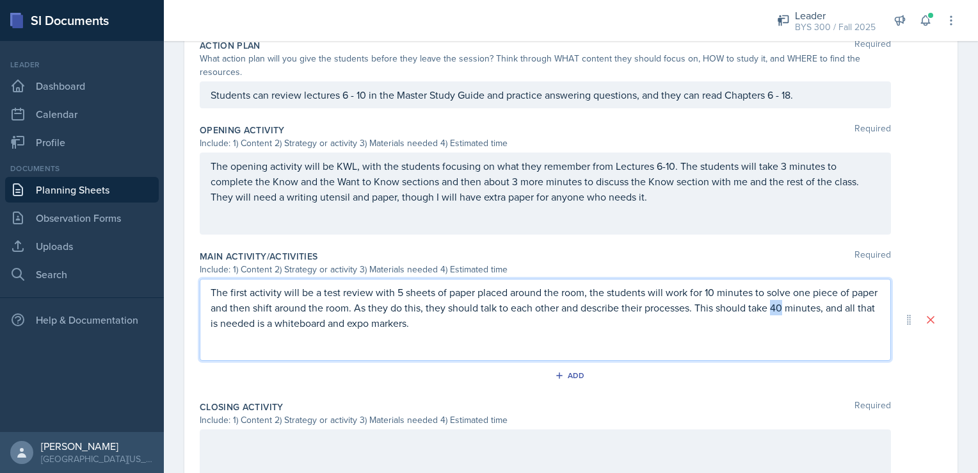
click at [804, 306] on p "The first activity will be a test review with 5 sheets of paper placed around t…" at bounding box center [546, 307] width 670 height 46
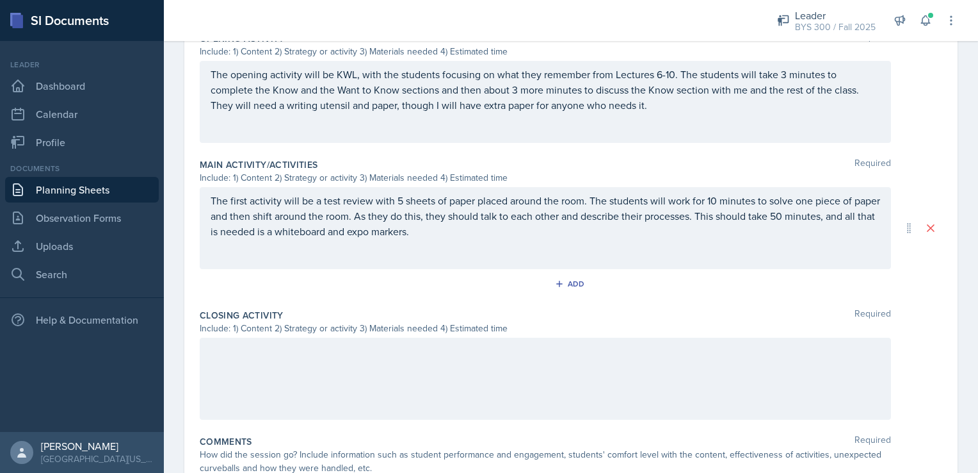
click at [464, 370] on div at bounding box center [546, 378] width 692 height 82
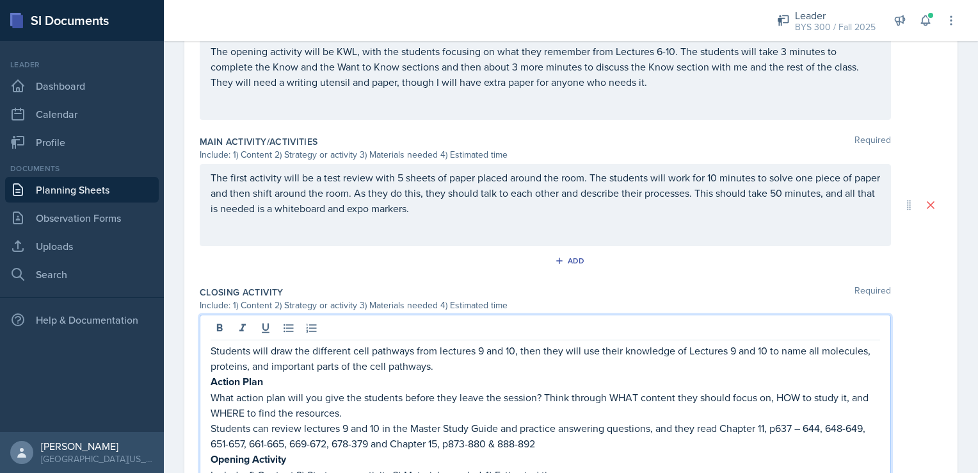
scroll to position [772, 0]
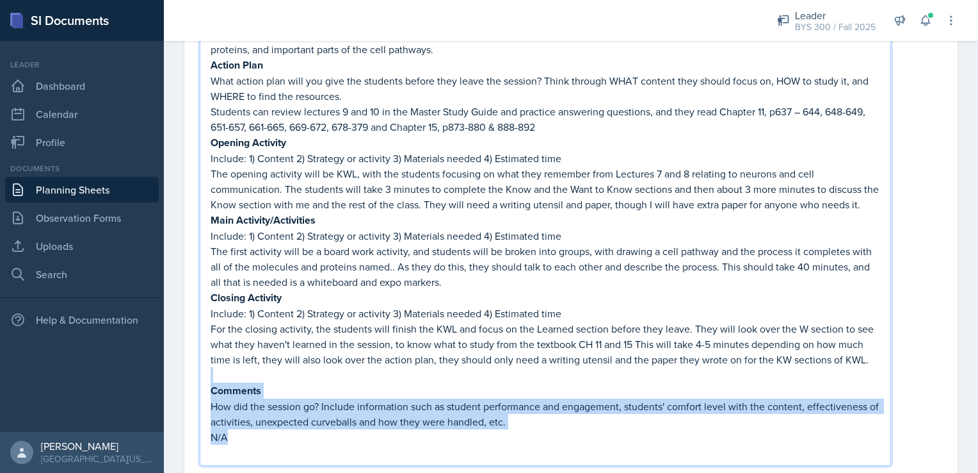
drag, startPoint x: 418, startPoint y: 464, endPoint x: 273, endPoint y: 401, distance: 158.0
click at [273, 401] on div "Students will draw the different cell pathways from lectures 9 and 10, then the…" at bounding box center [546, 243] width 670 height 434
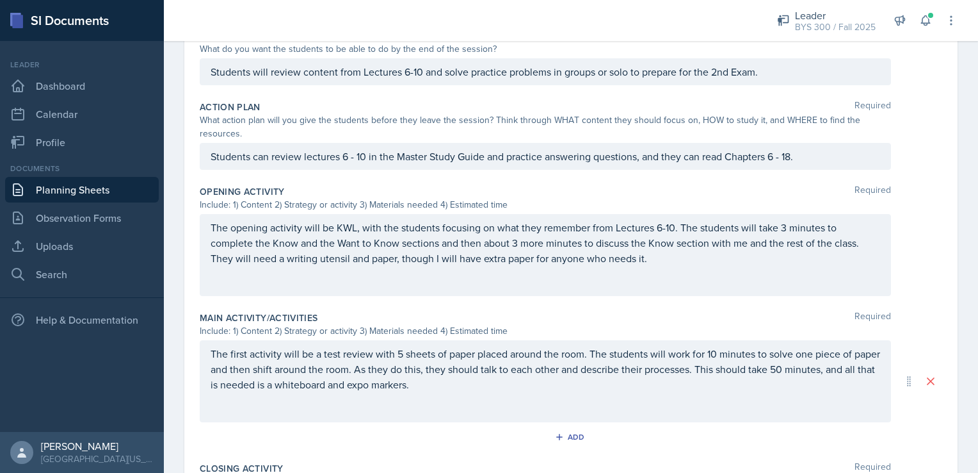
drag, startPoint x: 573, startPoint y: 325, endPoint x: 266, endPoint y: 38, distance: 420.9
click at [266, 38] on div "Leader BYS 300 / Fall 2025 Mentor [PERSON_NAME]'s Group / Fall 2025 Leader MA 1…" at bounding box center [571, 236] width 815 height 473
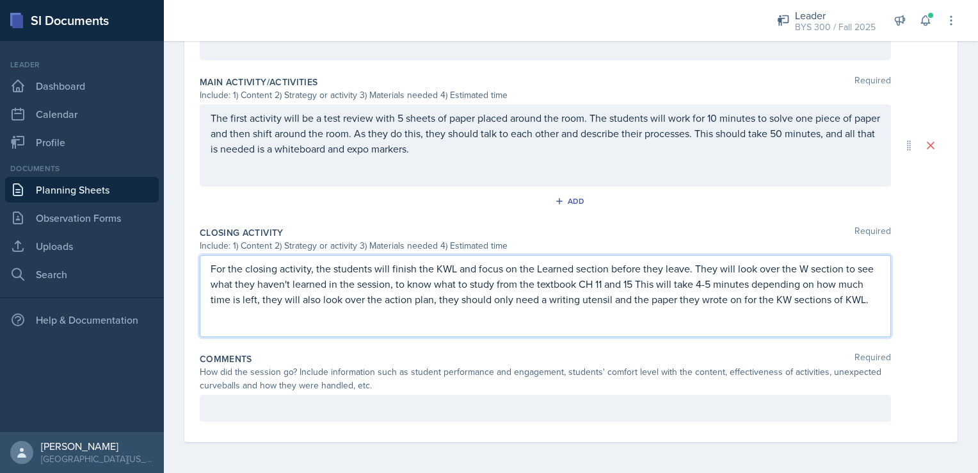
scroll to position [520, 0]
click at [236, 322] on p at bounding box center [546, 314] width 670 height 15
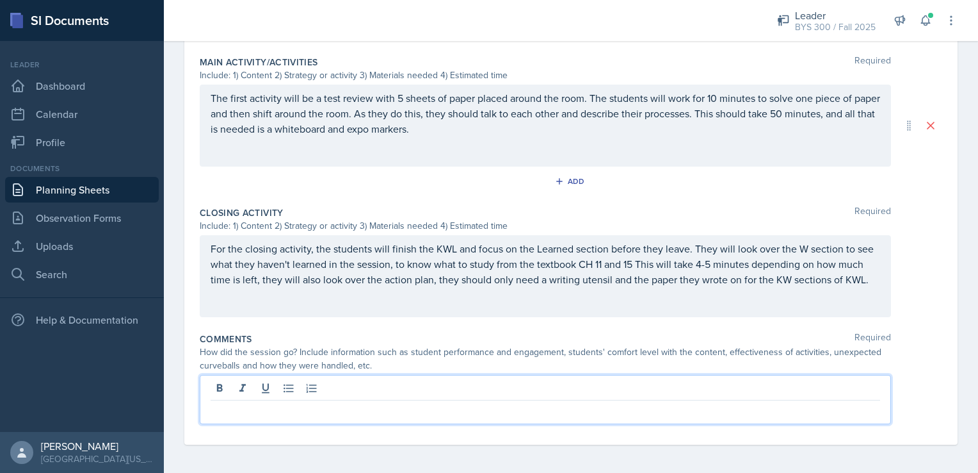
click at [243, 403] on p at bounding box center [546, 410] width 670 height 15
click at [254, 287] on p "For the closing activity, the students will finish the KWL and focus on the Lea…" at bounding box center [546, 264] width 670 height 46
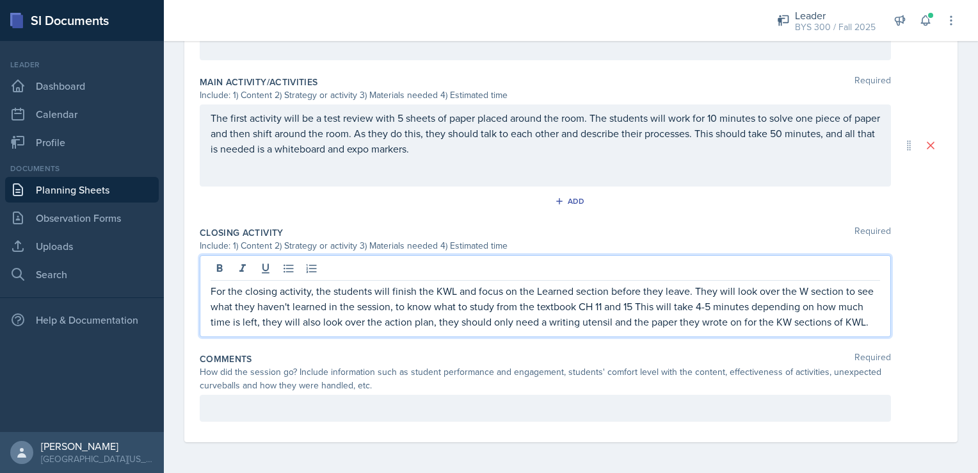
click at [235, 407] on p at bounding box center [546, 407] width 670 height 15
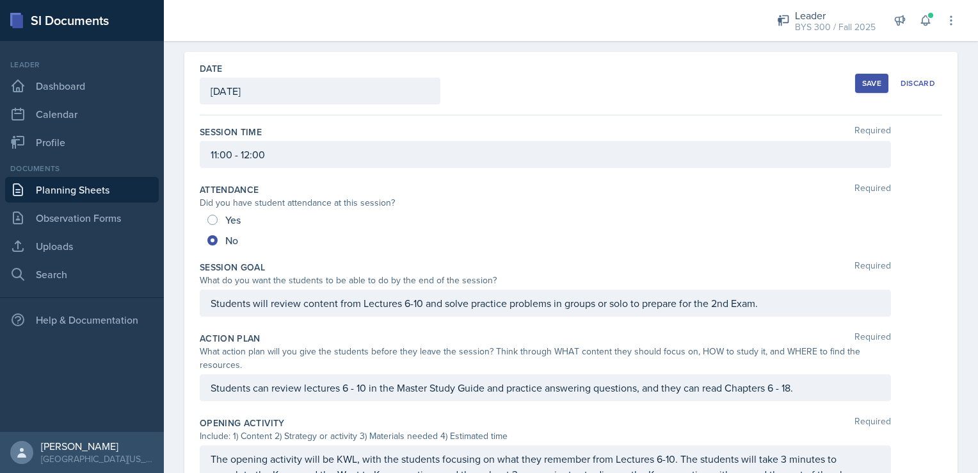
scroll to position [0, 0]
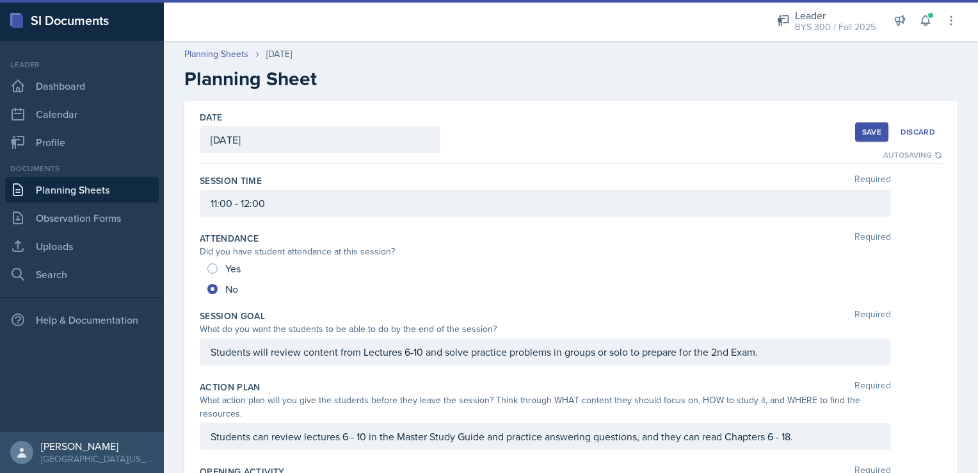
click at [860, 139] on button "Save" at bounding box center [872, 131] width 33 height 19
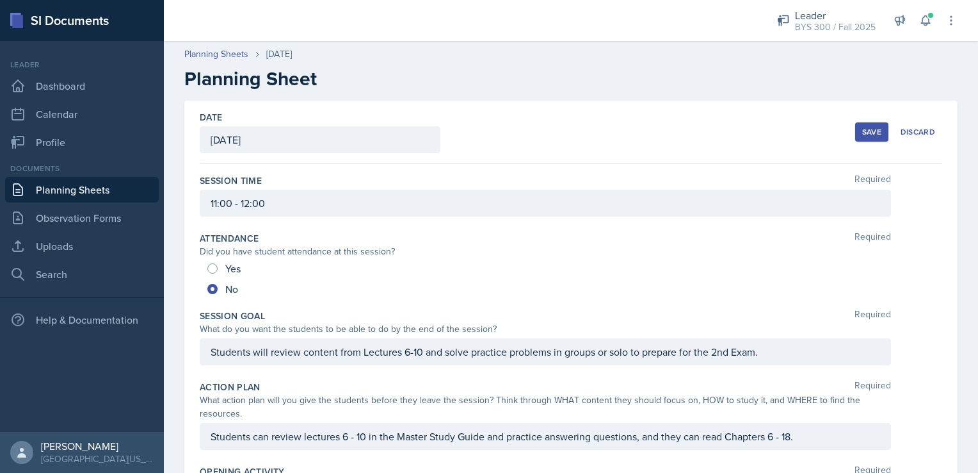
click at [863, 128] on div "Save" at bounding box center [872, 132] width 19 height 10
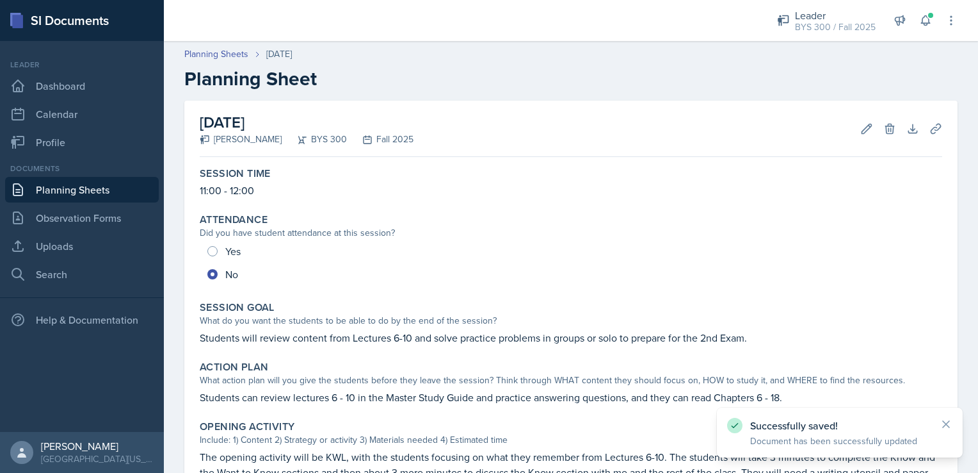
scroll to position [364, 0]
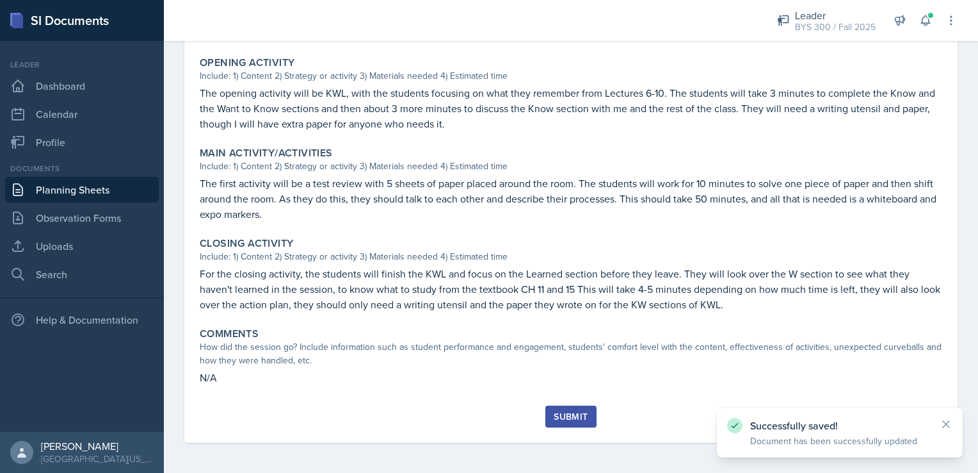
click at [564, 419] on div "Submit" at bounding box center [571, 416] width 34 height 10
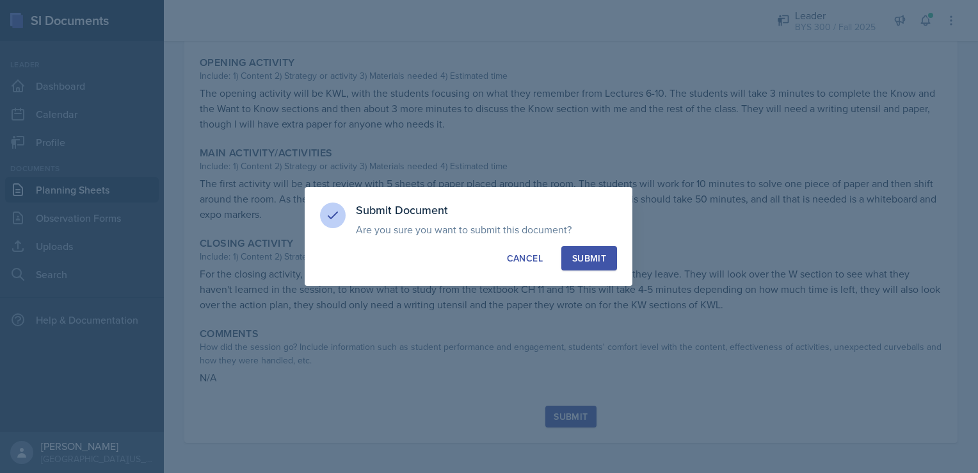
click at [585, 266] on button "Submit" at bounding box center [590, 258] width 56 height 24
radio input "true"
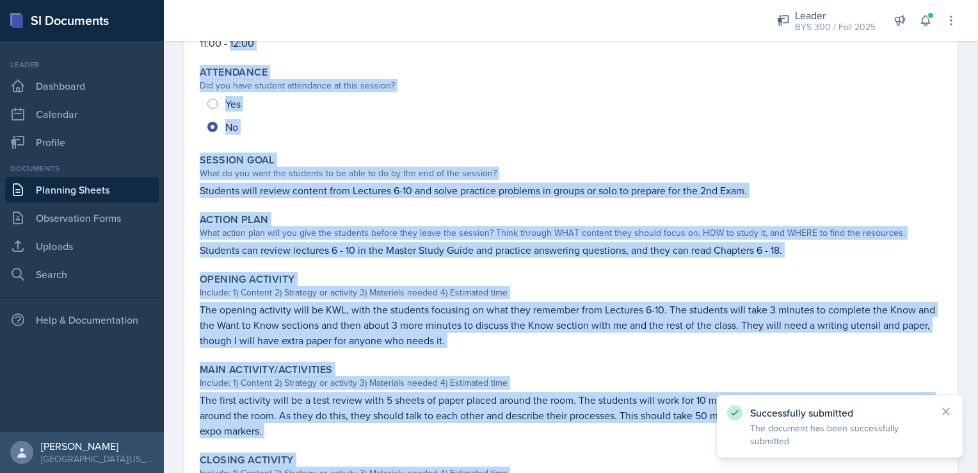
scroll to position [133, 0]
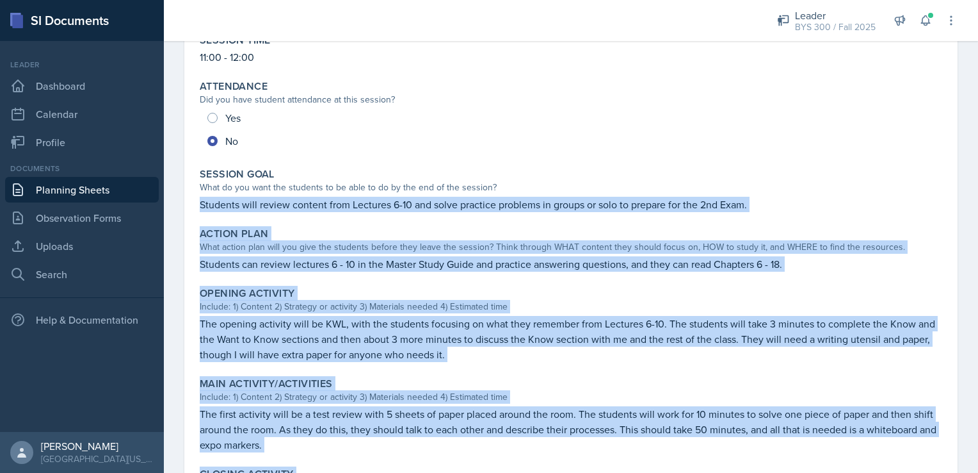
drag, startPoint x: 239, startPoint y: 414, endPoint x: 199, endPoint y: 200, distance: 217.0
click at [200, 200] on div "Session Time 11:00 - 12:00 Attendance Did you have student attendance at this s…" at bounding box center [571, 332] width 743 height 607
copy div "Students will review content from Lectures 6-10 and solve practice problems in …"
click at [56, 179] on link "Planning Sheets" at bounding box center [82, 190] width 154 height 26
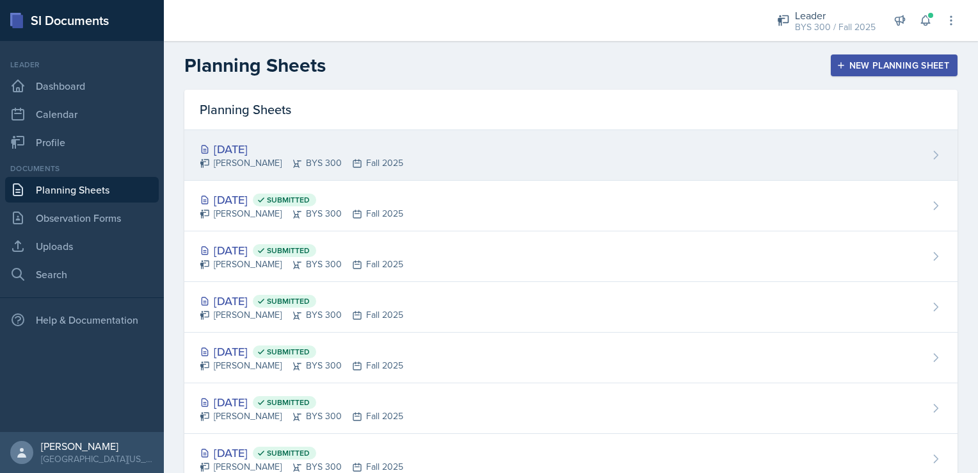
click at [312, 153] on div "[DATE]" at bounding box center [302, 148] width 204 height 17
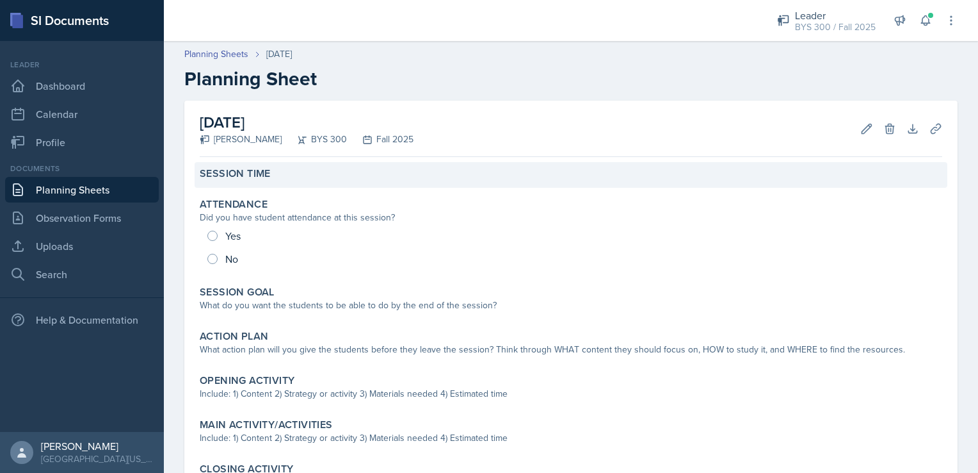
click at [643, 175] on div "Session Time" at bounding box center [571, 173] width 743 height 13
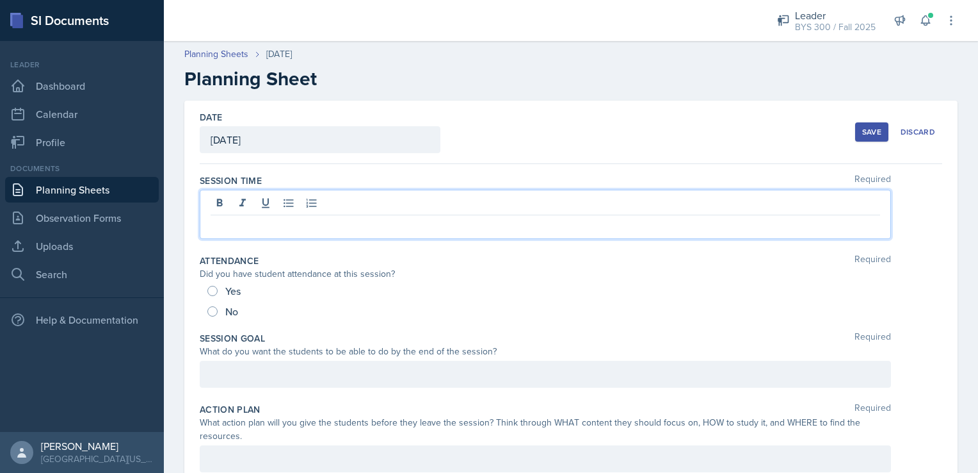
click at [519, 201] on div at bounding box center [546, 214] width 692 height 49
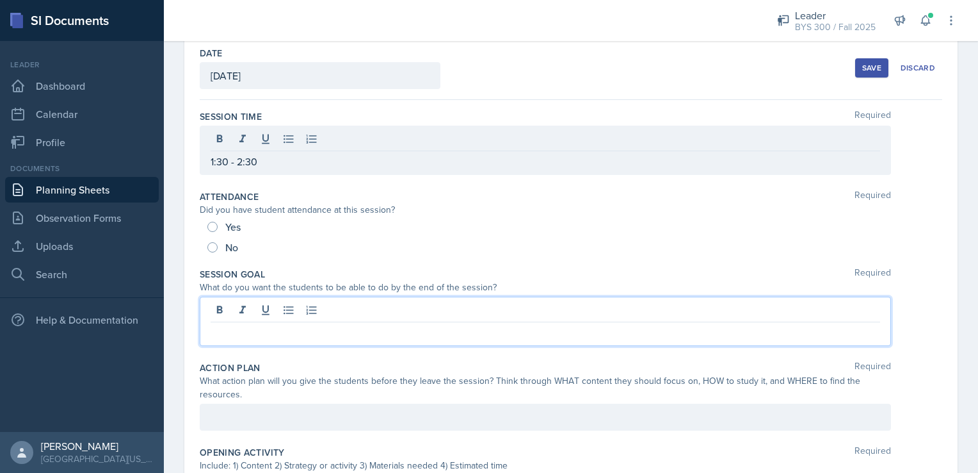
click at [309, 330] on p at bounding box center [546, 332] width 670 height 15
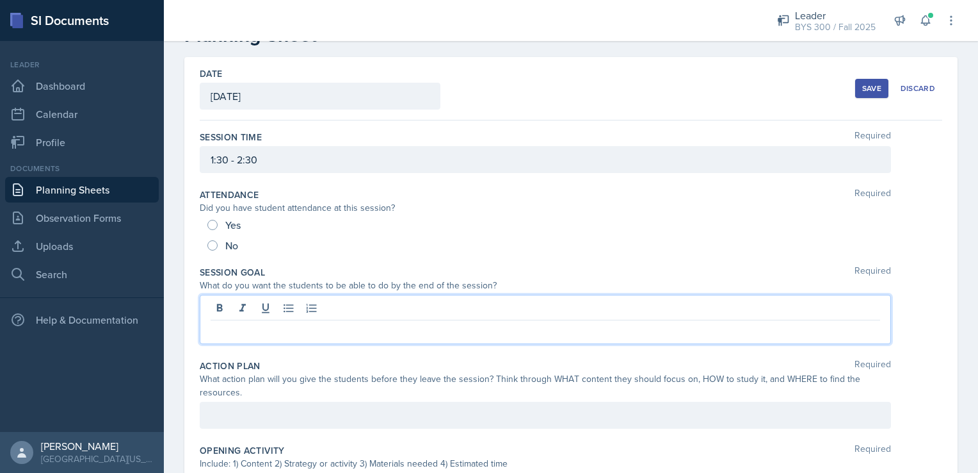
scroll to position [279, 0]
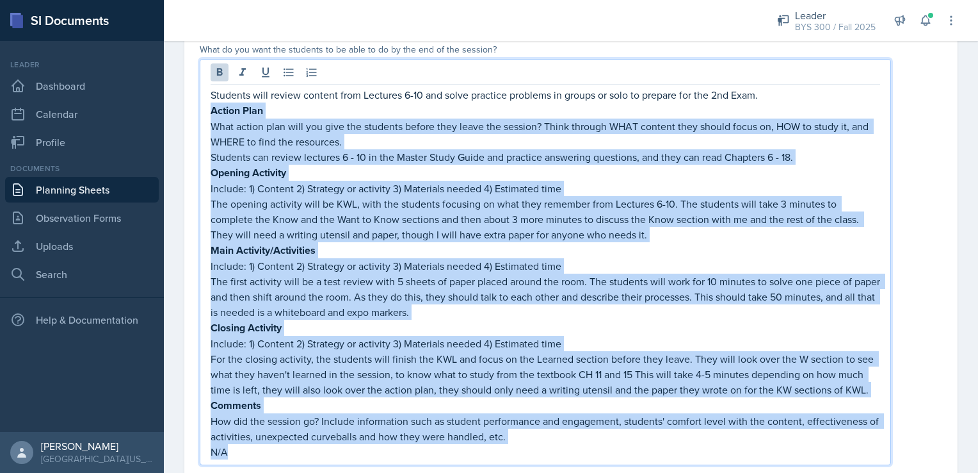
drag, startPoint x: 272, startPoint y: 456, endPoint x: 213, endPoint y: 114, distance: 347.0
click at [213, 114] on div "Students will review content from Lectures 6-10 and solve practice problems in …" at bounding box center [546, 273] width 670 height 372
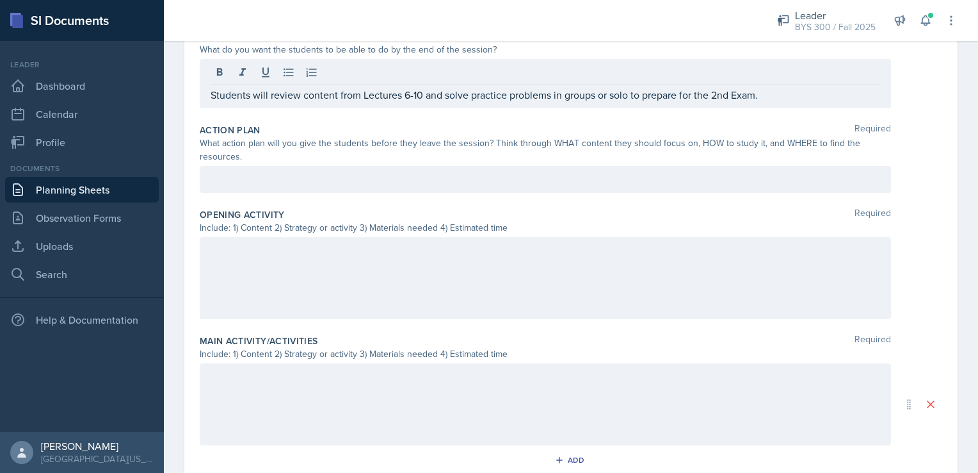
click at [225, 187] on div at bounding box center [546, 179] width 692 height 27
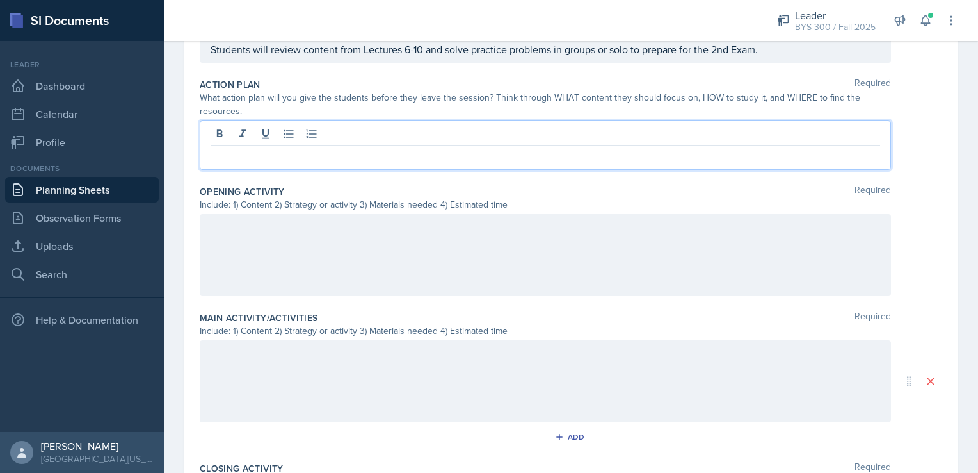
scroll to position [364, 0]
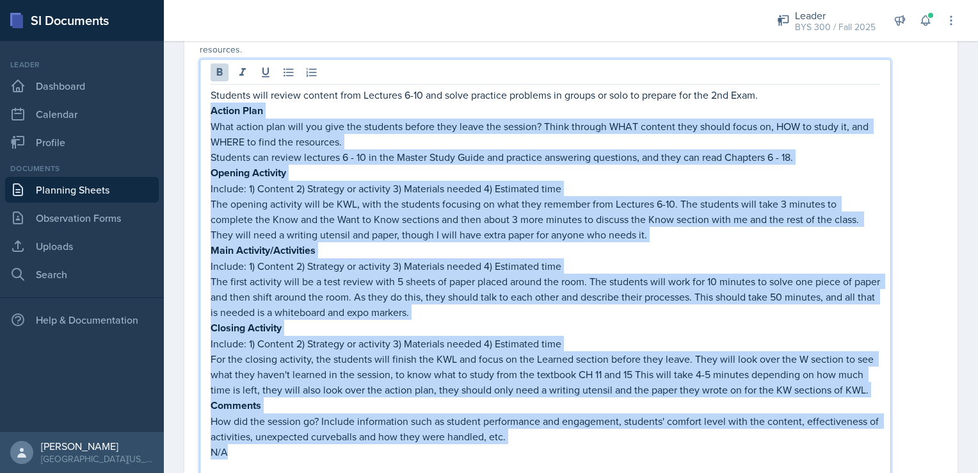
drag, startPoint x: 261, startPoint y: 461, endPoint x: 207, endPoint y: 109, distance: 356.2
click at [207, 109] on div "Students will review content from Lectures 6-10 and solve practice problems in …" at bounding box center [546, 269] width 692 height 421
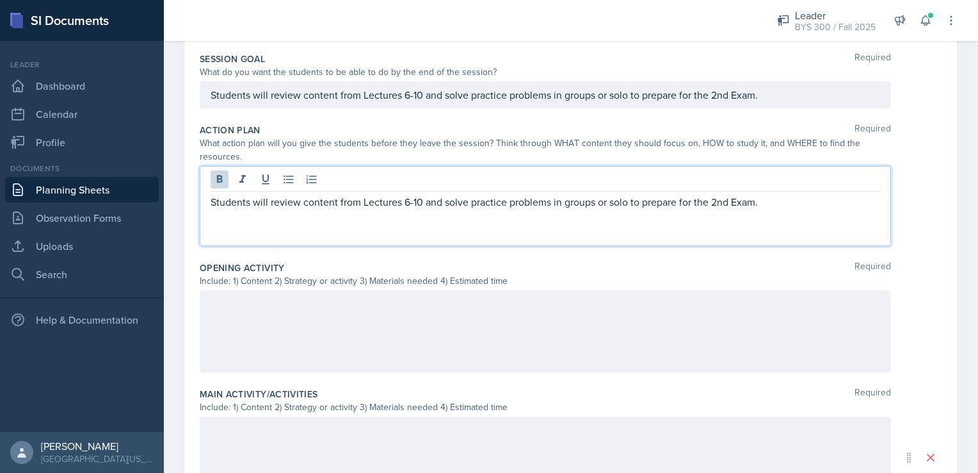
scroll to position [257, 0]
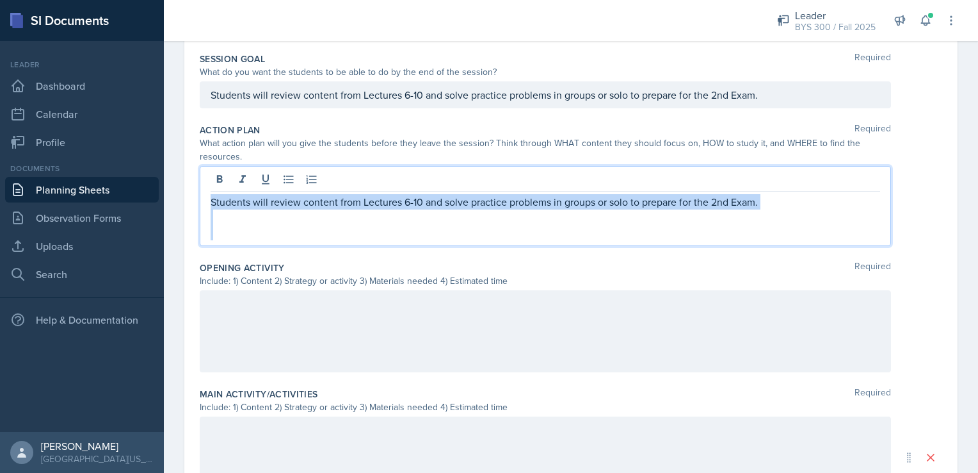
drag, startPoint x: 213, startPoint y: 202, endPoint x: 727, endPoint y: 248, distance: 516.8
click at [727, 248] on div "Action Plan Required What action plan will you give the students before they le…" at bounding box center [571, 187] width 743 height 138
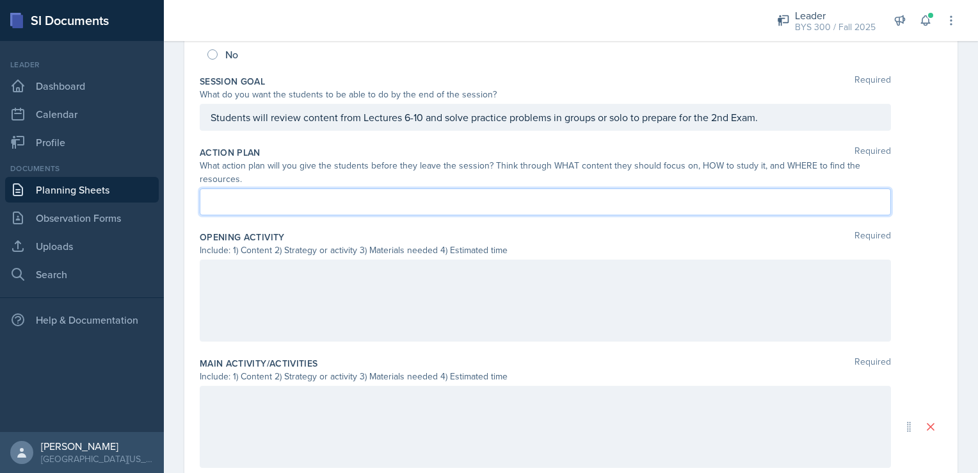
scroll to position [341, 0]
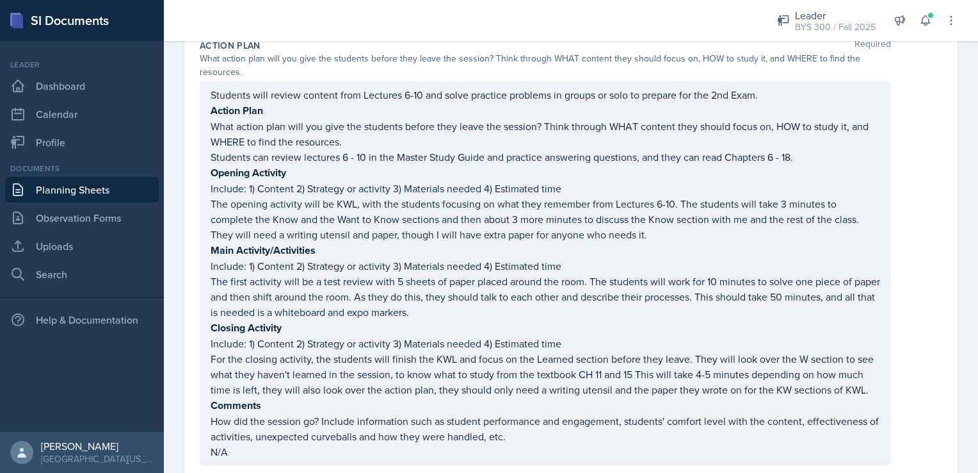
drag, startPoint x: 210, startPoint y: 92, endPoint x: 292, endPoint y: 108, distance: 83.4
click at [296, 108] on div "Students will review content from Lectures 6-10 and solve practice problems in …" at bounding box center [546, 273] width 692 height 384
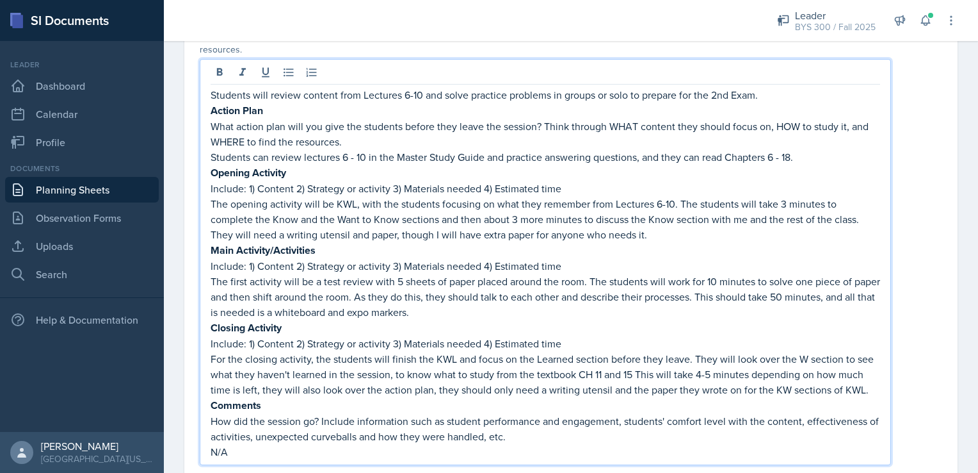
click at [212, 92] on p "Students will review content from Lectures 6-10 and solve practice problems in …" at bounding box center [546, 94] width 670 height 15
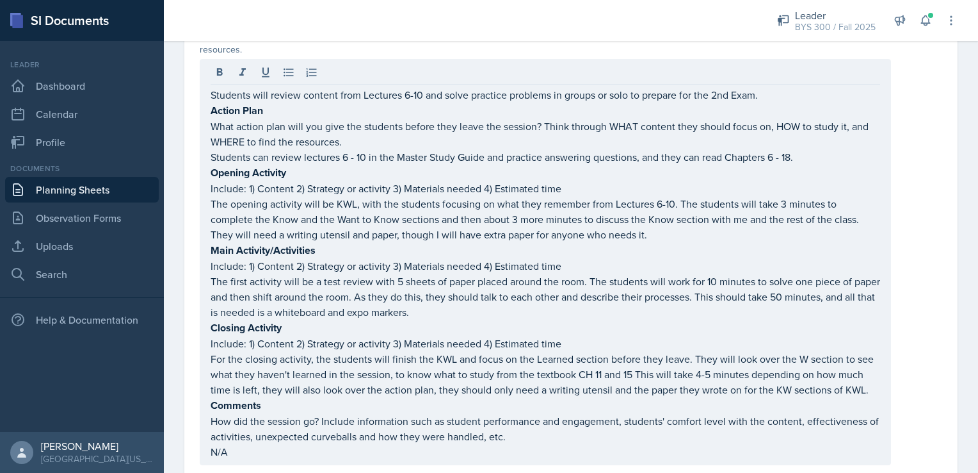
drag, startPoint x: 210, startPoint y: 92, endPoint x: 359, endPoint y: 126, distance: 152.4
click at [359, 126] on div "Students will review content from Lectures 6-10 and solve practice problems in …" at bounding box center [546, 262] width 692 height 406
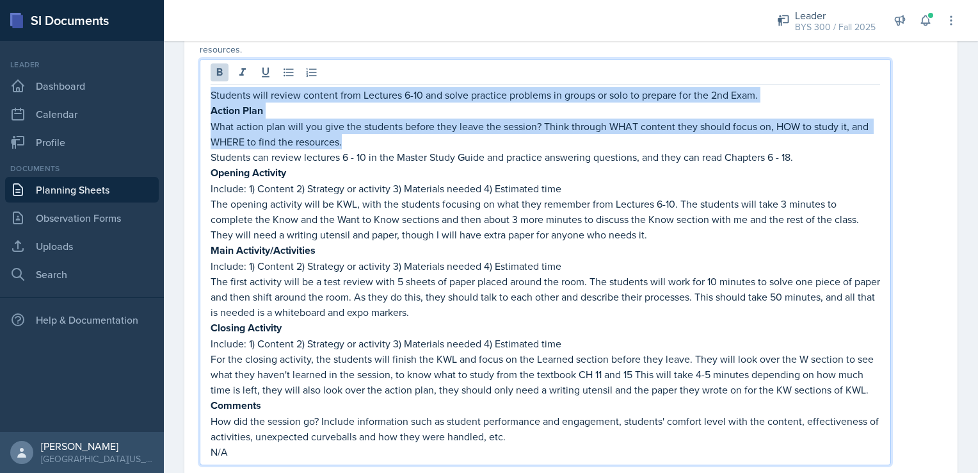
drag, startPoint x: 365, startPoint y: 140, endPoint x: 203, endPoint y: 90, distance: 169.7
click at [203, 90] on div "Students will review content from Lectures 6-10 and solve practice problems in …" at bounding box center [546, 262] width 692 height 406
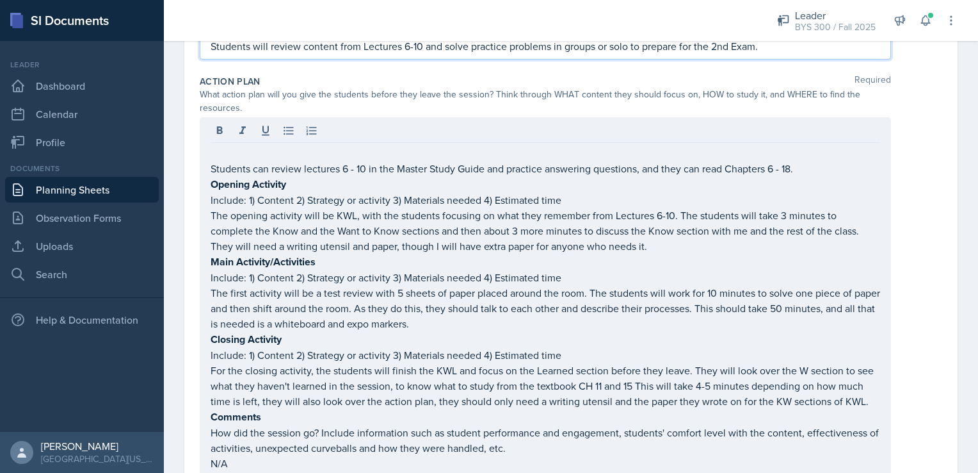
scroll to position [376, 0]
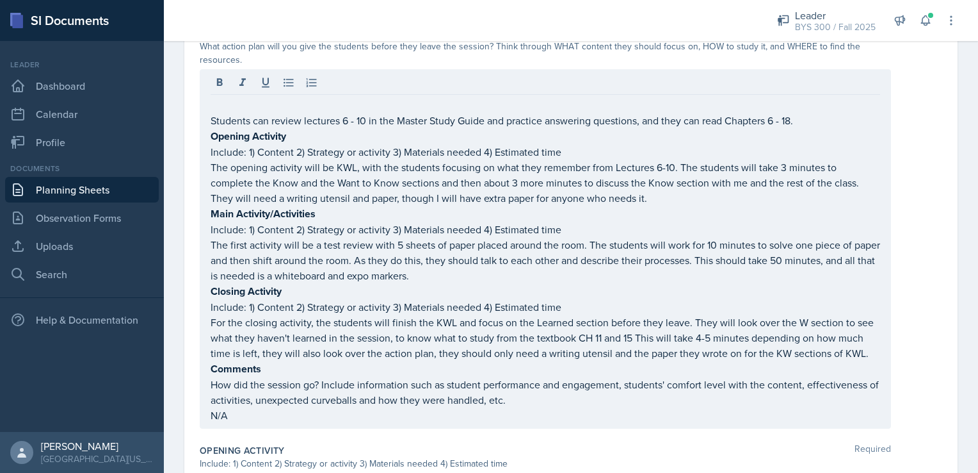
drag, startPoint x: 209, startPoint y: 123, endPoint x: 260, endPoint y: 416, distance: 297.6
click at [260, 416] on div "Students can review lectures 6 - 10 in the Master Study Guide and practice answ…" at bounding box center [546, 248] width 692 height 359
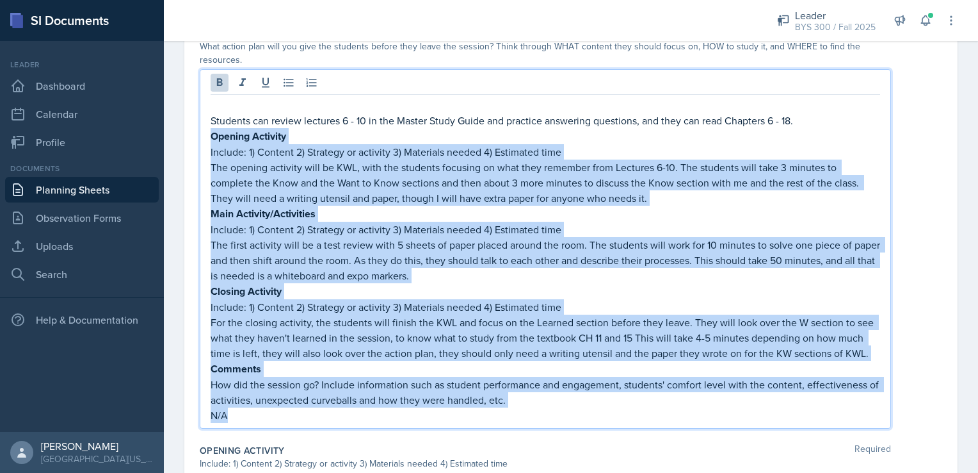
drag, startPoint x: 259, startPoint y: 421, endPoint x: 210, endPoint y: 129, distance: 296.1
click at [210, 129] on div "Students can review lectures 6 - 10 in the Master Study Guide and practice answ…" at bounding box center [546, 248] width 692 height 359
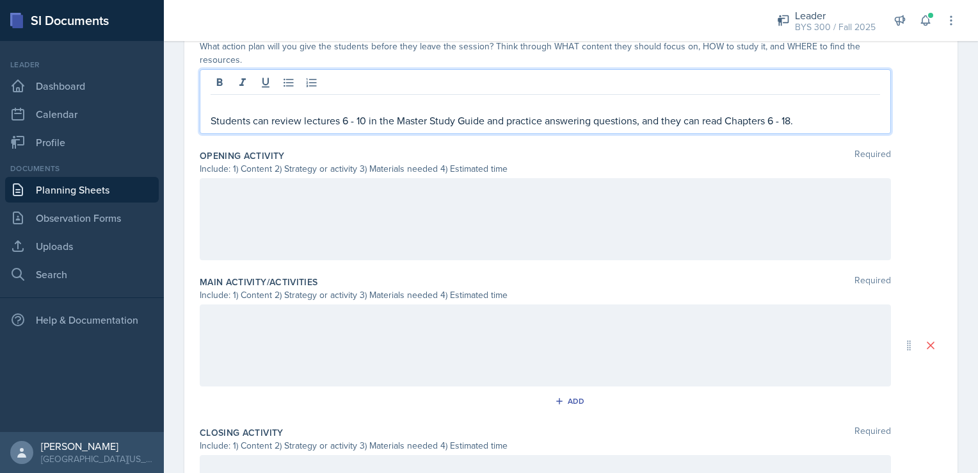
click at [220, 114] on p "Students can review lectures 6 - 10 in the Master Study Guide and practice answ…" at bounding box center [546, 120] width 670 height 15
click at [216, 102] on p at bounding box center [546, 104] width 670 height 15
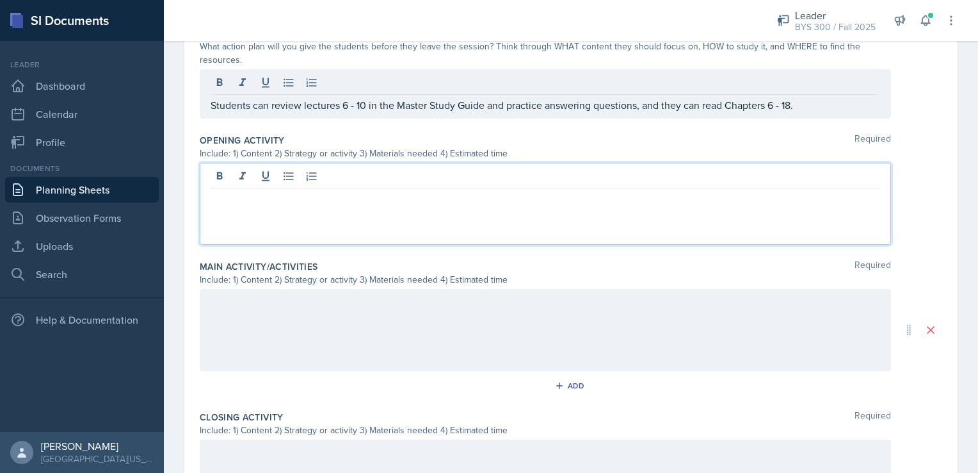
click at [216, 177] on div at bounding box center [546, 204] width 692 height 82
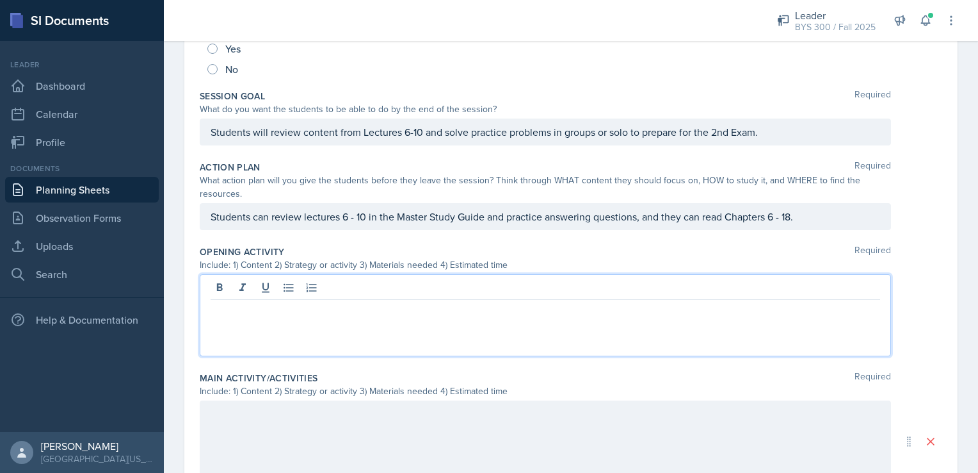
scroll to position [435, 0]
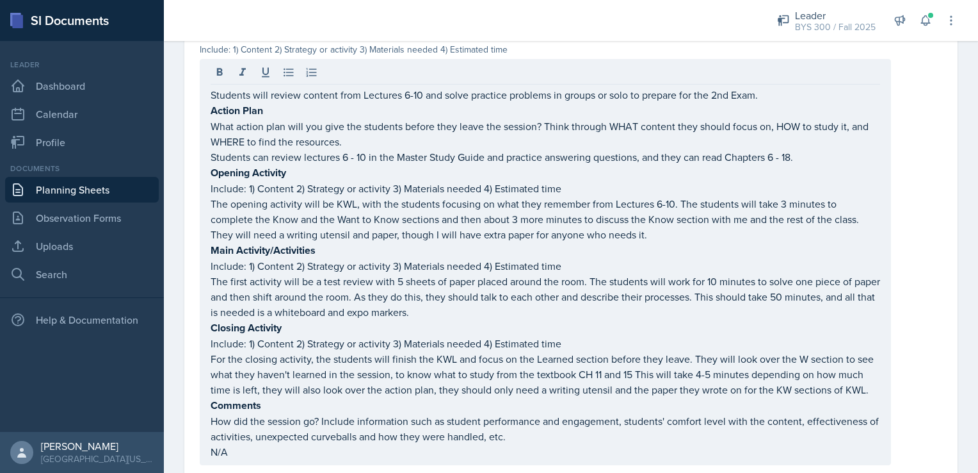
drag, startPoint x: 210, startPoint y: 93, endPoint x: 444, endPoint y: 145, distance: 240.0
click at [444, 145] on div "Students will review content from Lectures 6-10 and solve practice problems in …" at bounding box center [546, 262] width 692 height 406
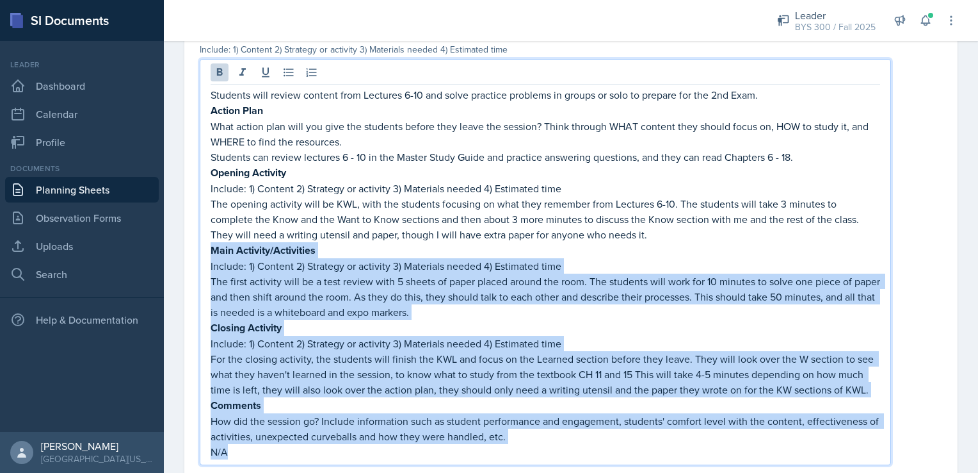
drag, startPoint x: 210, startPoint y: 245, endPoint x: 494, endPoint y: 455, distance: 353.5
click at [494, 455] on div "Students will review content from Lectures 6-10 and solve practice problems in …" at bounding box center [546, 273] width 670 height 372
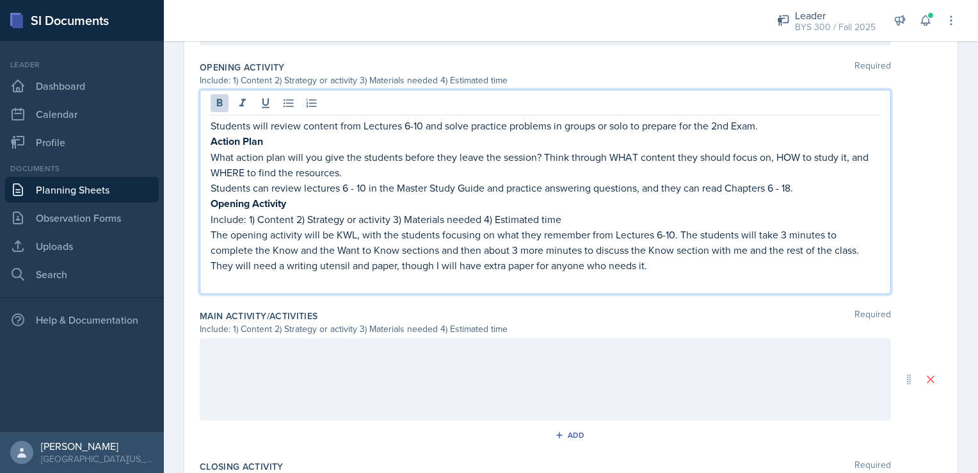
scroll to position [400, 0]
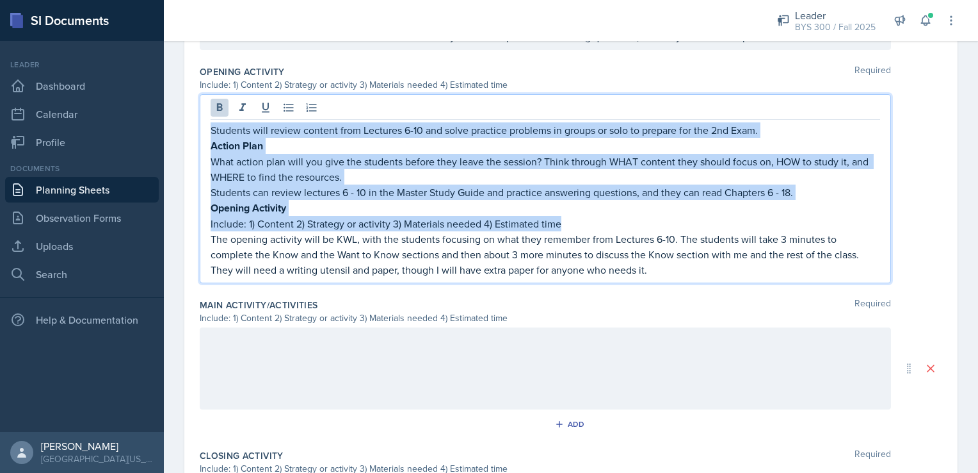
drag, startPoint x: 568, startPoint y: 224, endPoint x: 206, endPoint y: 115, distance: 378.6
click at [206, 115] on div "Students will review content from Lectures 6-10 and solve practice problems in …" at bounding box center [546, 188] width 692 height 189
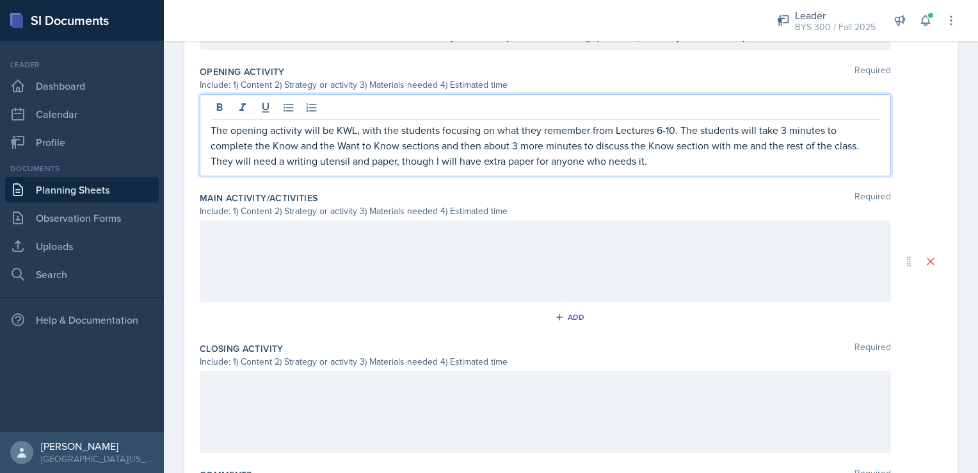
click at [345, 242] on div at bounding box center [546, 261] width 692 height 82
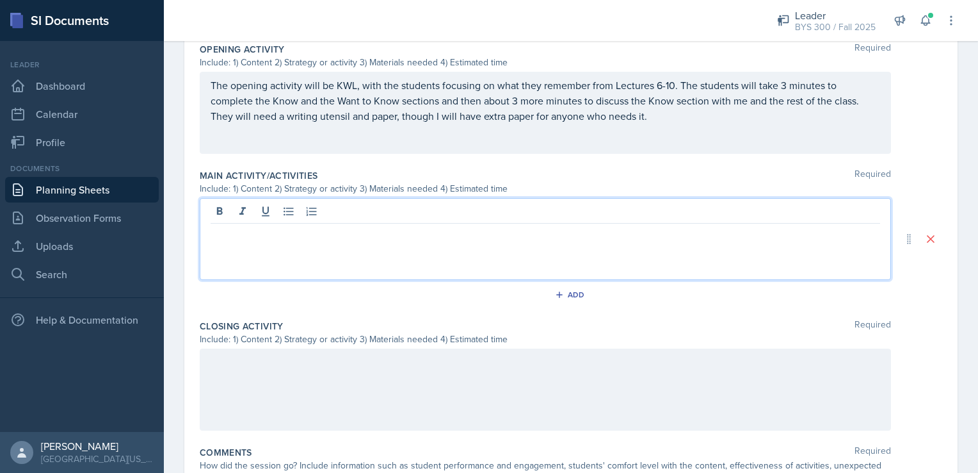
scroll to position [561, 0]
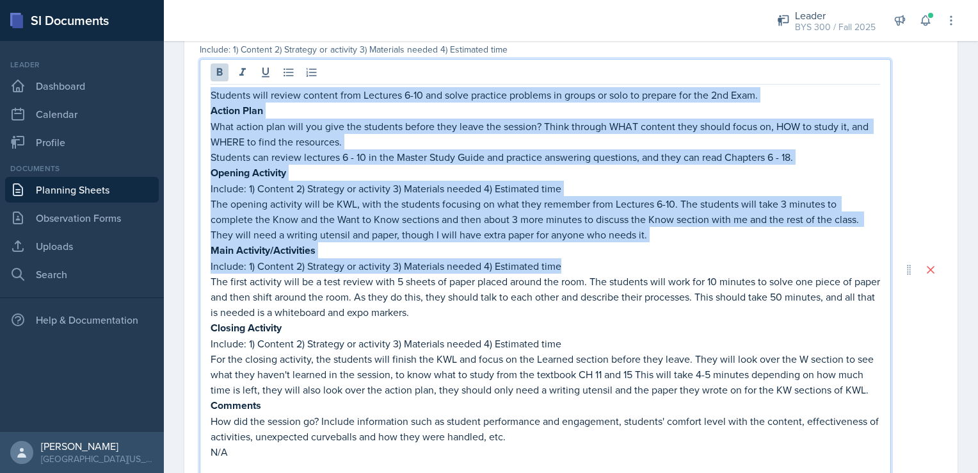
drag, startPoint x: 211, startPoint y: 93, endPoint x: 562, endPoint y: 261, distance: 388.4
click at [562, 261] on div "Students will review content from Lectures 6-10 and solve practice problems in …" at bounding box center [546, 280] width 670 height 387
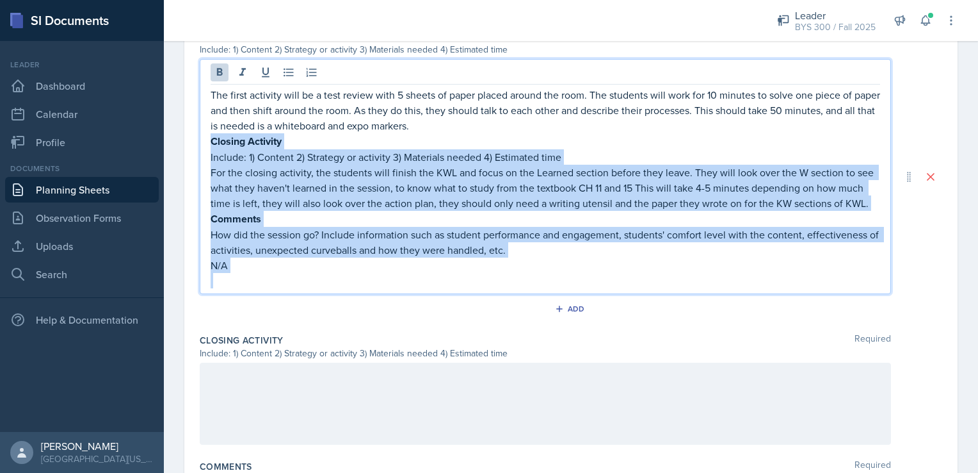
drag, startPoint x: 210, startPoint y: 142, endPoint x: 348, endPoint y: 328, distance: 232.1
click at [348, 328] on div "Main Activity/Activities Required Include: 1) Content 2) Strategy or activity 3…" at bounding box center [571, 177] width 743 height 304
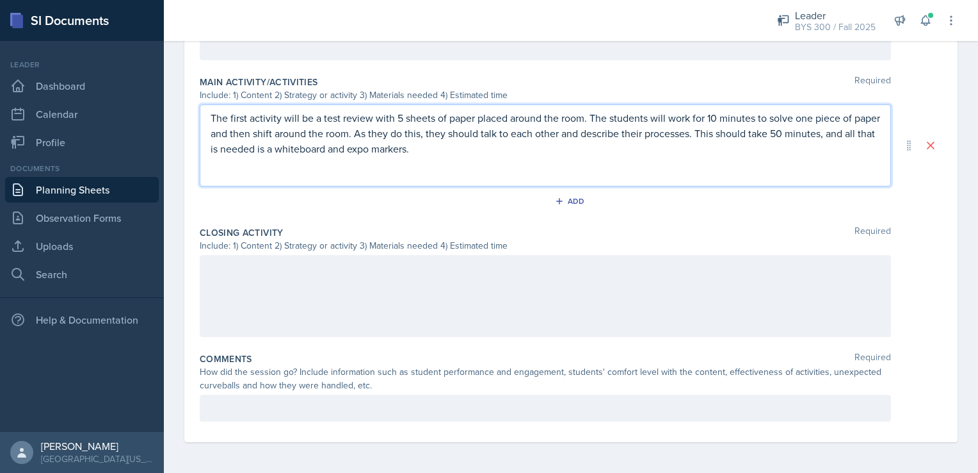
scroll to position [514, 0]
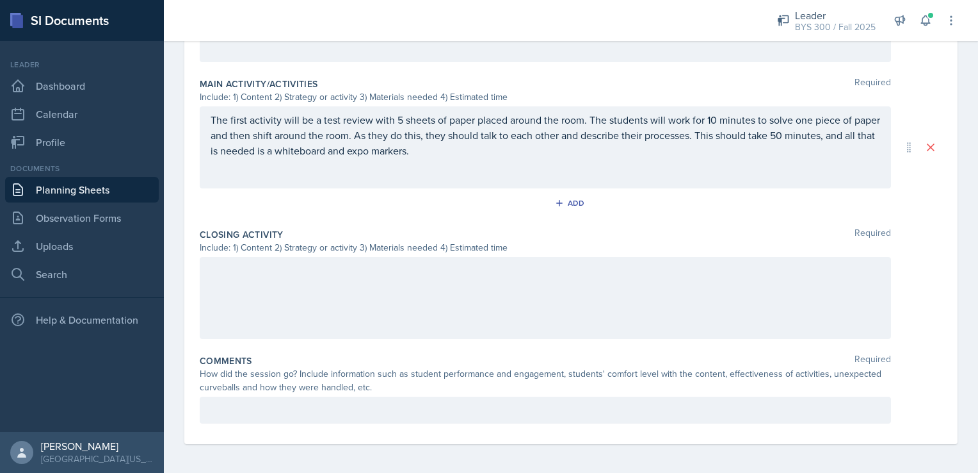
click at [222, 170] on div "The first activity will be a test review with 5 sheets of paper placed around t…" at bounding box center [546, 147] width 692 height 82
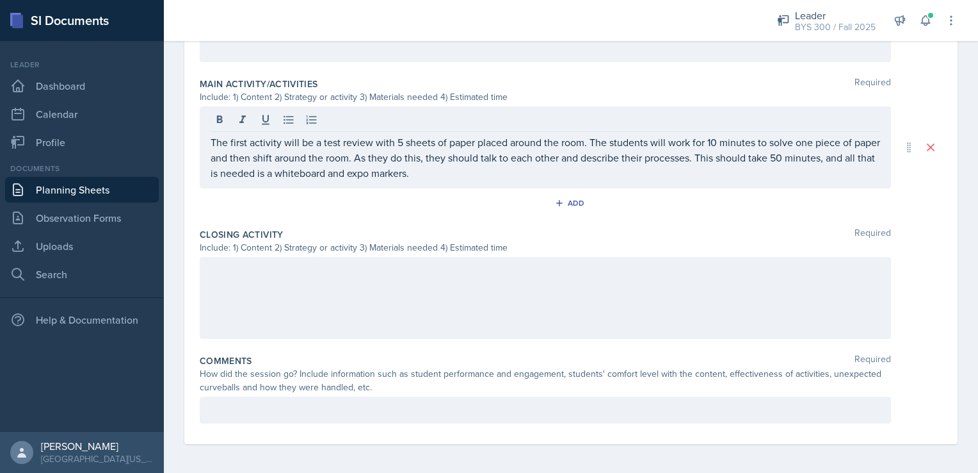
click at [247, 280] on div at bounding box center [546, 298] width 692 height 82
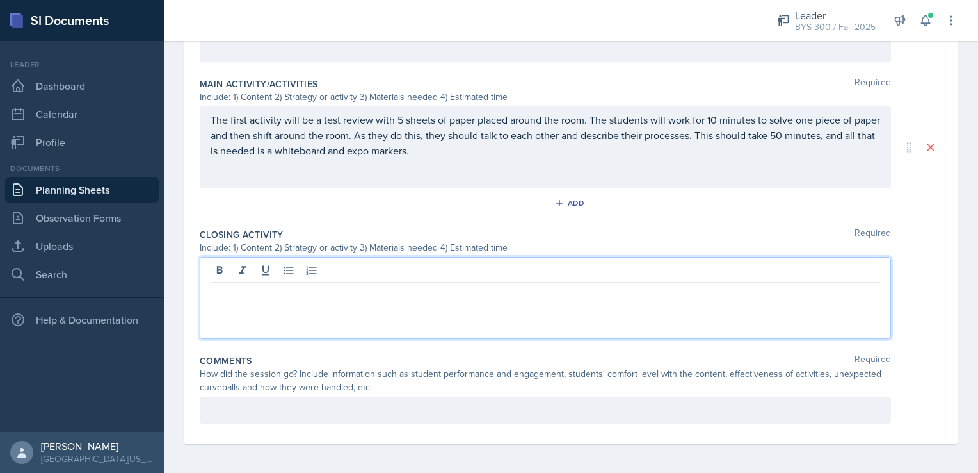
scroll to position [711, 0]
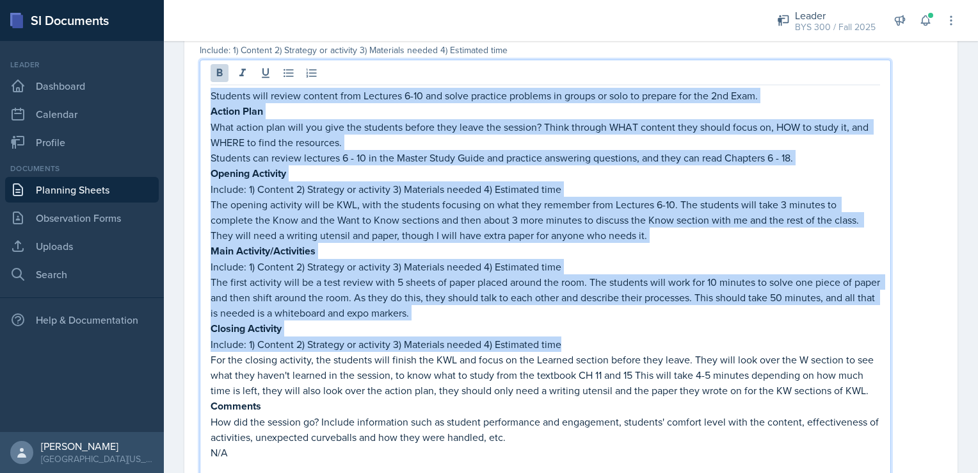
drag, startPoint x: 212, startPoint y: 95, endPoint x: 558, endPoint y: 334, distance: 420.8
click at [558, 334] on div "Students will review content from Lectures 6-10 and solve practice problems in …" at bounding box center [546, 281] width 670 height 387
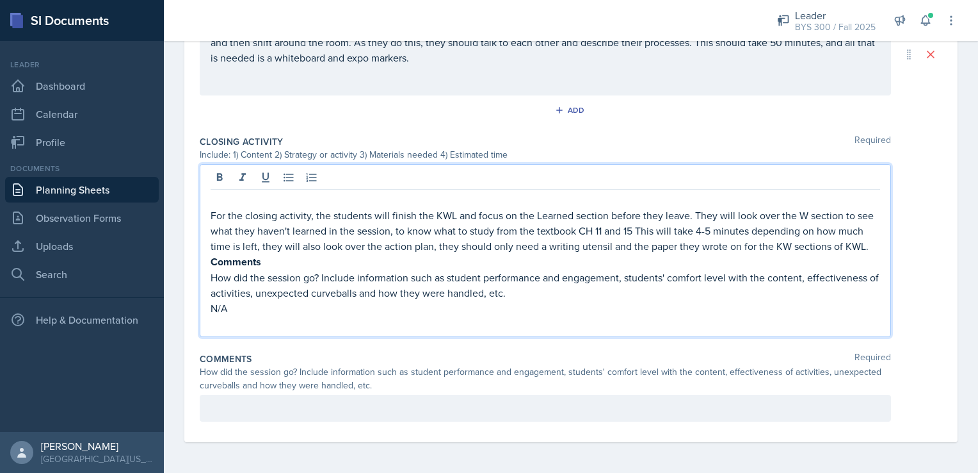
scroll to position [619, 0]
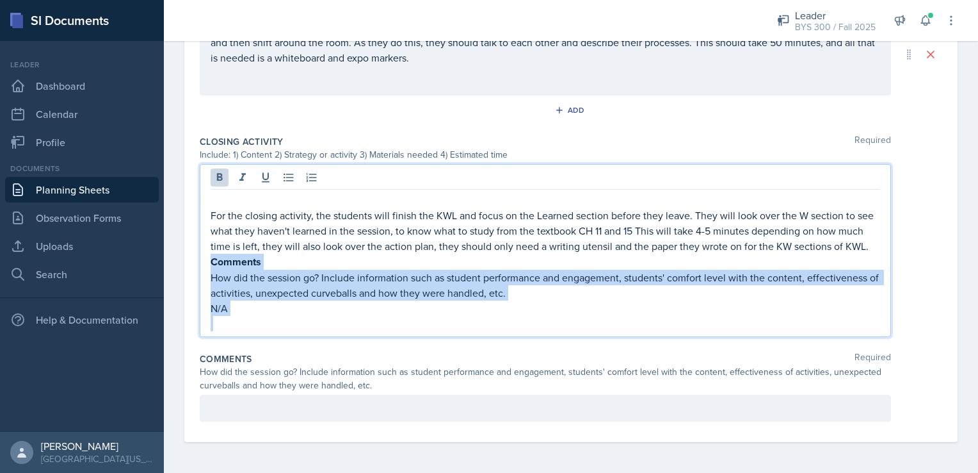
drag, startPoint x: 210, startPoint y: 263, endPoint x: 257, endPoint y: 329, distance: 81.2
click at [257, 329] on div "For the closing activity, the students will finish the KWL and focus on the Lea…" at bounding box center [546, 261] width 670 height 139
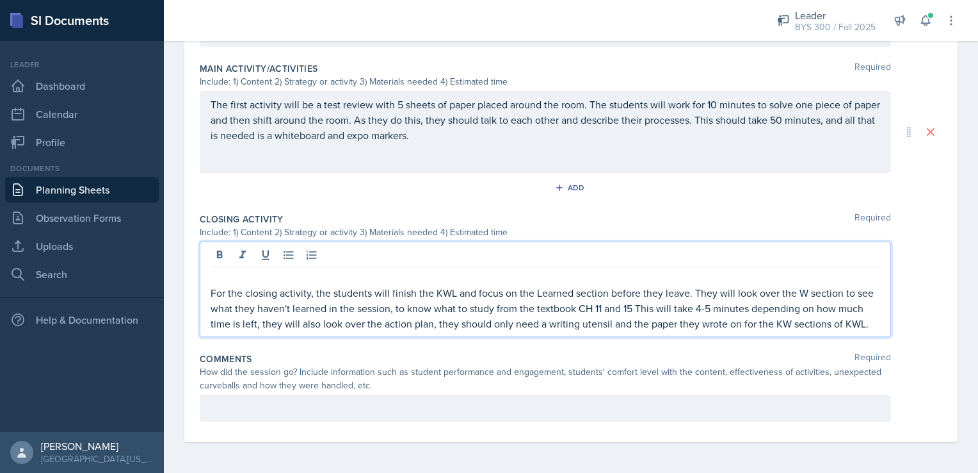
scroll to position [542, 0]
click at [213, 270] on p at bounding box center [546, 277] width 670 height 15
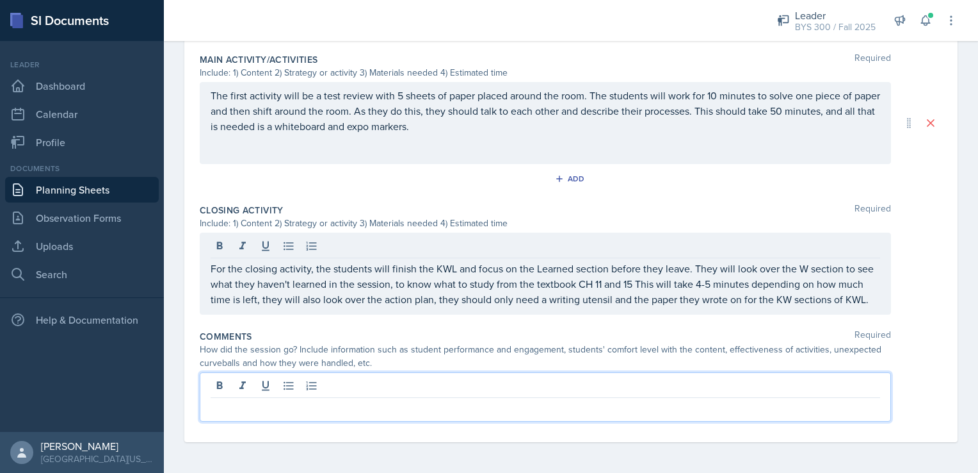
click at [247, 412] on p at bounding box center [546, 407] width 670 height 15
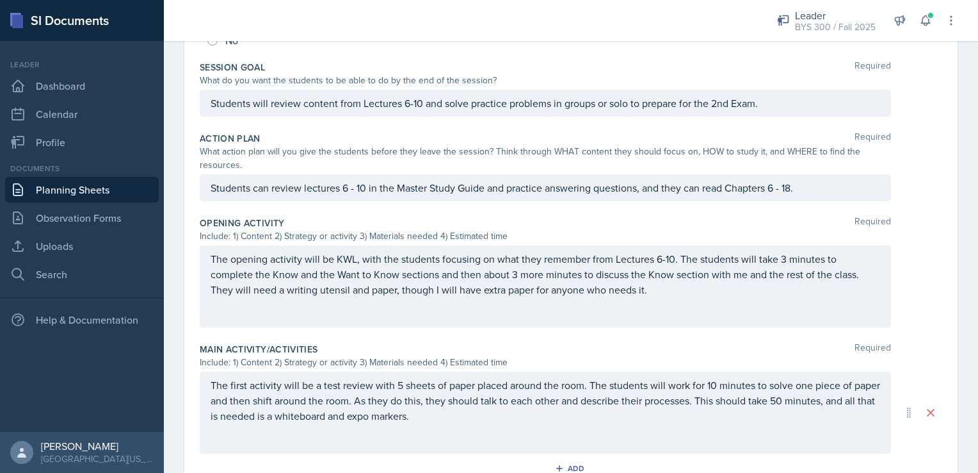
scroll to position [0, 0]
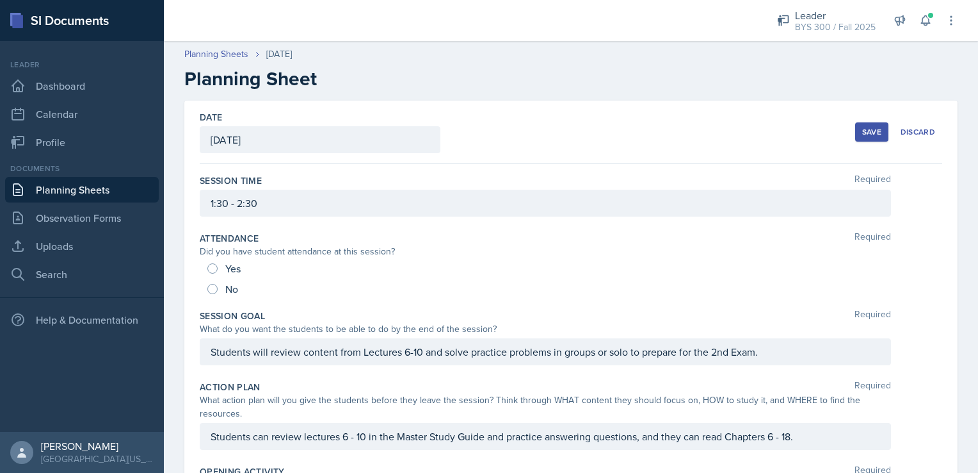
click at [866, 130] on div "Save" at bounding box center [872, 132] width 19 height 10
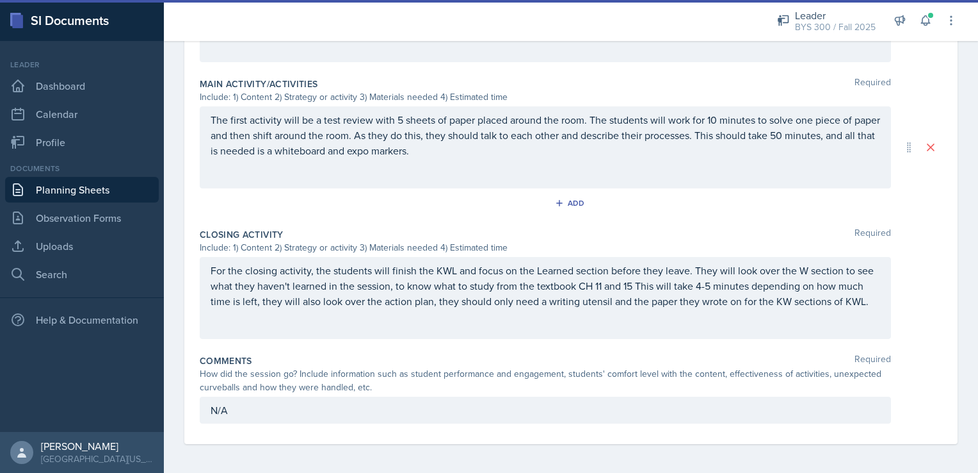
scroll to position [364, 0]
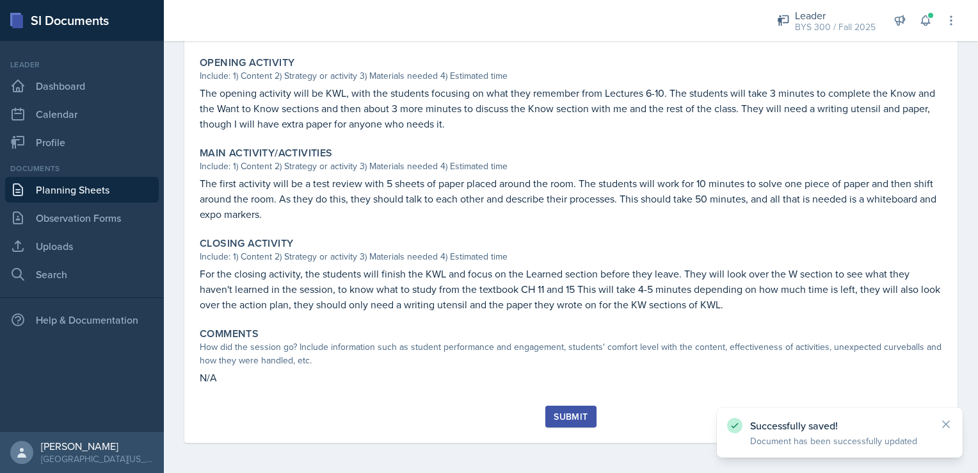
click at [79, 188] on link "Planning Sheets" at bounding box center [82, 190] width 154 height 26
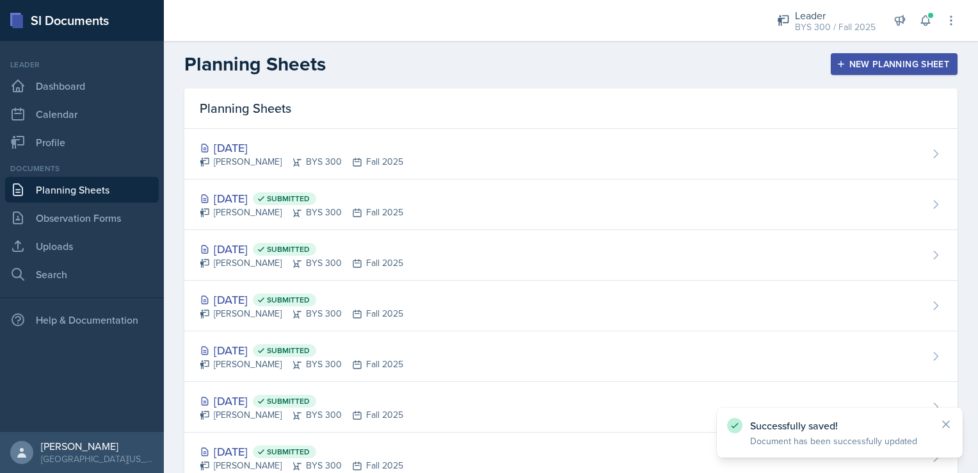
scroll to position [2, 0]
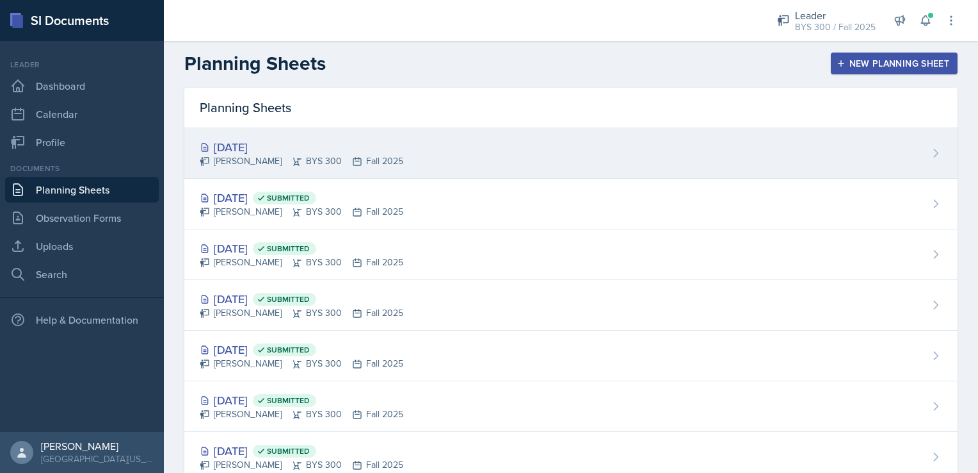
click at [375, 155] on div "[PERSON_NAME] BYS 300 Fall 2025" at bounding box center [302, 160] width 204 height 13
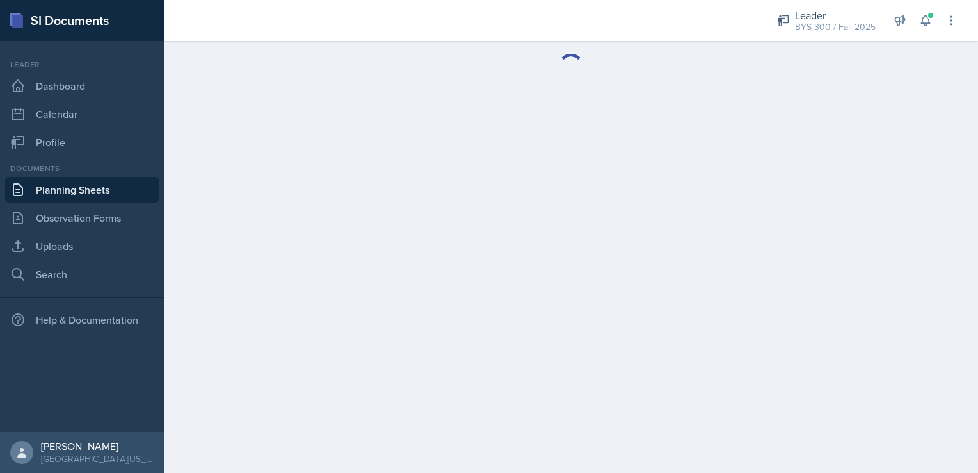
scroll to position [364, 0]
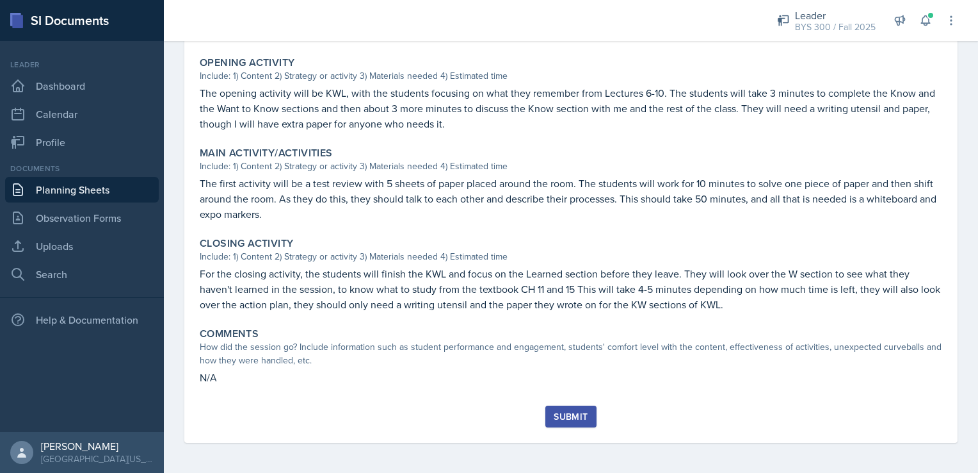
click at [236, 392] on div "Session Time 1:30 - 2:30 Attendance Did you have student attendance at this ses…" at bounding box center [571, 101] width 743 height 607
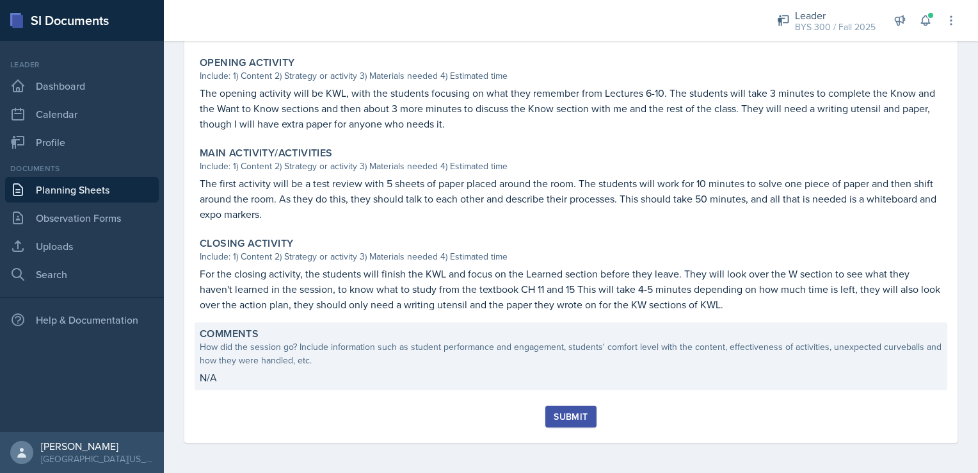
click at [238, 387] on div "Comments How did the session go? Include information such as student performanc…" at bounding box center [571, 356] width 753 height 68
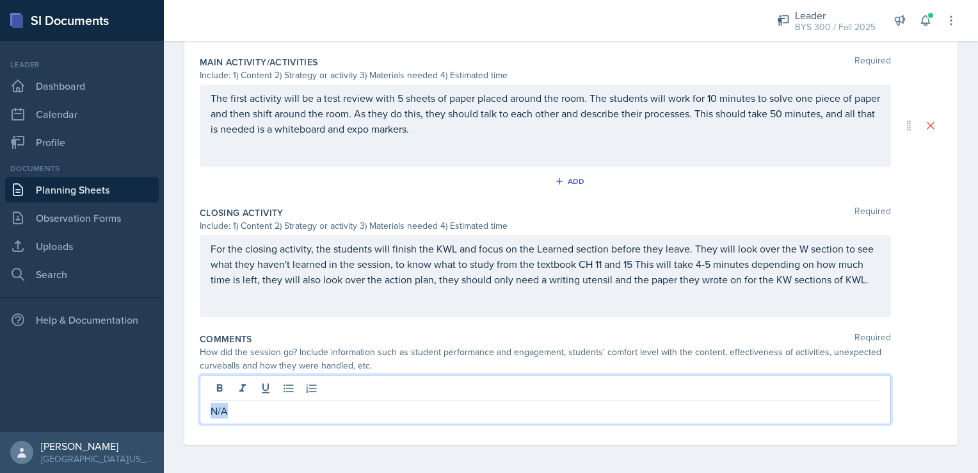
drag, startPoint x: 240, startPoint y: 414, endPoint x: 183, endPoint y: 408, distance: 57.9
click at [183, 408] on div "Date [DATE] [DATE] 28 29 30 1 2 3 4 5 6 7 8 9 10 11 12 13 14 15 16 17 18 19 20 …" at bounding box center [571, 20] width 815 height 910
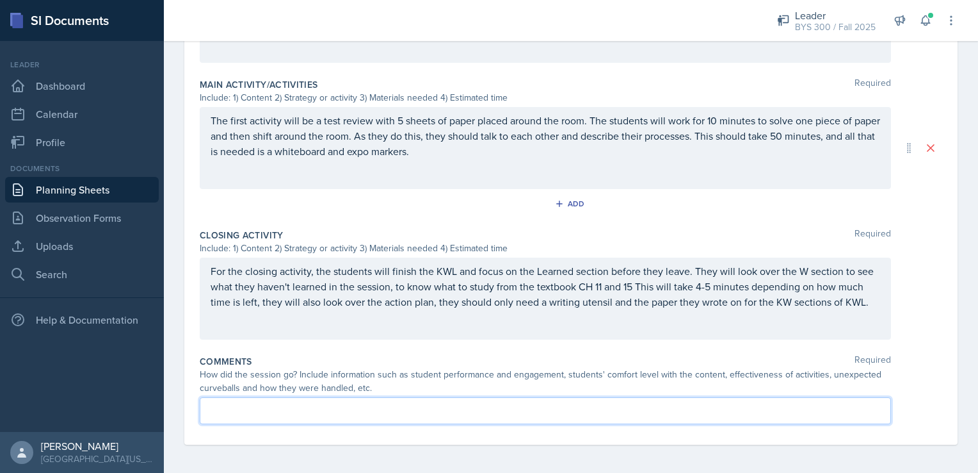
scroll to position [0, 0]
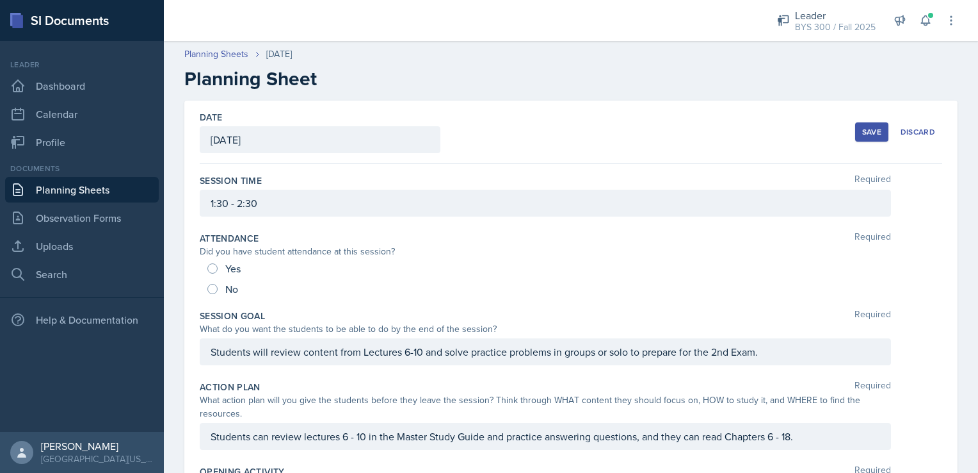
click at [863, 129] on div "Save" at bounding box center [872, 132] width 19 height 10
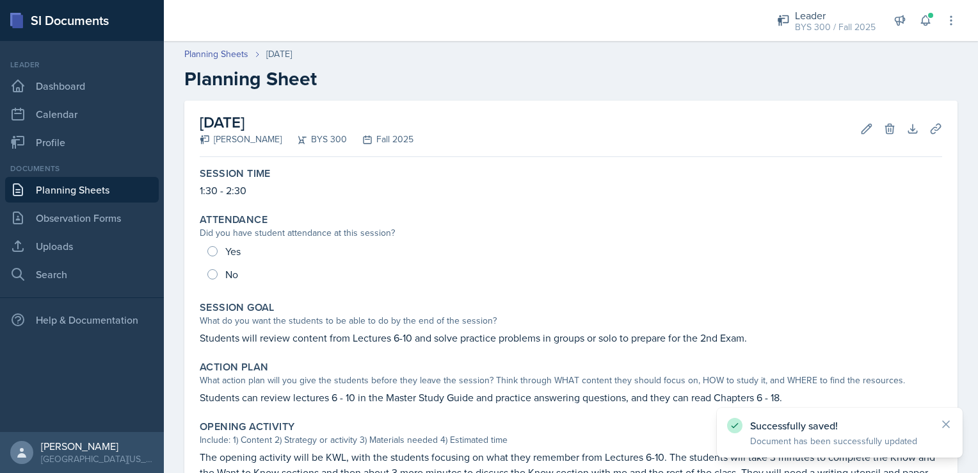
click at [118, 191] on link "Planning Sheets" at bounding box center [82, 190] width 154 height 26
